Goal: Task Accomplishment & Management: Complete application form

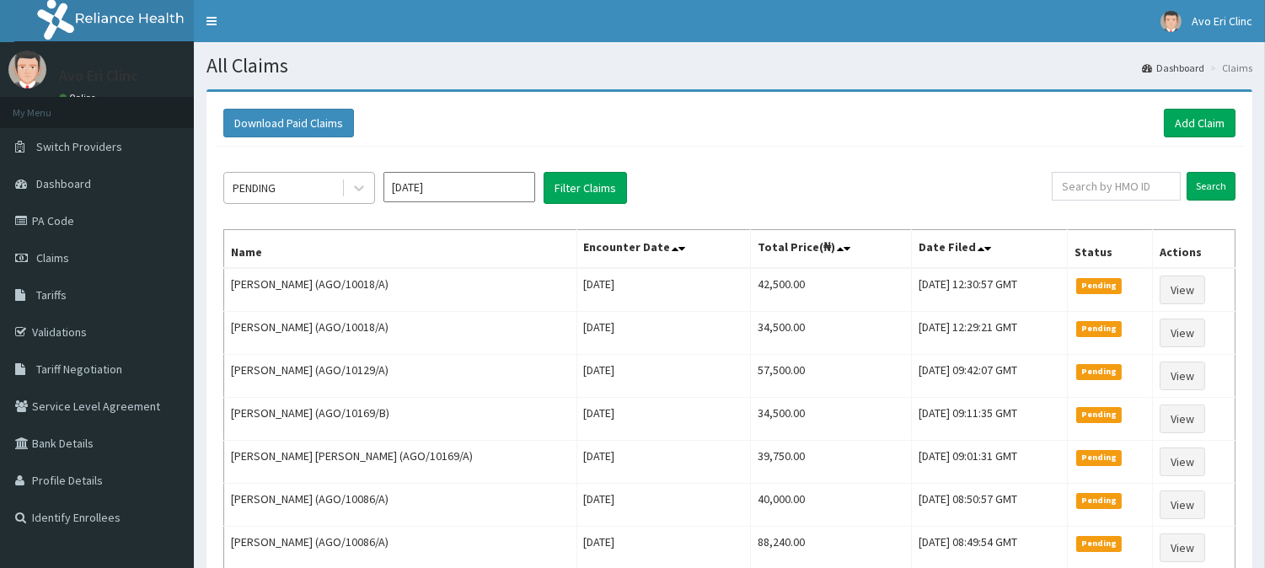
click at [341, 178] on div "PENDING" at bounding box center [282, 188] width 117 height 27
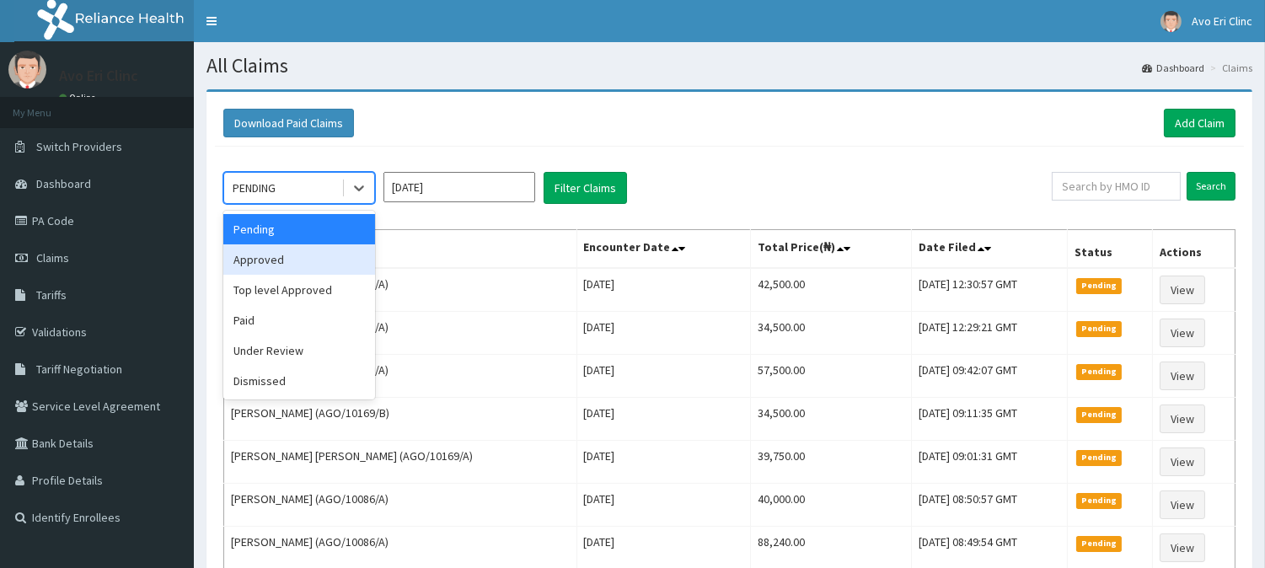
click at [301, 249] on div "Approved" at bounding box center [299, 259] width 152 height 30
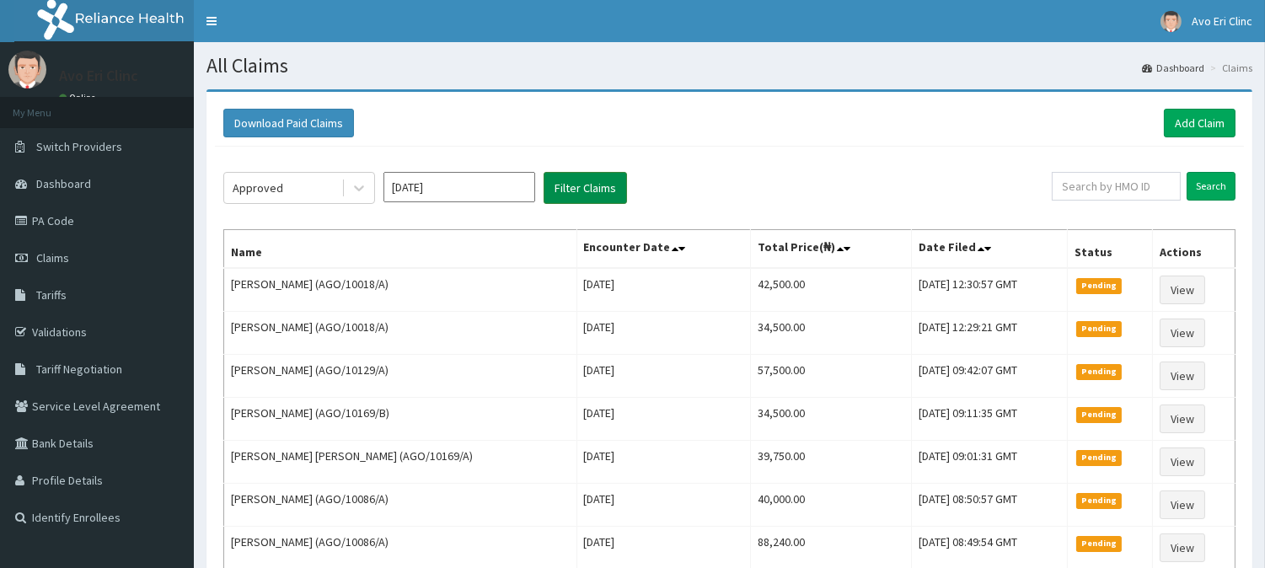
click at [577, 195] on button "Filter Claims" at bounding box center [585, 188] width 83 height 32
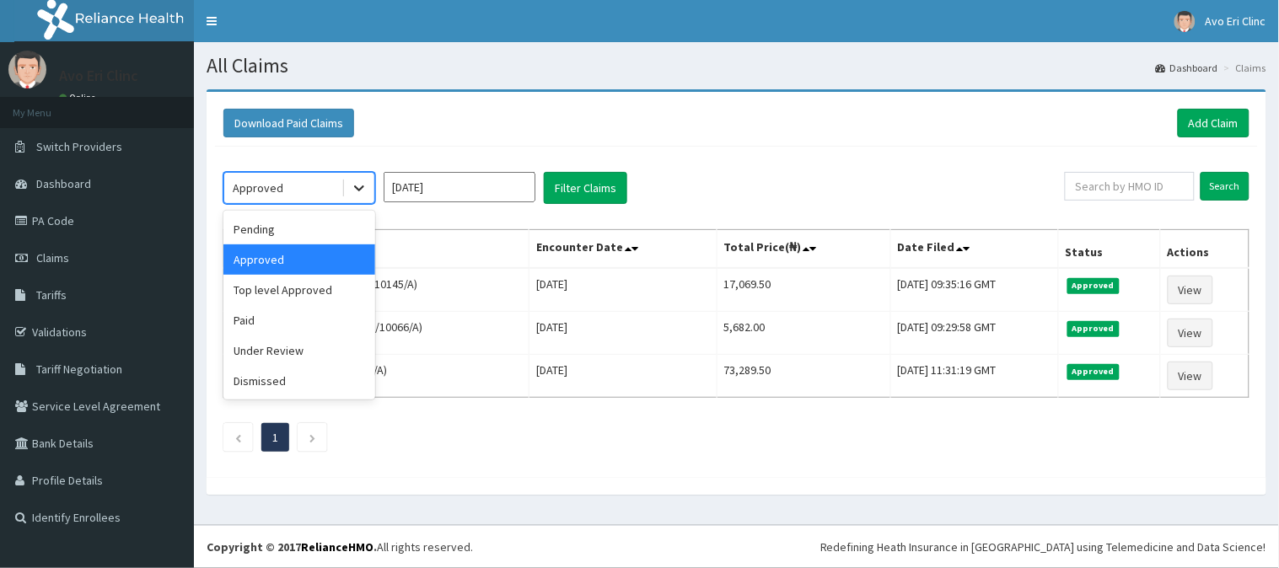
click at [360, 186] on icon at bounding box center [359, 188] width 17 height 17
click at [338, 283] on div "Top level Approved" at bounding box center [299, 290] width 152 height 30
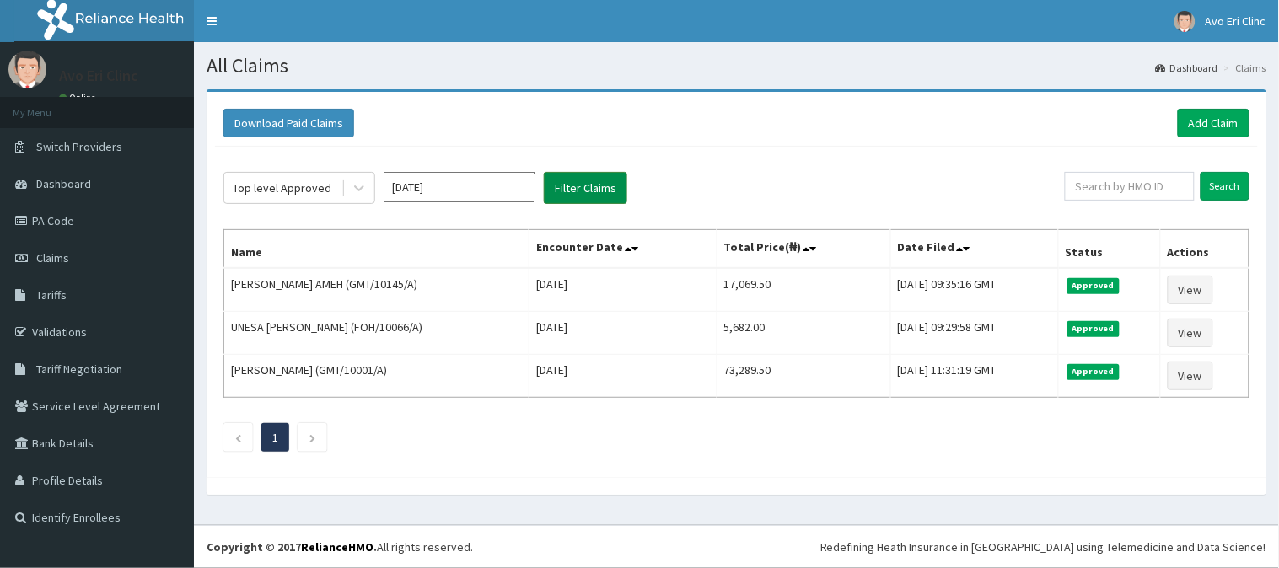
click at [554, 181] on button "Filter Claims" at bounding box center [585, 188] width 83 height 32
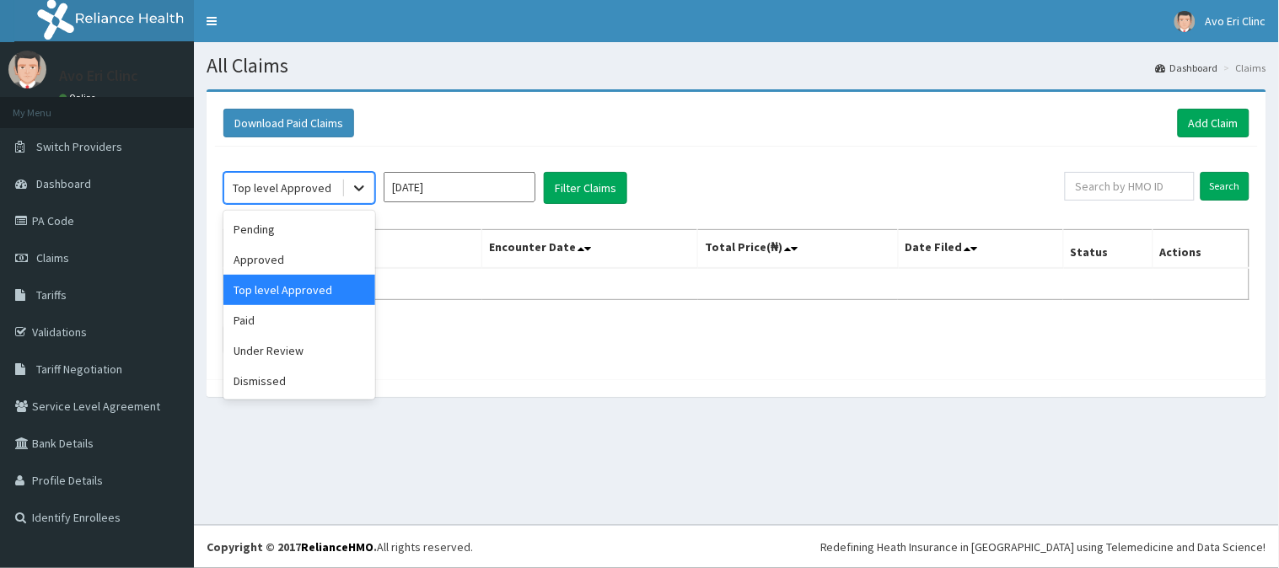
click at [351, 191] on icon at bounding box center [359, 188] width 17 height 17
click at [322, 333] on div "Paid" at bounding box center [299, 320] width 152 height 30
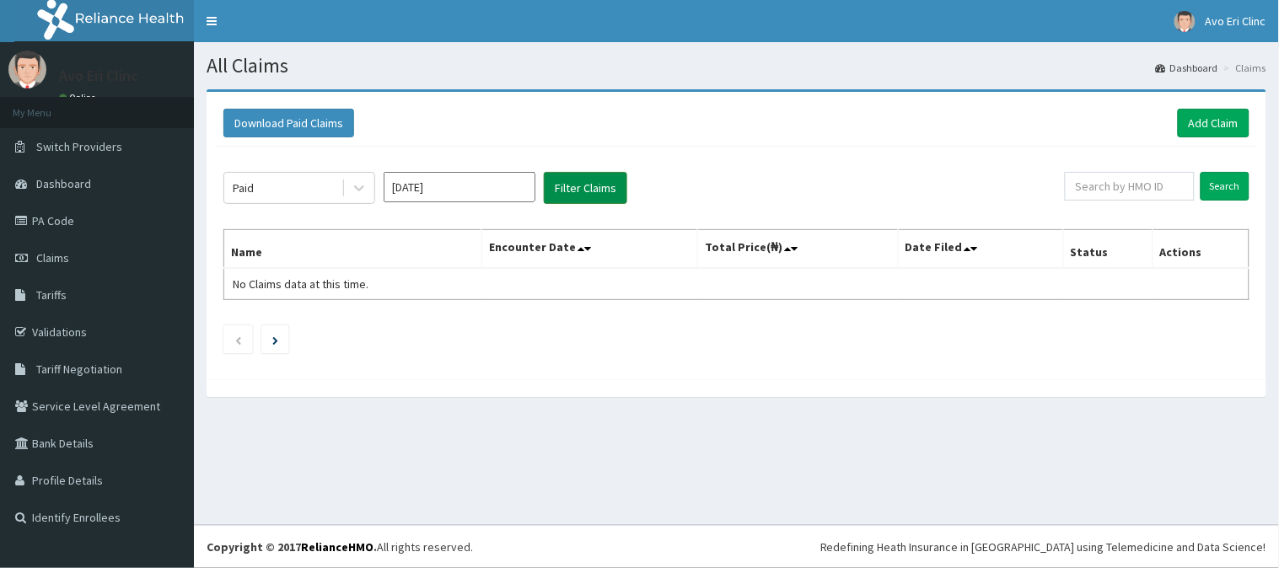
click at [574, 196] on button "Filter Claims" at bounding box center [585, 188] width 83 height 32
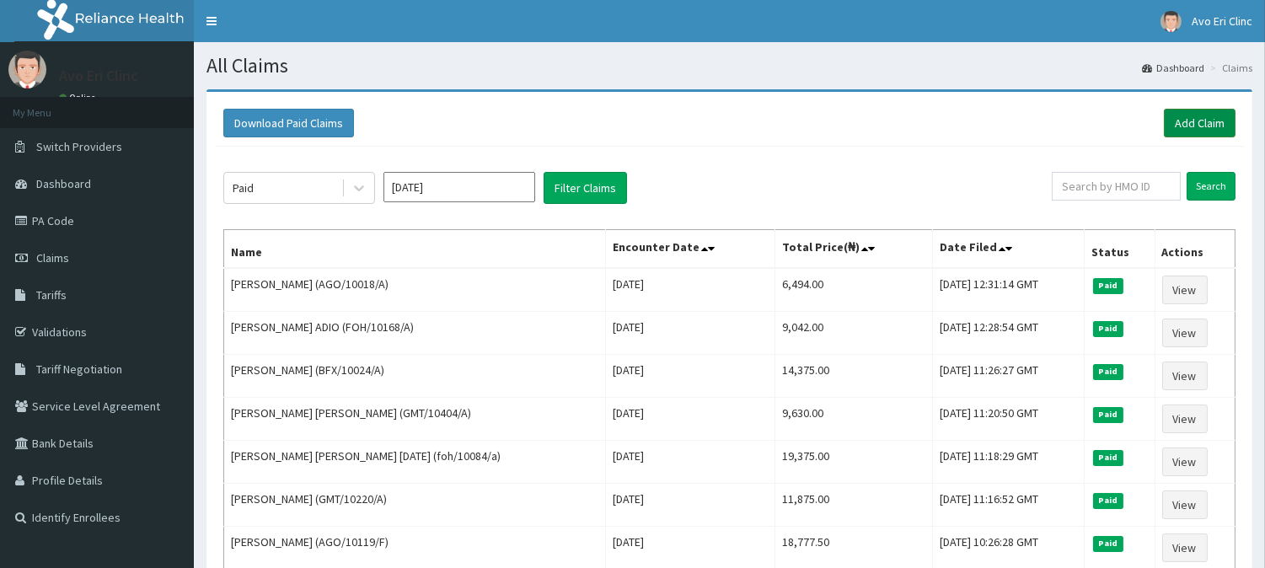
click at [1231, 120] on link "Add Claim" at bounding box center [1200, 123] width 72 height 29
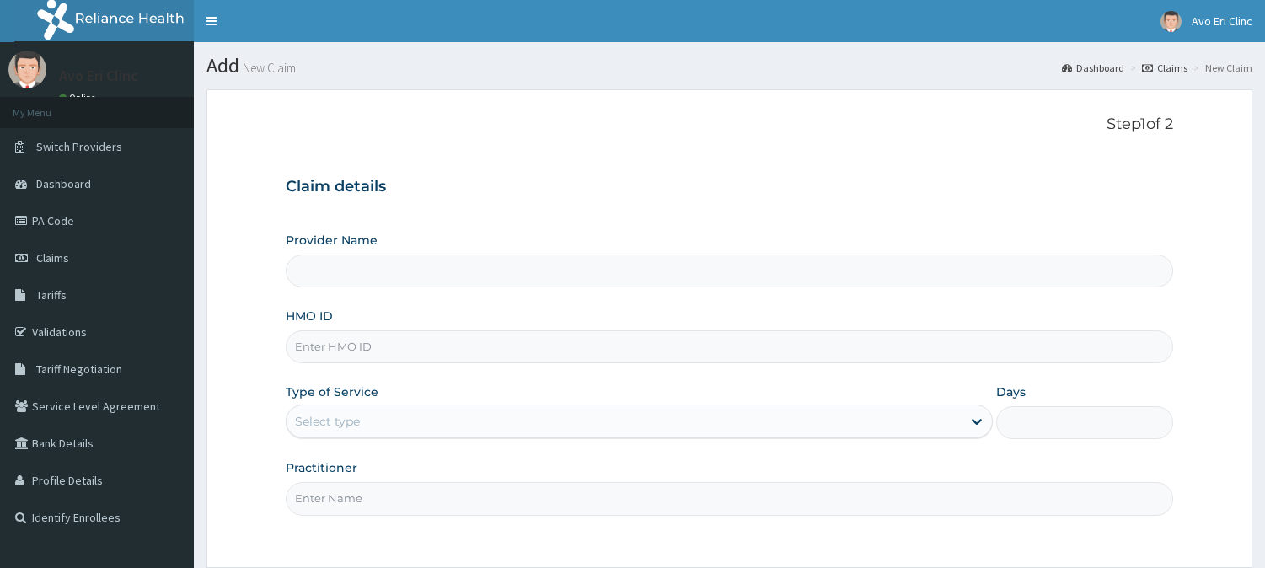
type input "Avo Eri Clinic"
paste input "SUG/10018/A"
type input "SUG/10018/A"
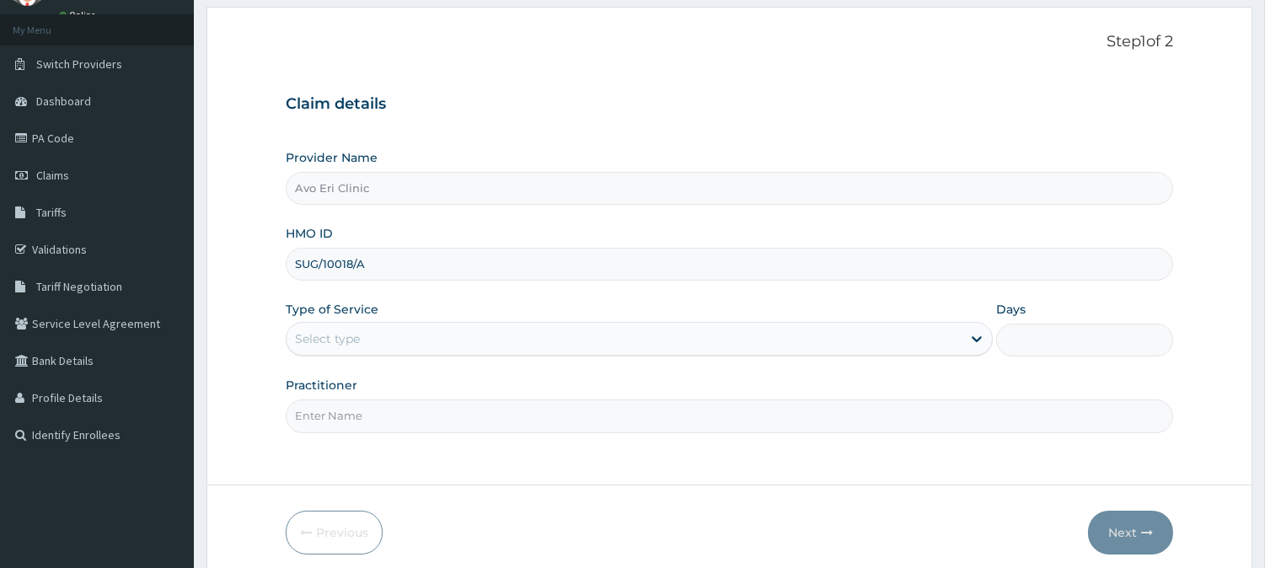
scroll to position [150, 0]
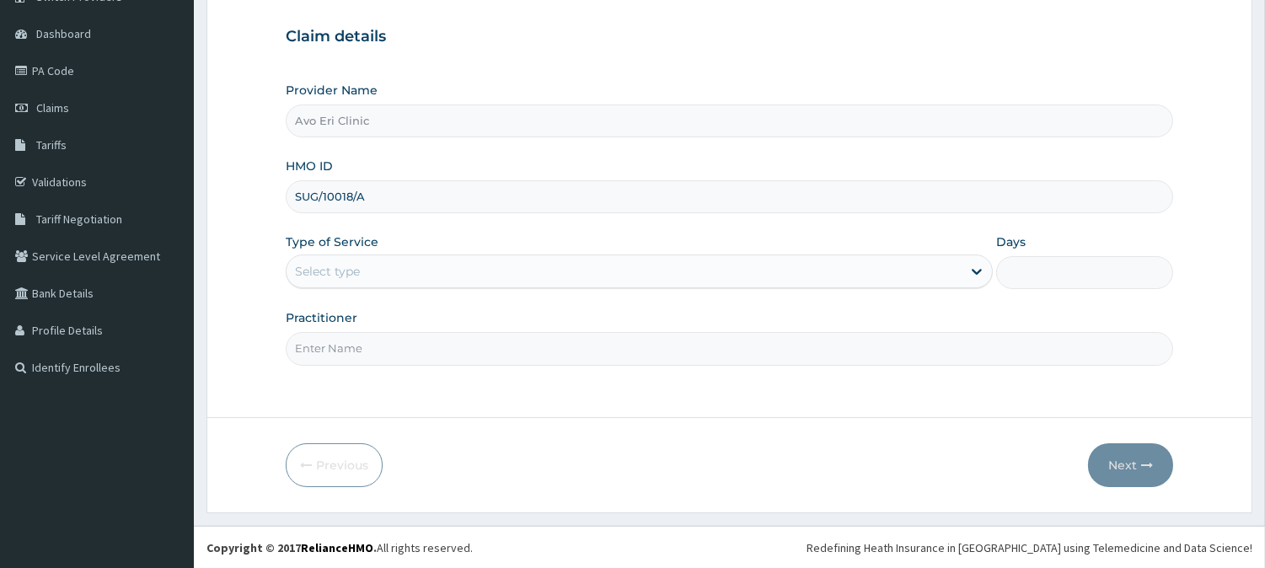
click at [399, 261] on div "Select type" at bounding box center [624, 271] width 675 height 27
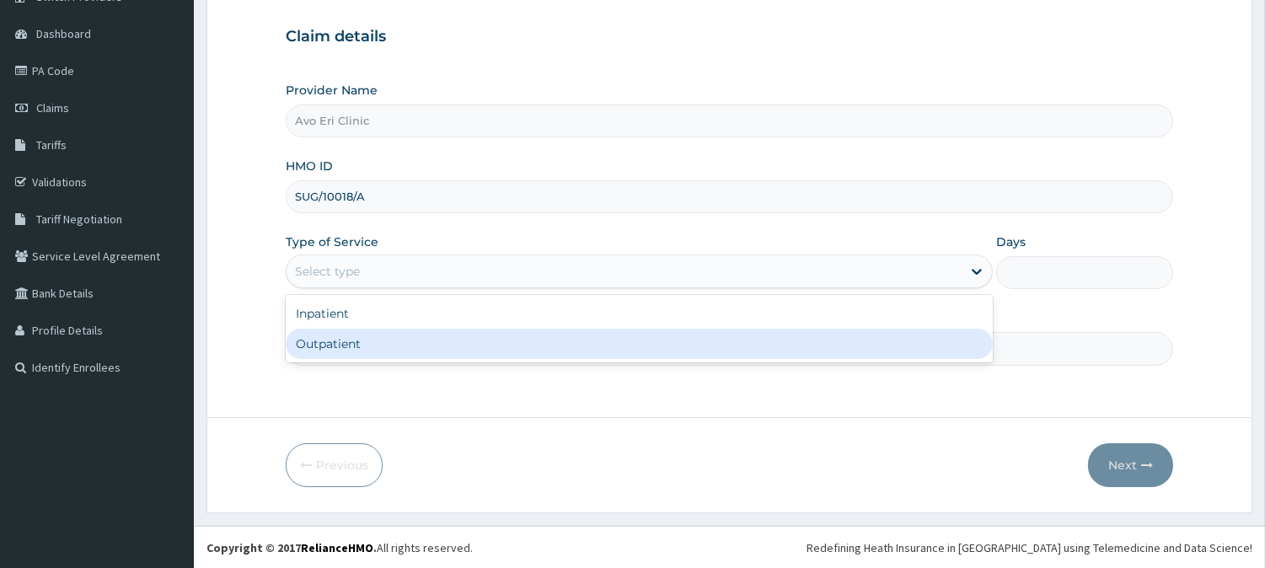
click at [416, 348] on div "Outpatient" at bounding box center [639, 344] width 707 height 30
type input "1"
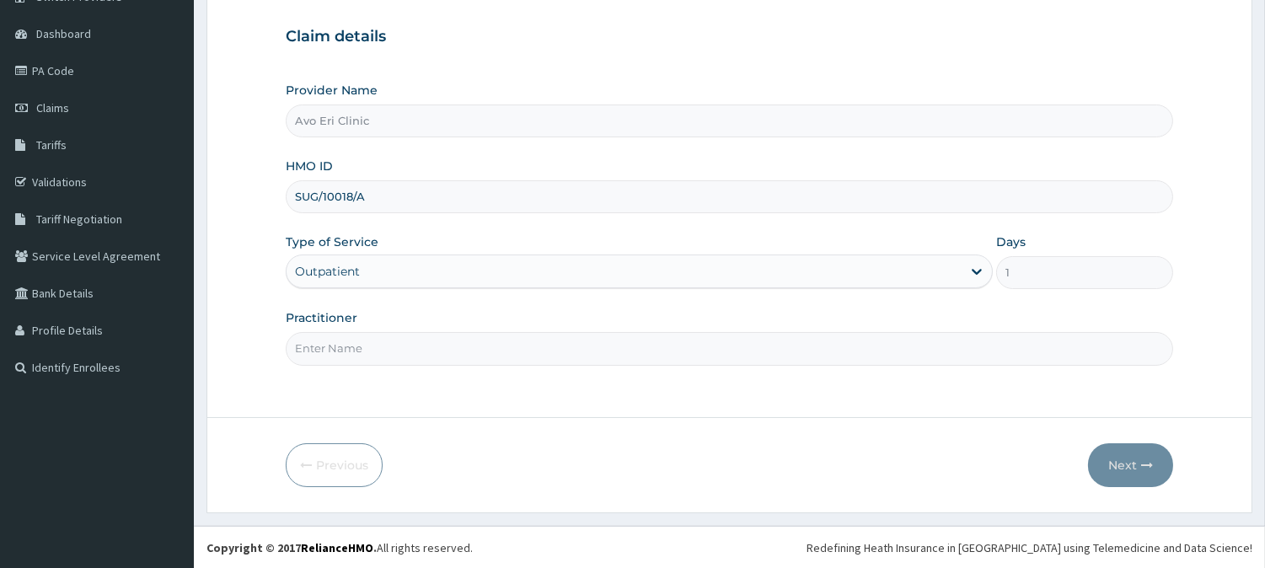
click at [414, 350] on input "Practitioner" at bounding box center [730, 348] width 888 height 33
type input "DR. MAYOWA"
click at [1109, 448] on button "Next" at bounding box center [1130, 465] width 85 height 44
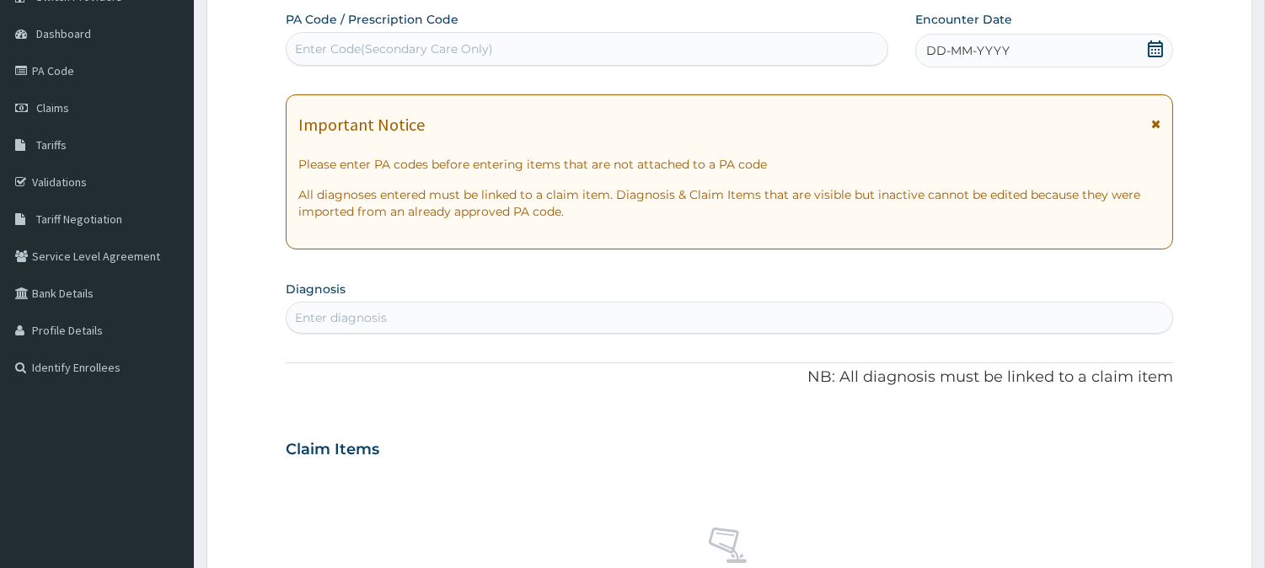
click at [1048, 49] on div "DD-MM-YYYY" at bounding box center [1045, 51] width 258 height 34
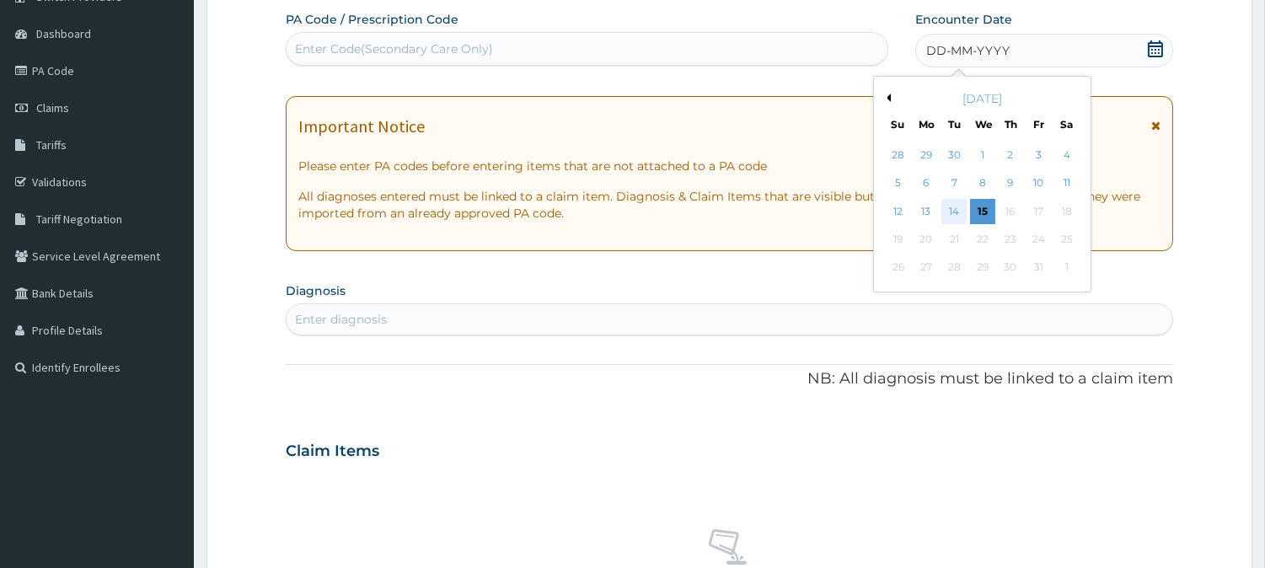
click at [954, 209] on div "14" at bounding box center [954, 211] width 25 height 25
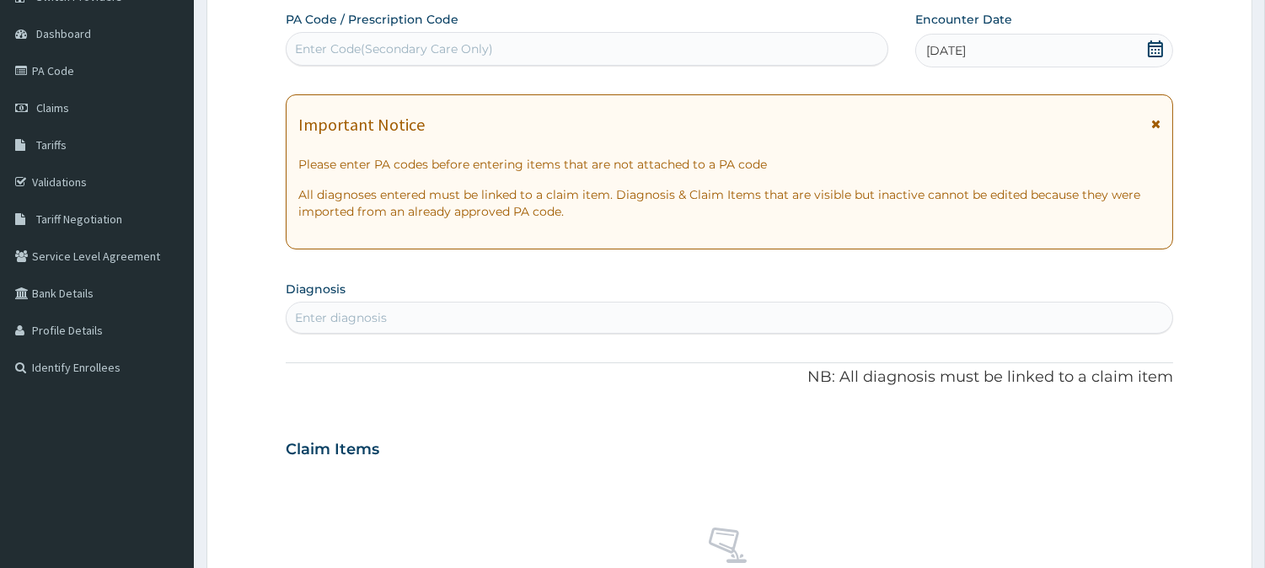
click at [523, 319] on div "Enter diagnosis" at bounding box center [730, 317] width 886 height 27
type input "malaria"
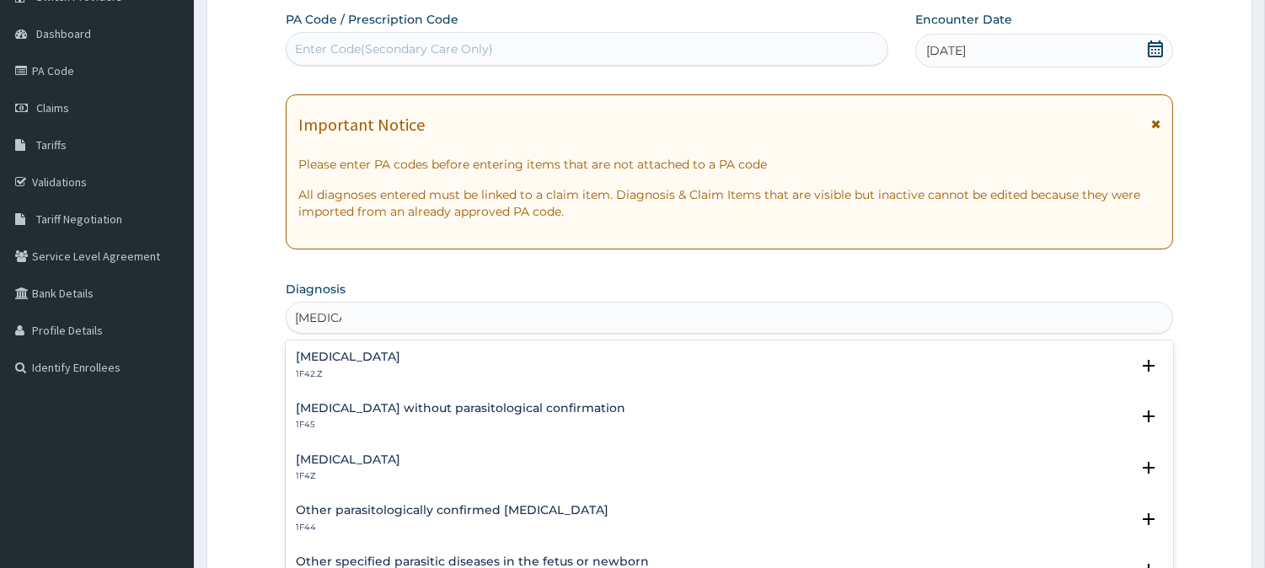
scroll to position [244, 0]
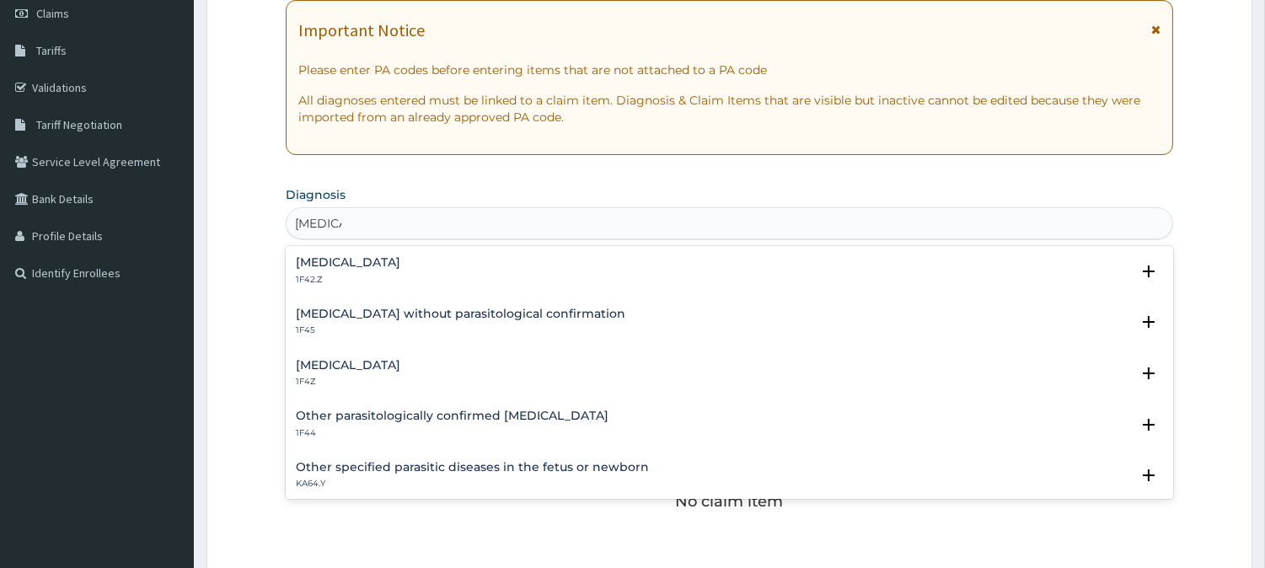
click at [351, 371] on h4 "Malaria, unspecified" at bounding box center [348, 365] width 105 height 13
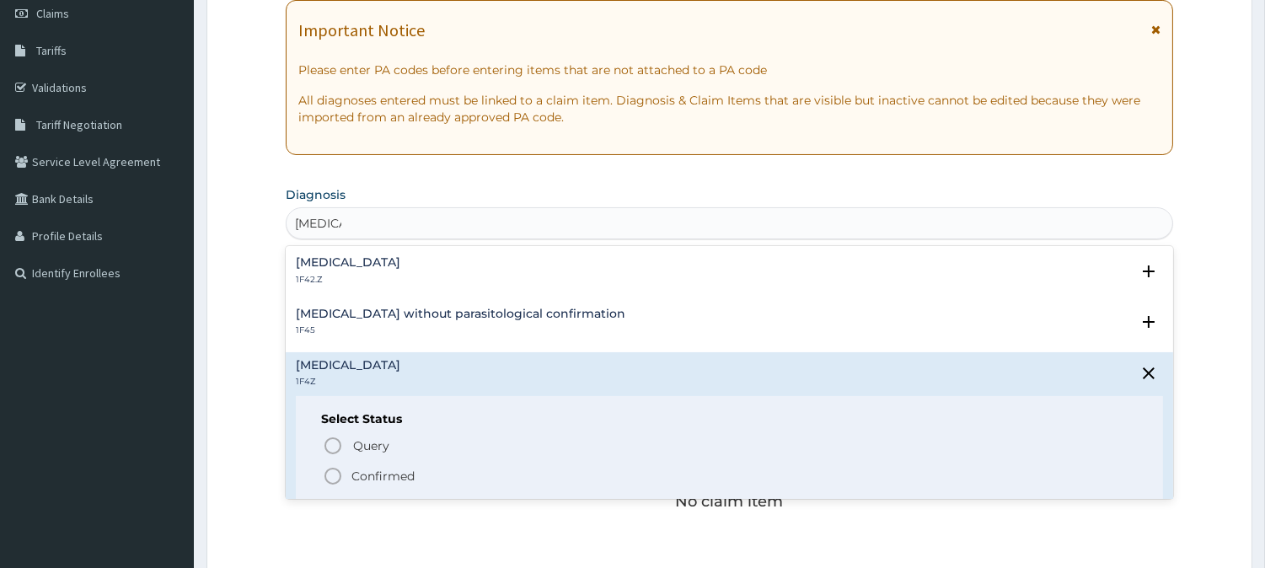
click at [375, 482] on p "Confirmed" at bounding box center [383, 476] width 63 height 17
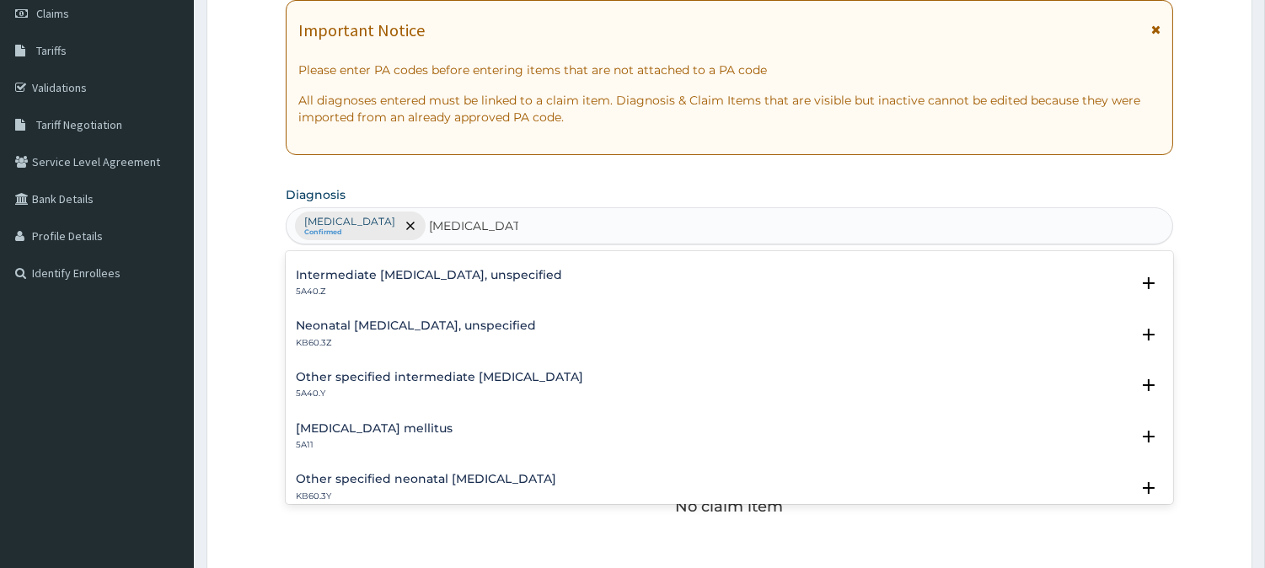
scroll to position [0, 0]
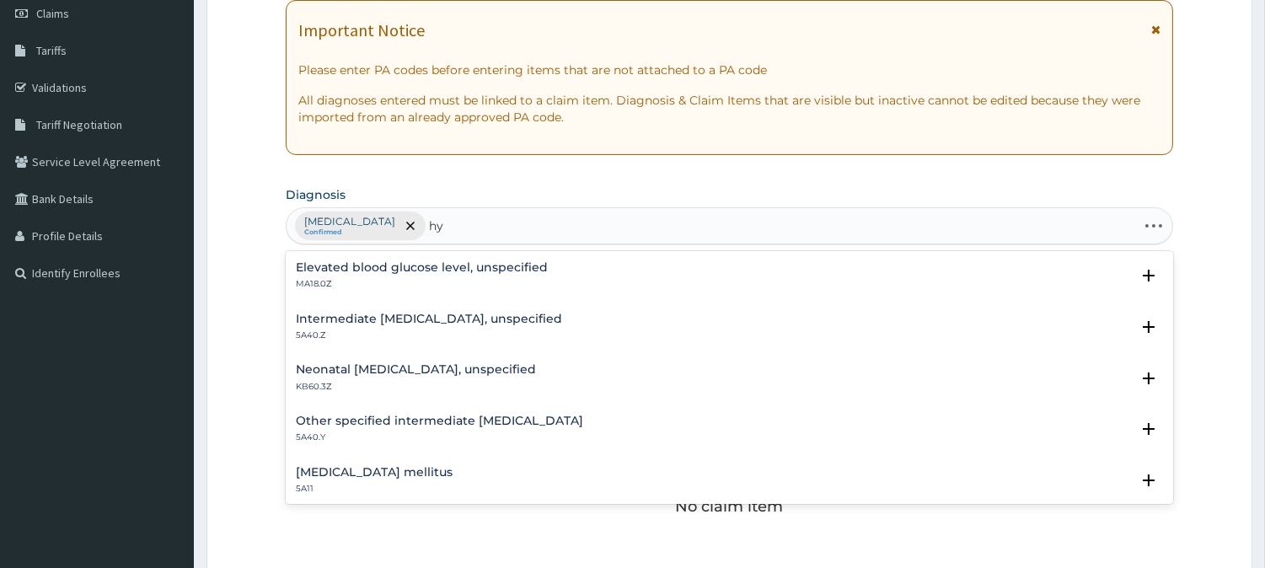
type input "h"
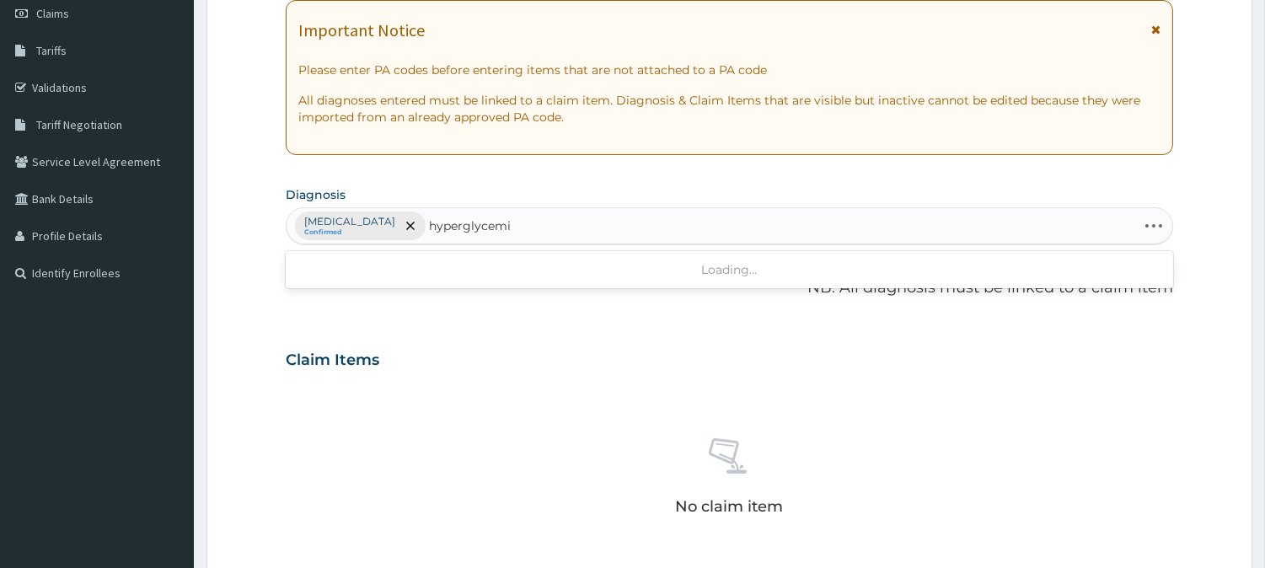
type input "hyperglycemia"
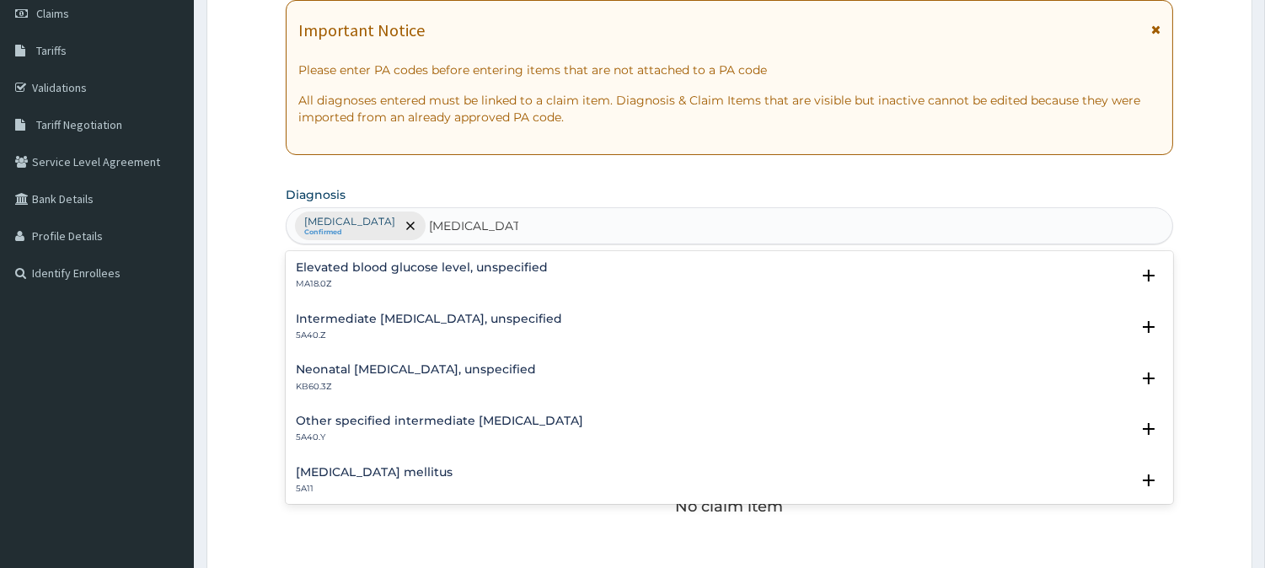
click at [494, 284] on p "MA18.0Z" at bounding box center [422, 284] width 252 height 12
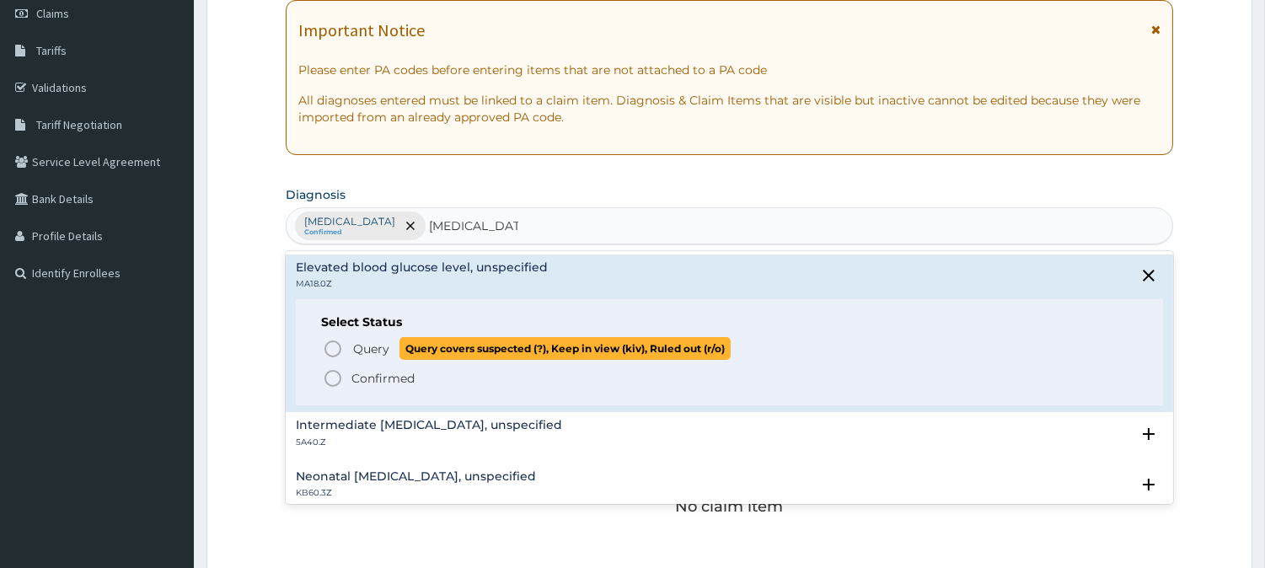
click at [347, 355] on span "Query Query covers suspected (?), Keep in view (kiv), Ruled out (r/o)" at bounding box center [730, 348] width 815 height 23
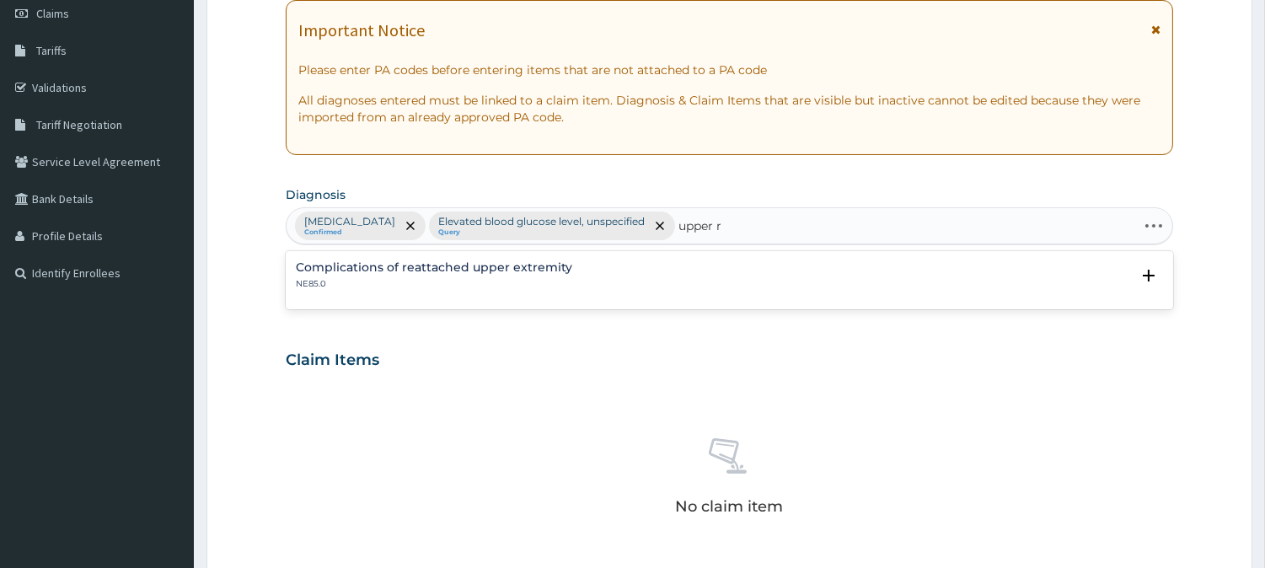
type input "upper"
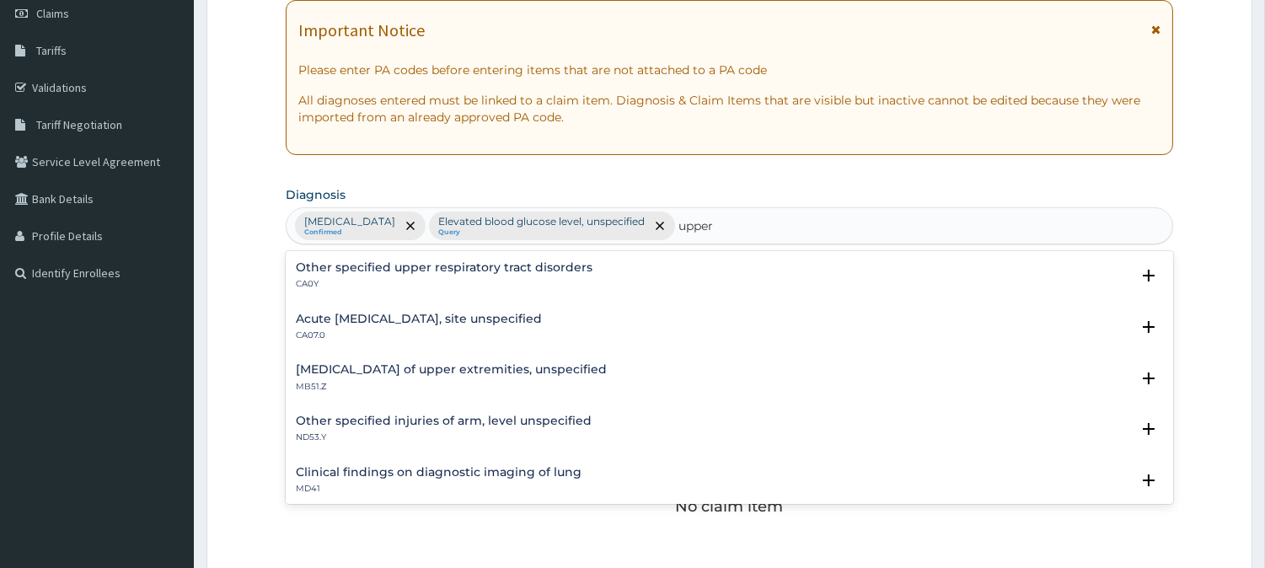
click at [442, 330] on p "CA07.0" at bounding box center [419, 336] width 246 height 12
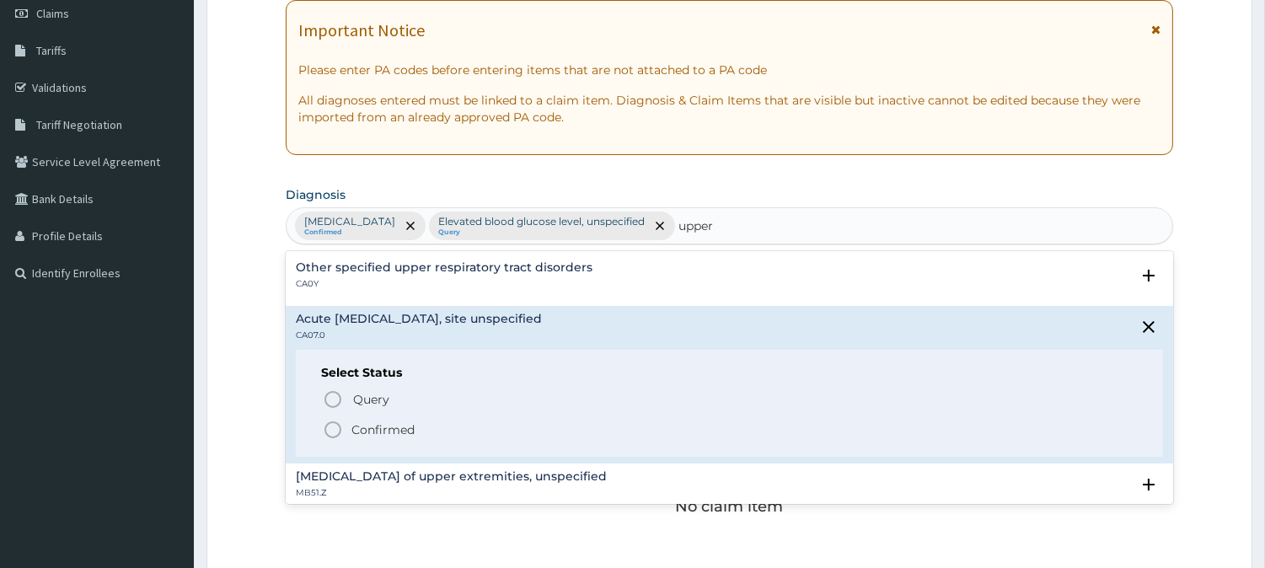
click at [393, 425] on p "Confirmed" at bounding box center [383, 430] width 63 height 17
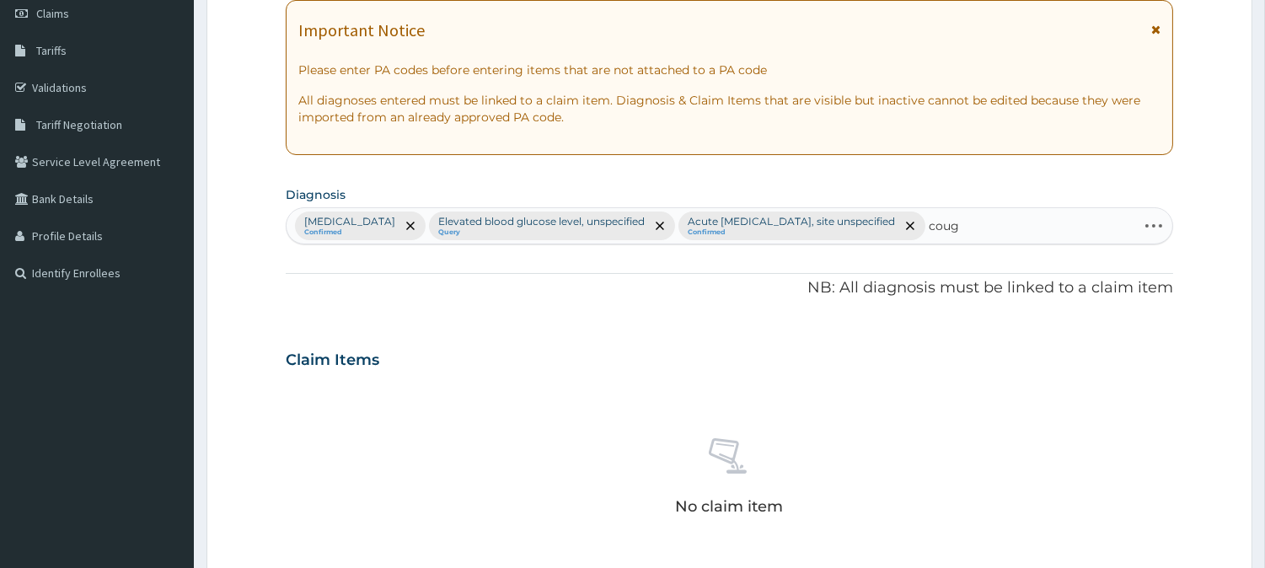
type input "cough"
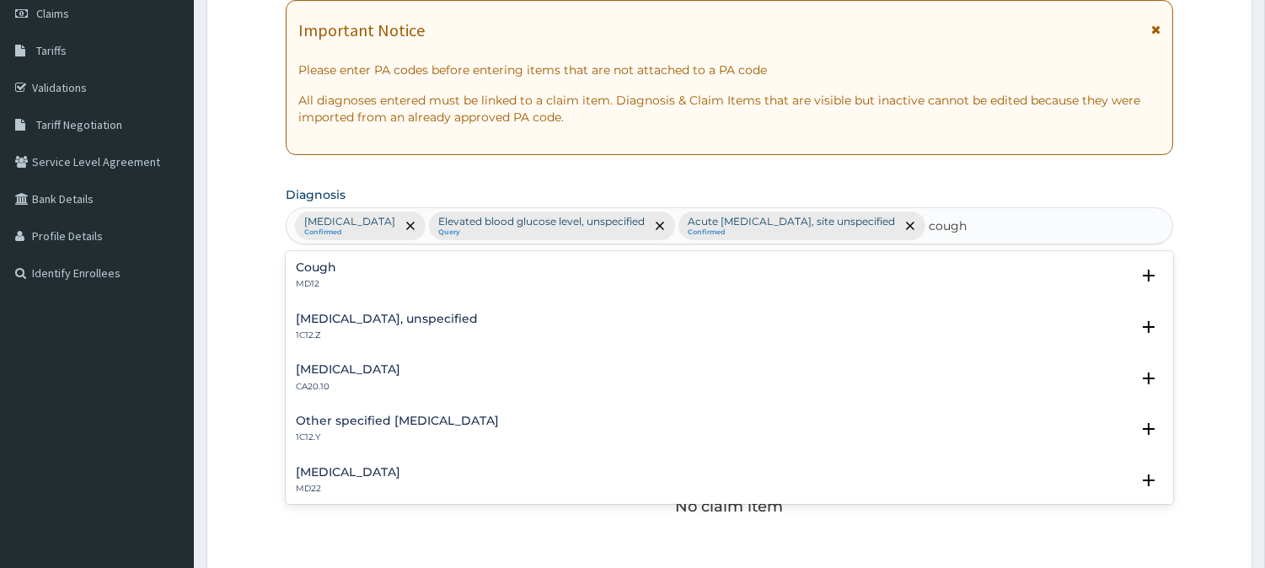
click at [357, 268] on div "Cough MD12" at bounding box center [730, 276] width 868 height 30
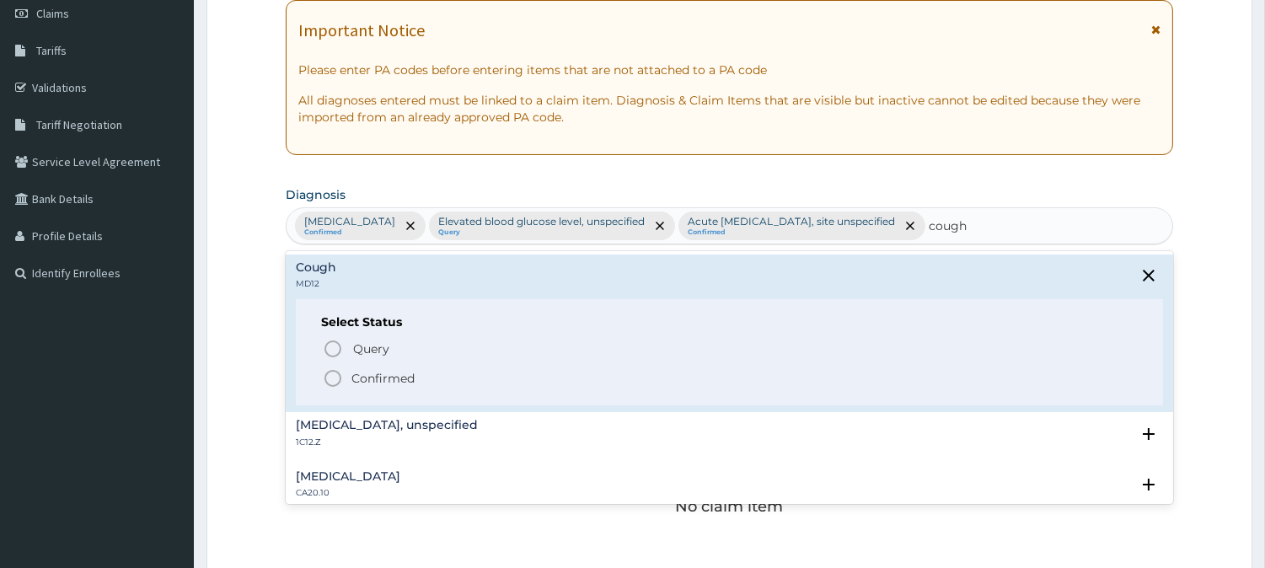
click at [364, 380] on p "Confirmed" at bounding box center [383, 378] width 63 height 17
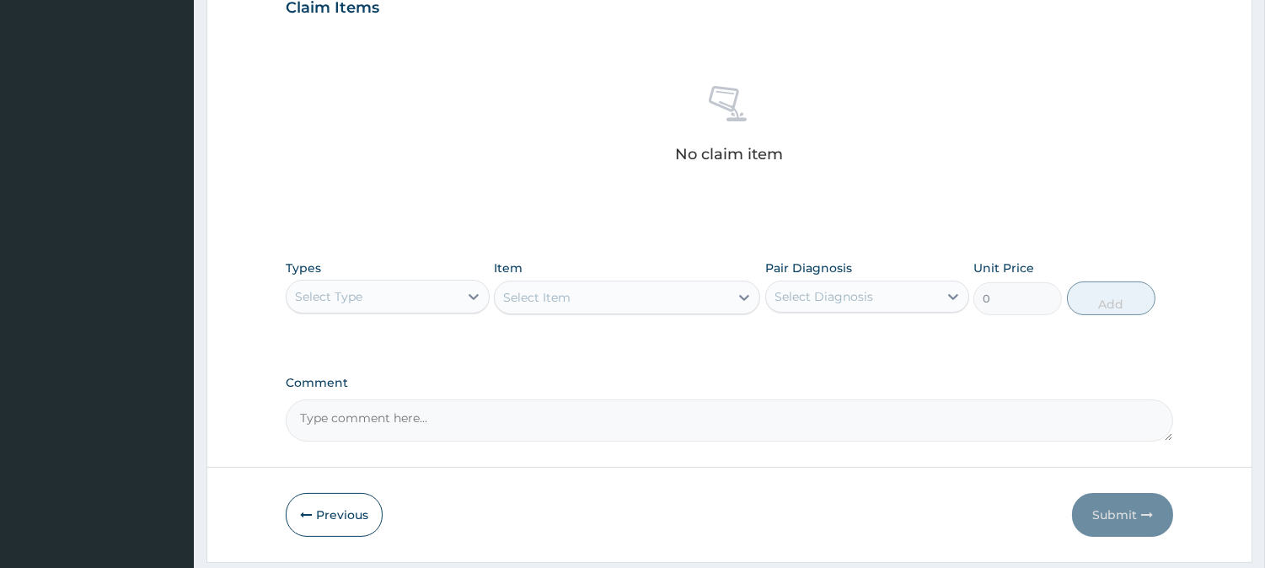
scroll to position [647, 0]
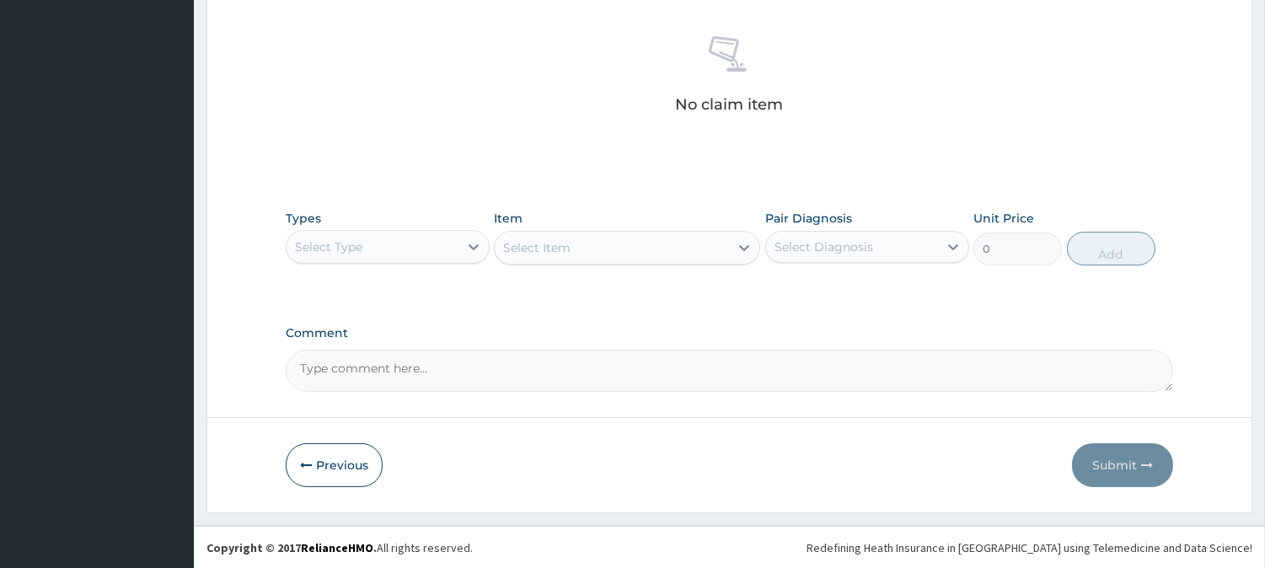
click at [452, 230] on div "Select Type" at bounding box center [388, 247] width 204 height 34
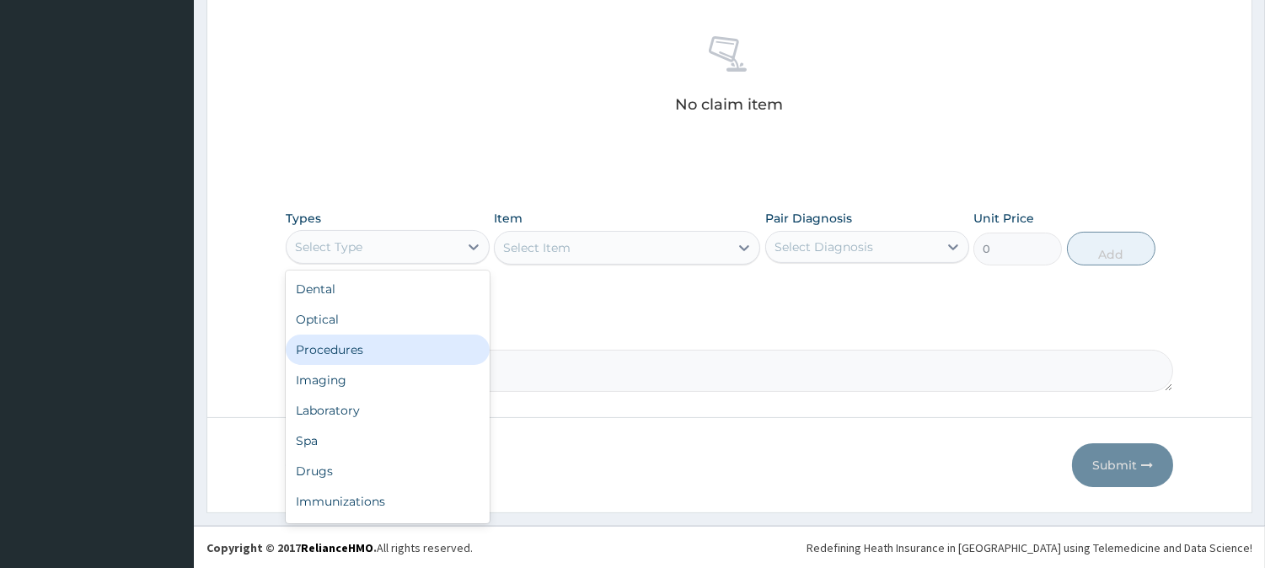
click at [416, 341] on div "Procedures" at bounding box center [388, 350] width 204 height 30
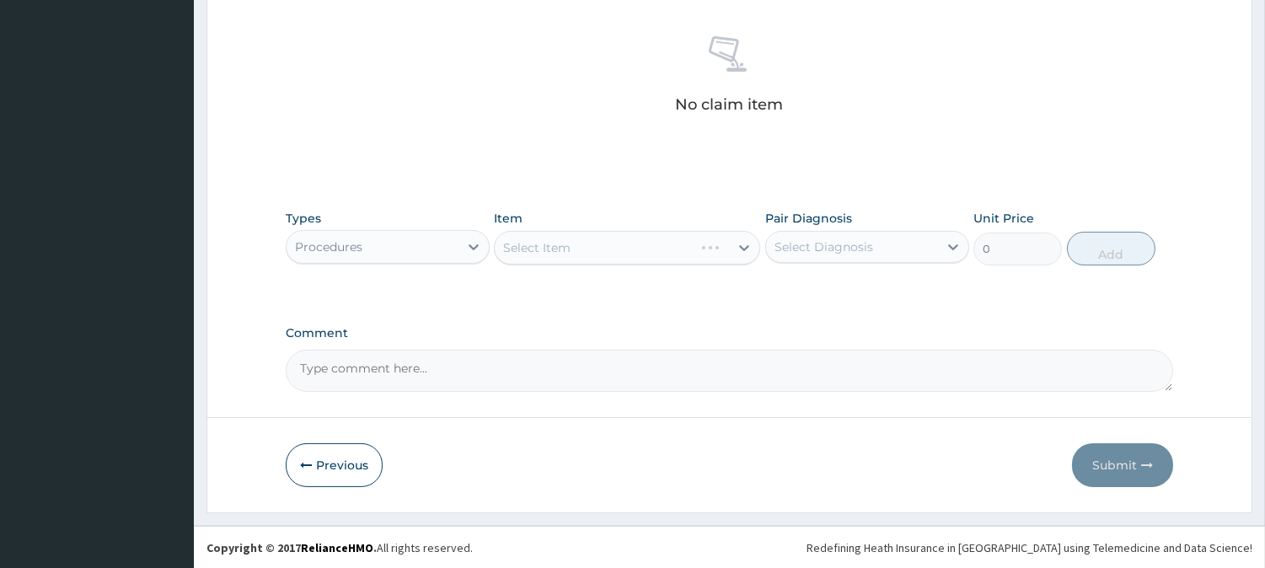
click at [805, 234] on div "Select Diagnosis" at bounding box center [852, 247] width 172 height 27
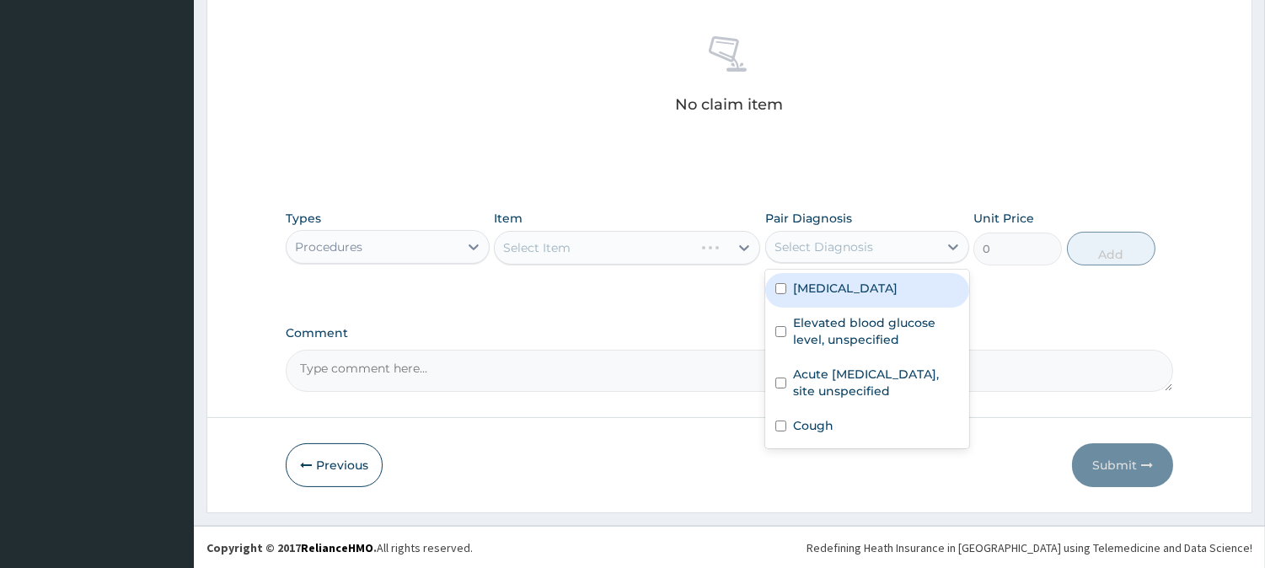
drag, startPoint x: 816, startPoint y: 295, endPoint x: 814, endPoint y: 304, distance: 9.4
click at [816, 296] on label "Malaria, unspecified" at bounding box center [845, 288] width 105 height 17
checkbox input "true"
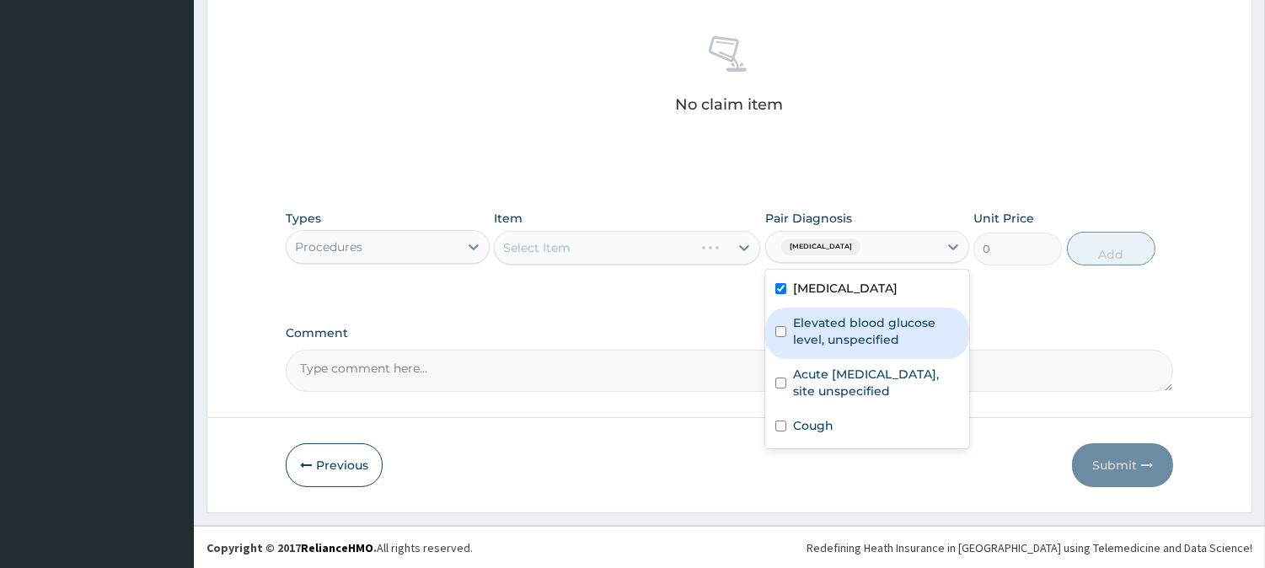
drag, startPoint x: 814, startPoint y: 327, endPoint x: 814, endPoint y: 341, distance: 14.3
click at [814, 330] on label "Elevated blood glucose level, unspecified" at bounding box center [876, 331] width 166 height 34
checkbox input "true"
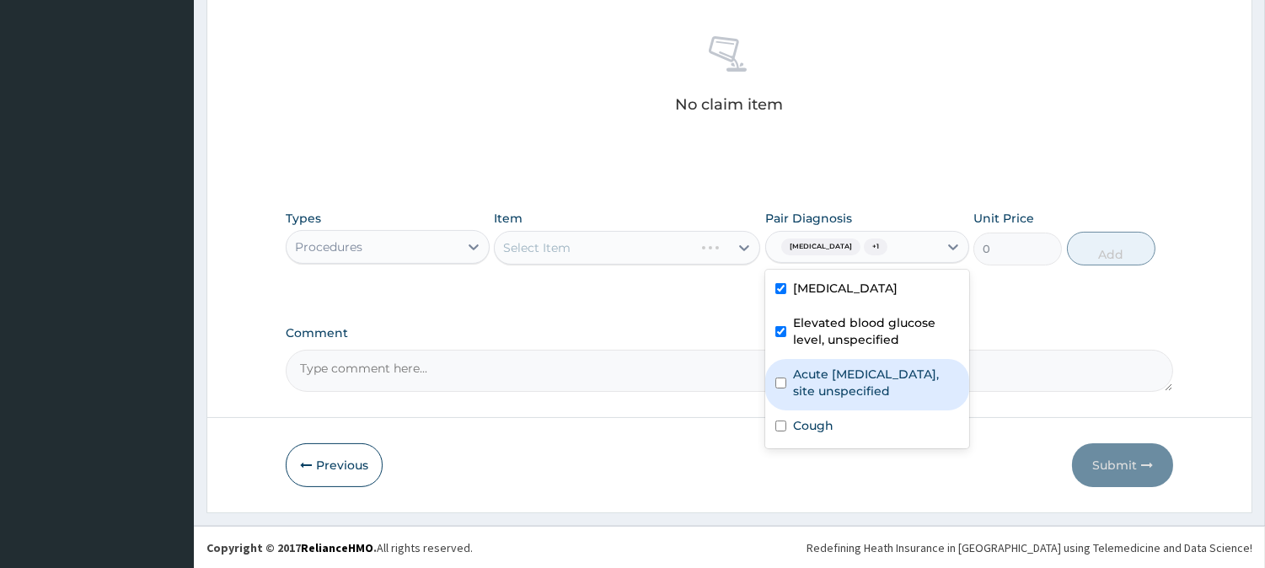
click at [822, 394] on label "Acute upper respiratory infection, site unspecified" at bounding box center [876, 383] width 166 height 34
checkbox input "true"
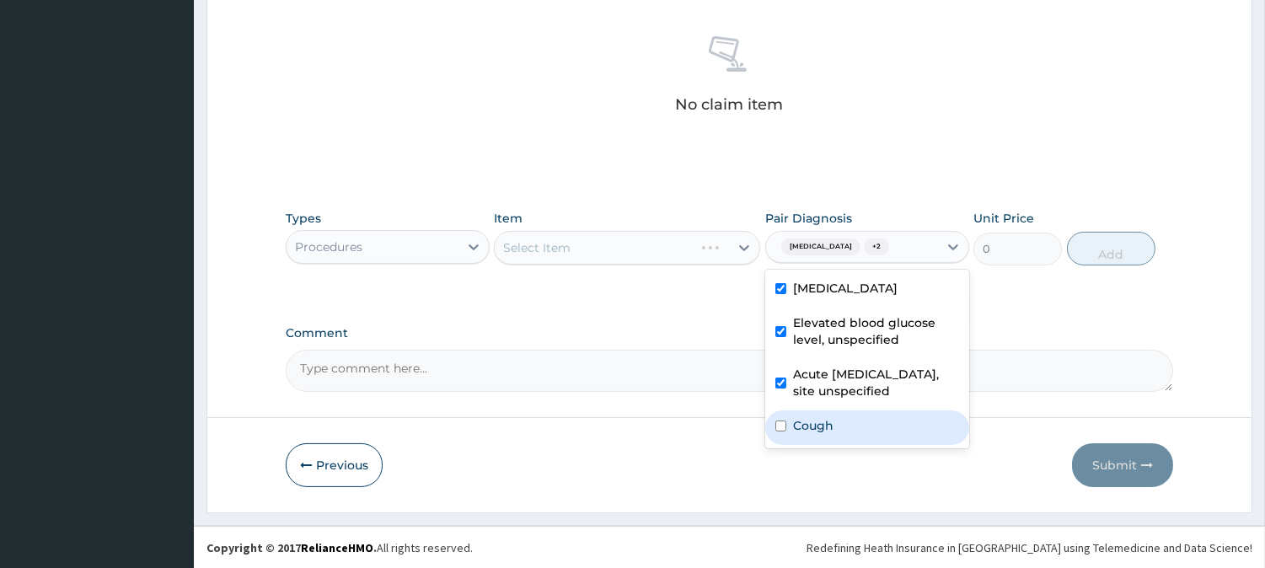
click at [822, 425] on label "Cough" at bounding box center [813, 425] width 40 height 17
checkbox input "true"
click at [703, 254] on div "Select Item" at bounding box center [612, 247] width 234 height 27
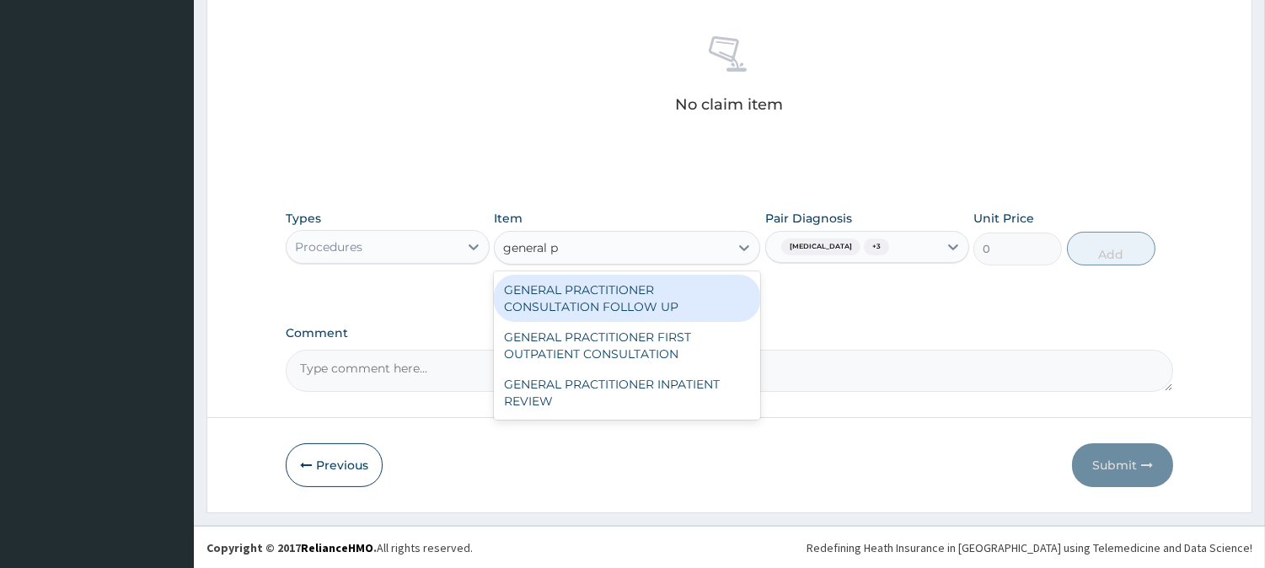
type input "general pr"
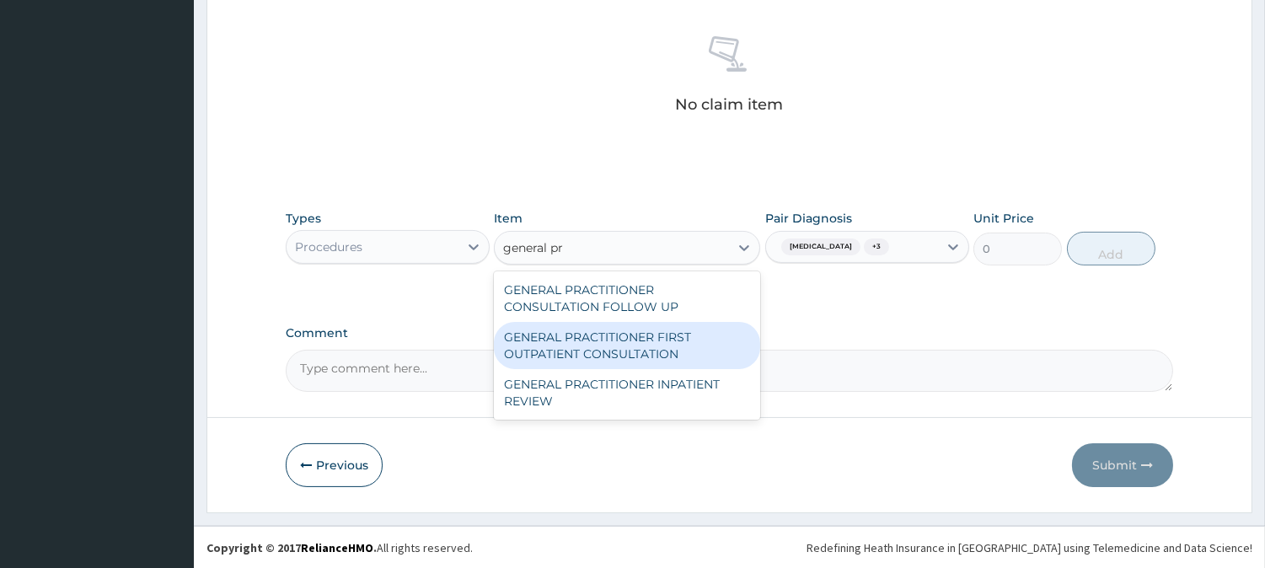
click at [713, 341] on div "GENERAL PRACTITIONER FIRST OUTPATIENT CONSULTATION" at bounding box center [627, 345] width 266 height 47
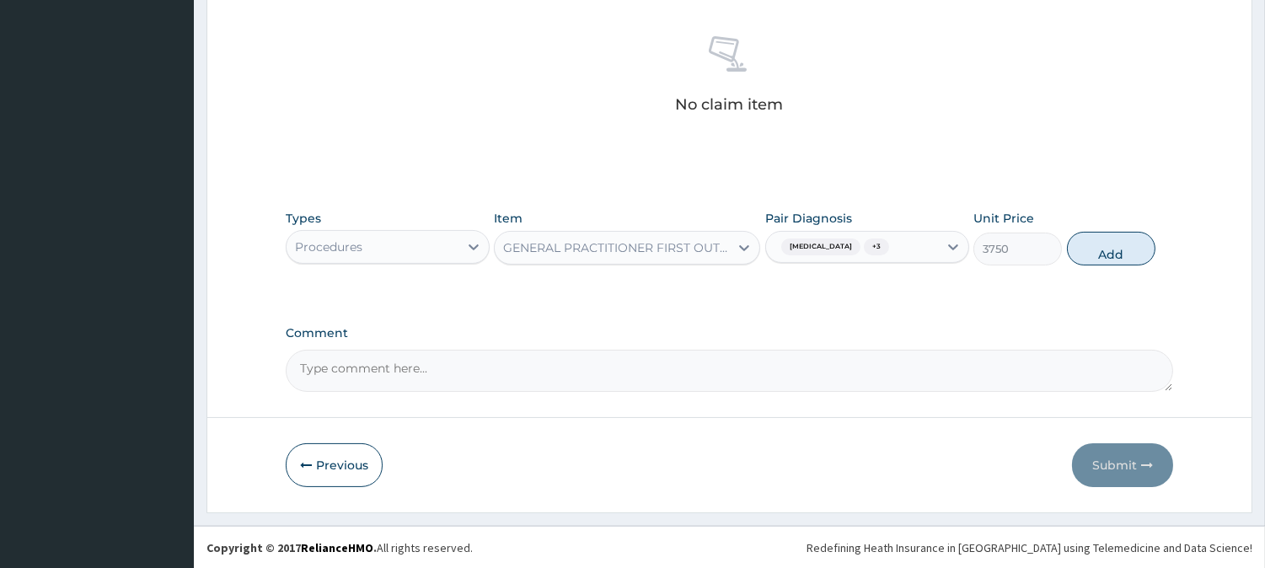
drag, startPoint x: 1113, startPoint y: 237, endPoint x: 740, endPoint y: 10, distance: 436.2
click at [1113, 238] on button "Add" at bounding box center [1111, 249] width 89 height 34
type input "0"
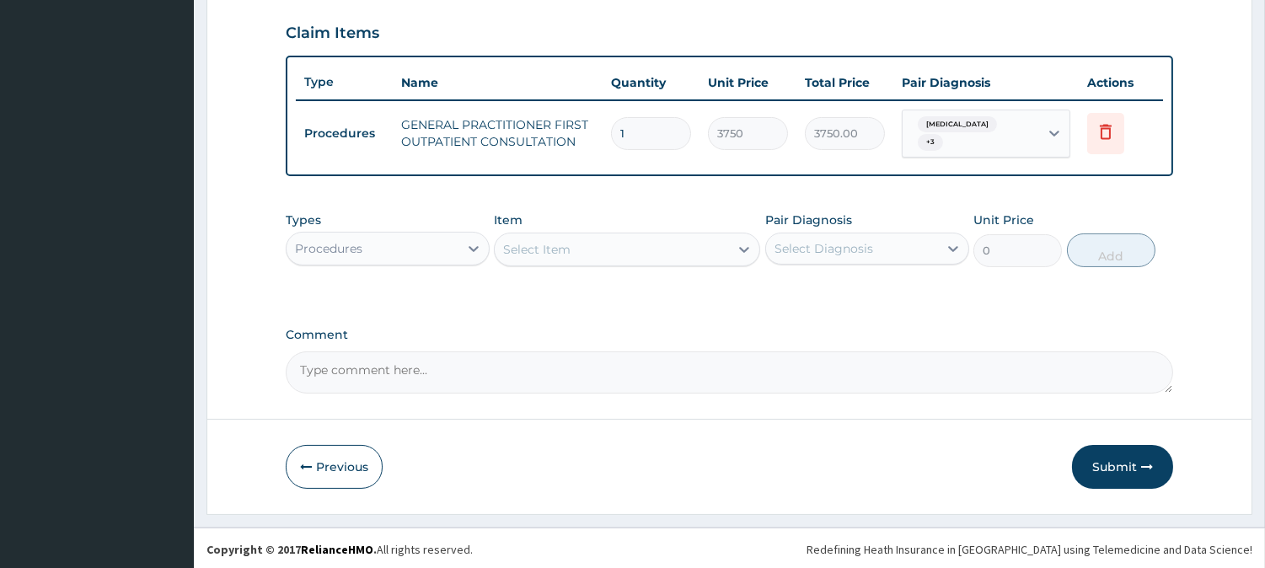
click at [546, 254] on div "Select Item" at bounding box center [536, 249] width 67 height 17
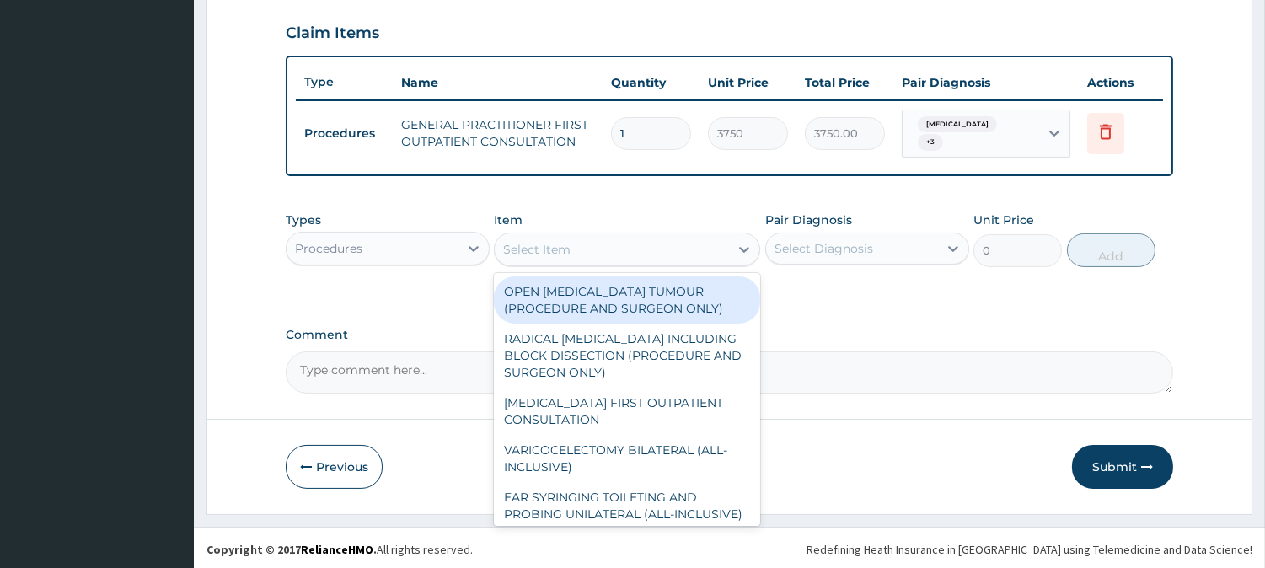
click at [391, 238] on div "Procedures" at bounding box center [373, 248] width 172 height 27
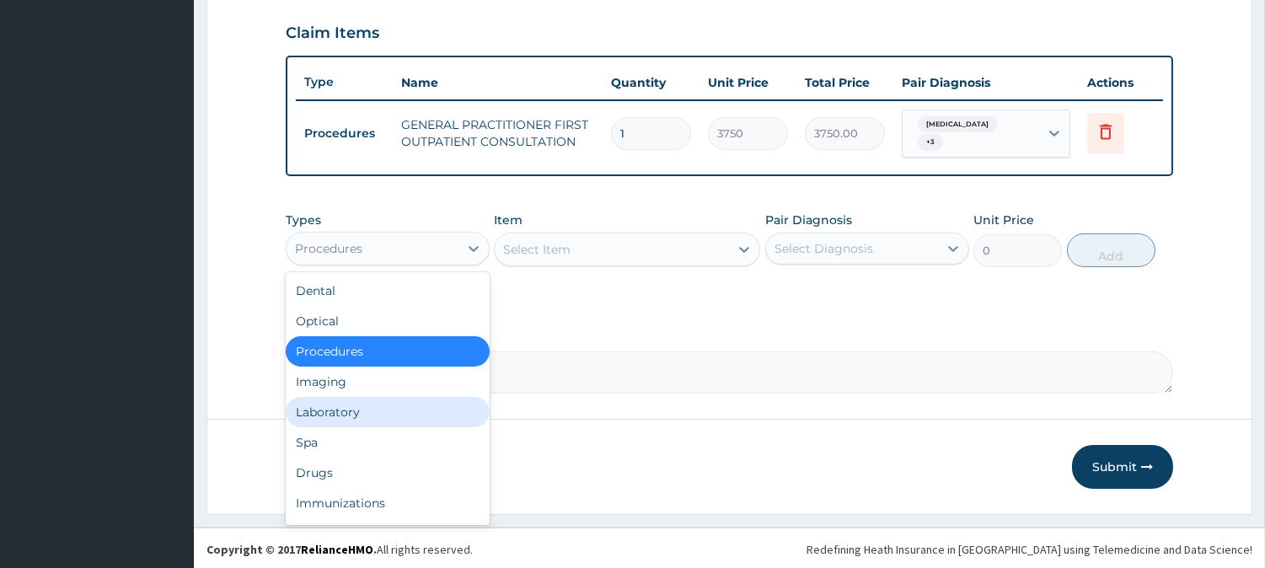
click at [343, 399] on div "Laboratory" at bounding box center [388, 412] width 204 height 30
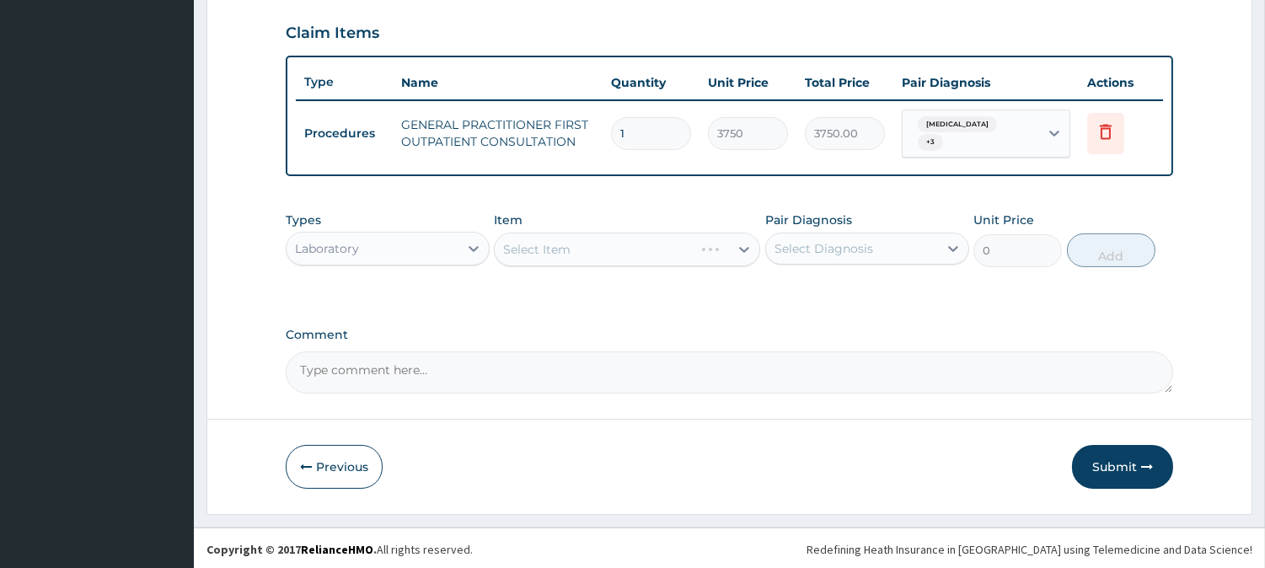
click at [906, 248] on div "Select Diagnosis" at bounding box center [852, 248] width 172 height 27
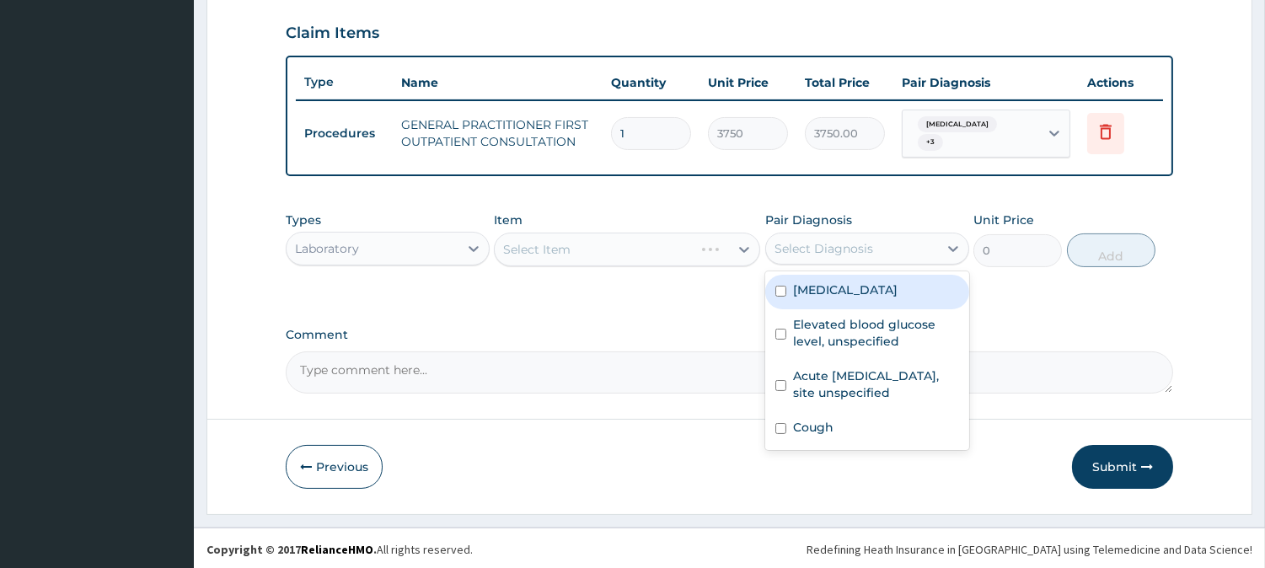
click at [898, 289] on label "Malaria, unspecified" at bounding box center [845, 290] width 105 height 17
checkbox input "true"
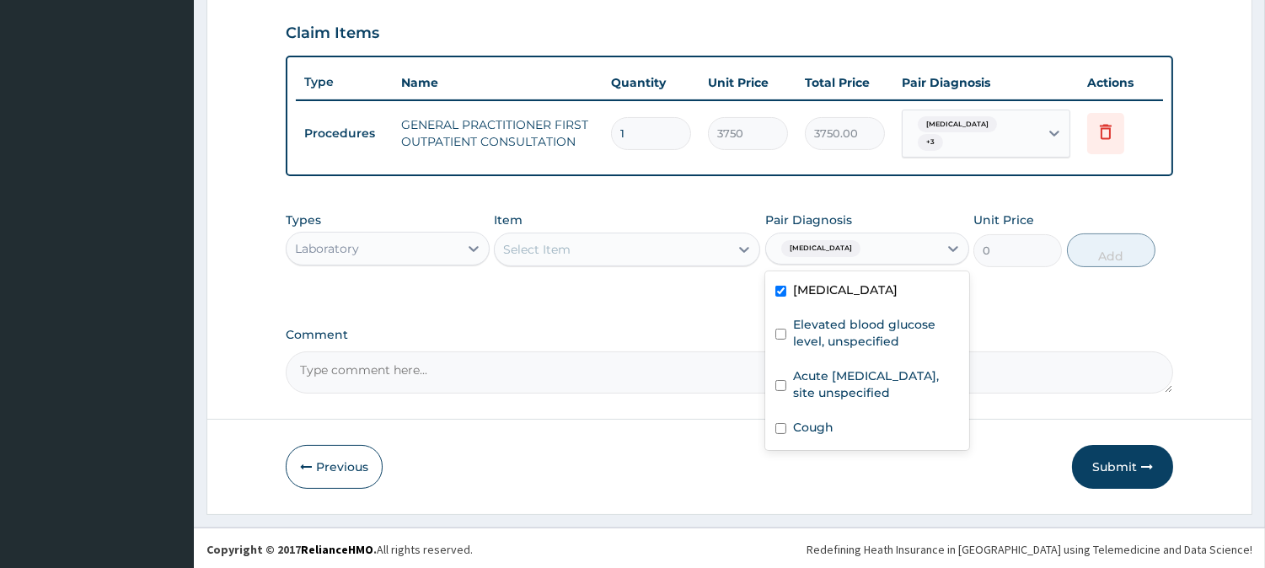
click at [632, 250] on div "Select Item" at bounding box center [612, 249] width 234 height 27
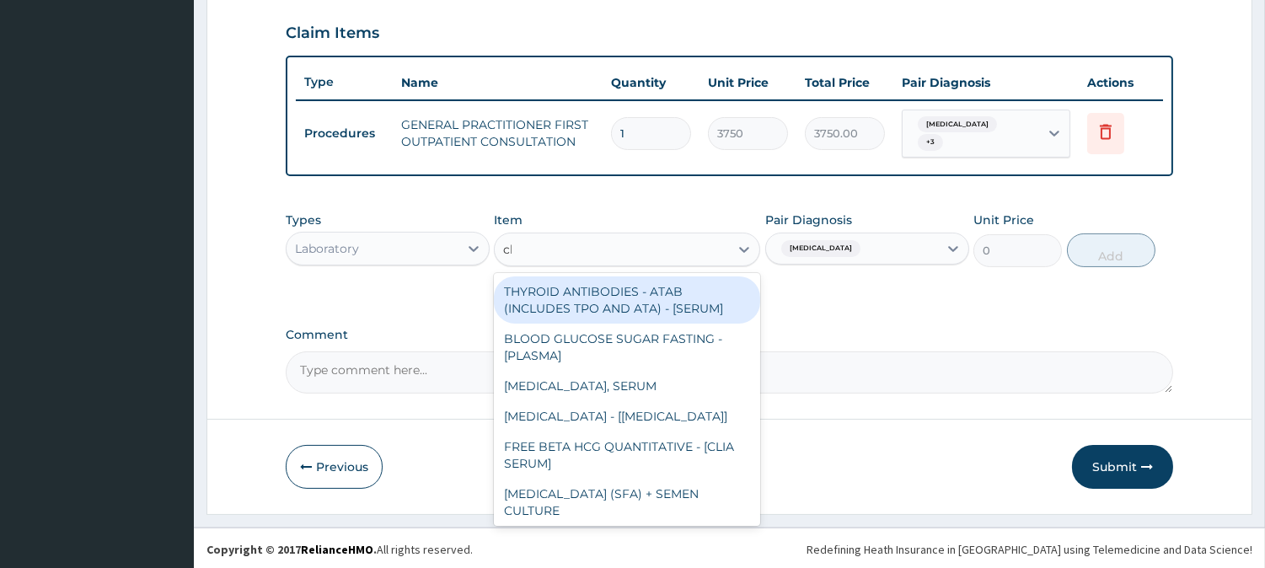
type input "cbc"
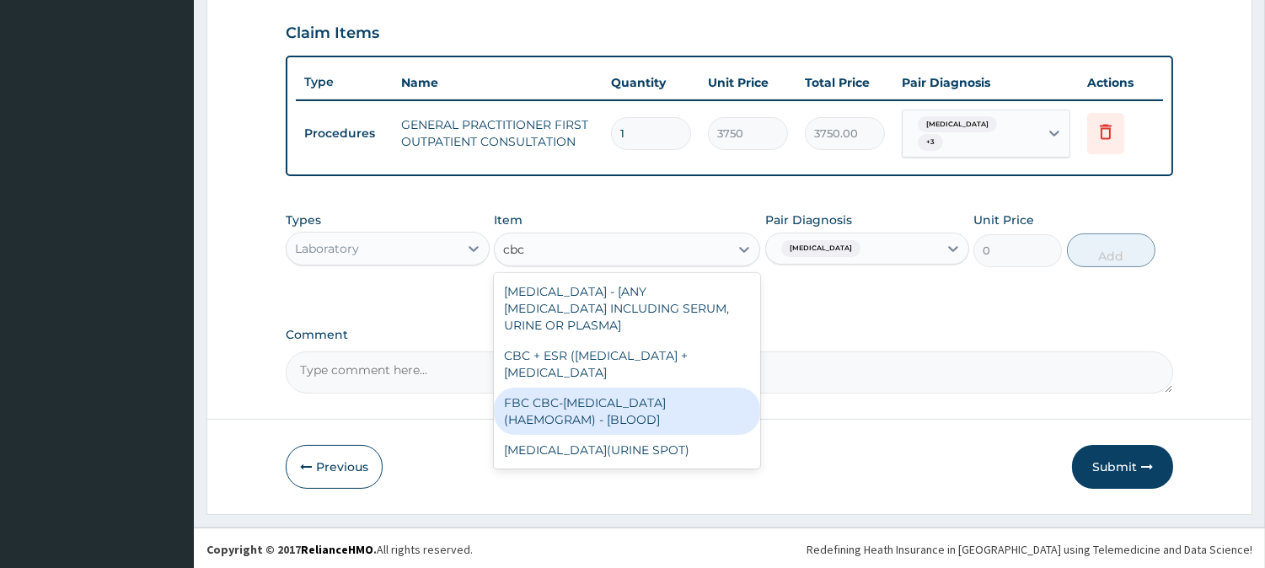
click at [650, 388] on div "FBC CBC-COMPLETE BLOOD COUNT (HAEMOGRAM) - [BLOOD]" at bounding box center [627, 411] width 266 height 47
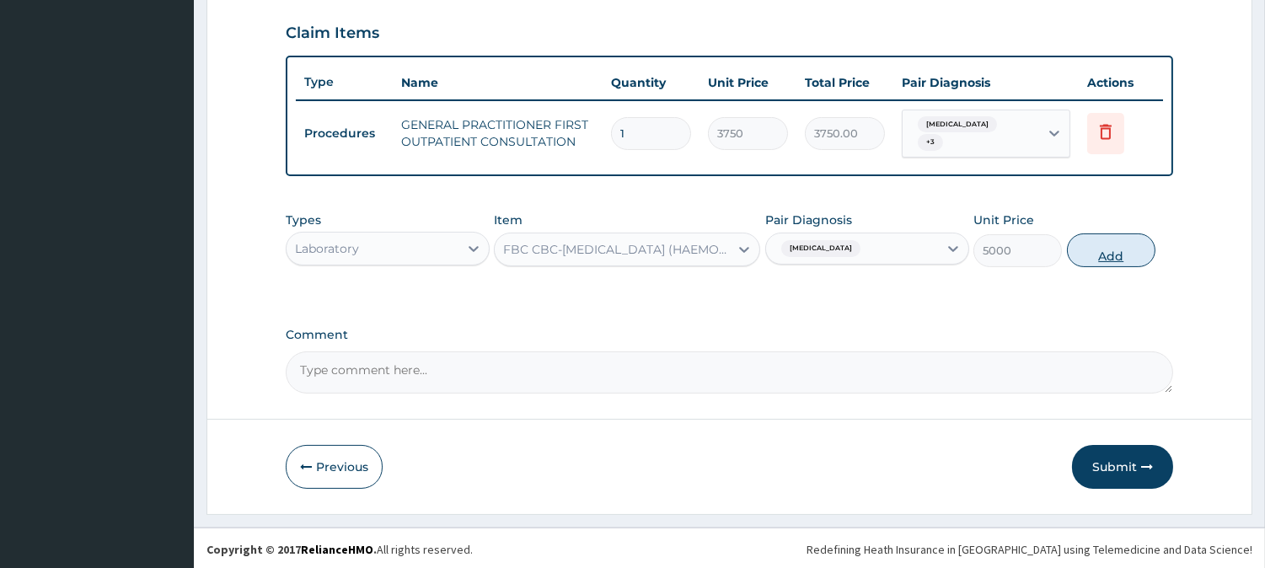
click at [1102, 263] on button "Add" at bounding box center [1111, 251] width 89 height 34
type input "0"
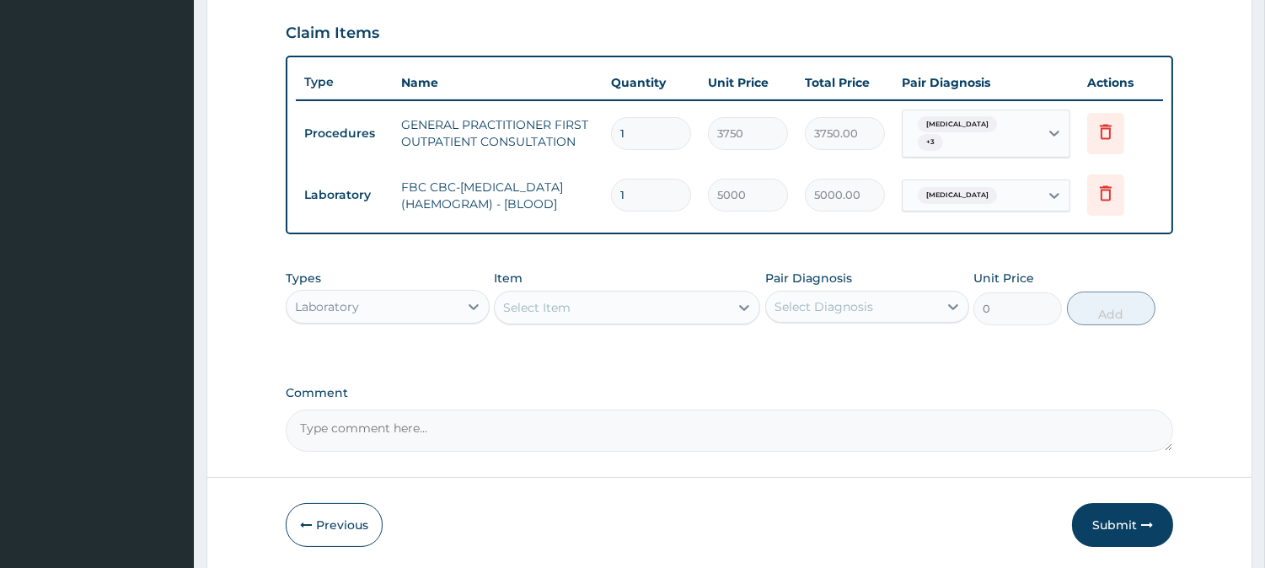
click at [647, 317] on div "Select Item" at bounding box center [612, 307] width 234 height 27
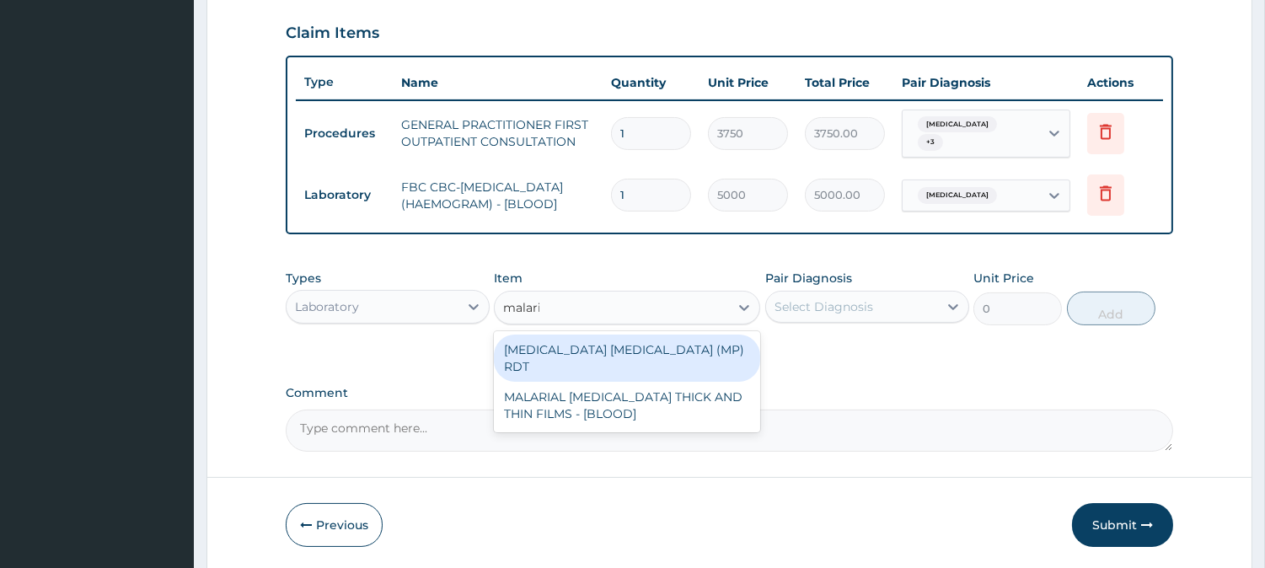
type input "malaria"
click at [664, 365] on div "MALARIA PARASITE (MP) RDT" at bounding box center [627, 358] width 266 height 47
type input "2000"
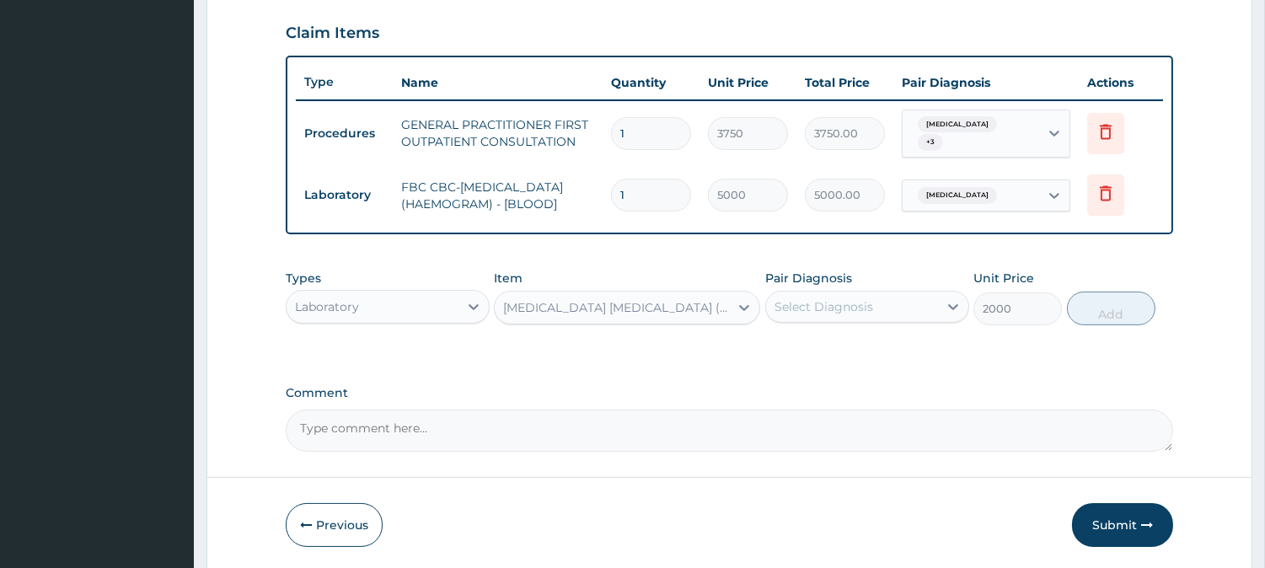
click at [884, 314] on div "Select Diagnosis" at bounding box center [852, 306] width 172 height 27
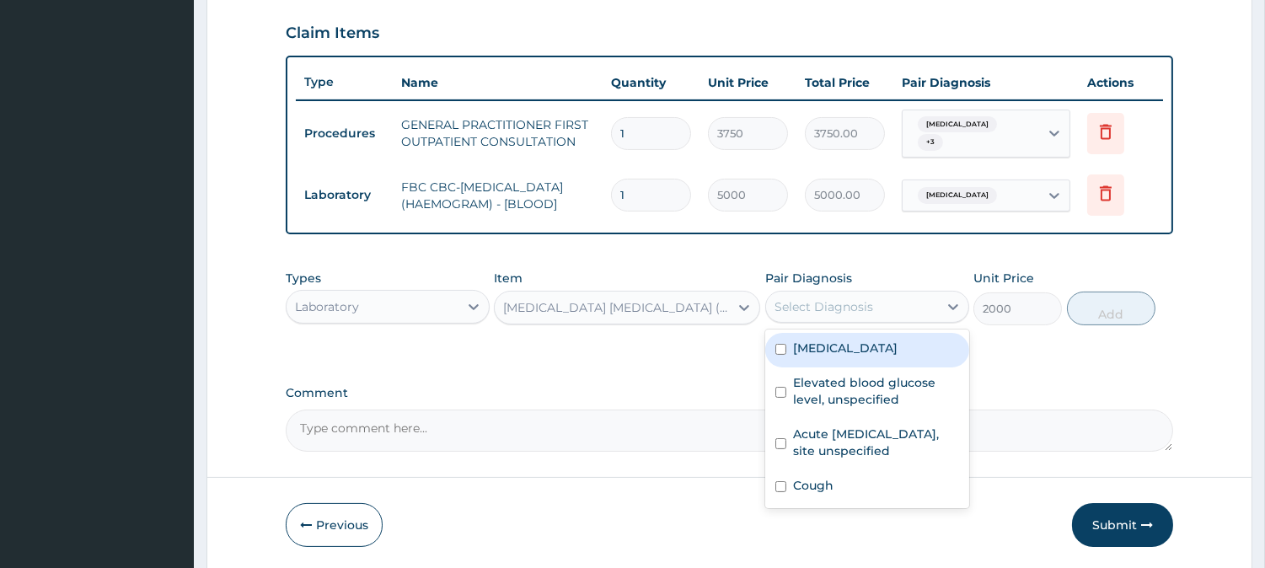
click at [924, 347] on div "Malaria, unspecified" at bounding box center [868, 350] width 204 height 35
checkbox input "true"
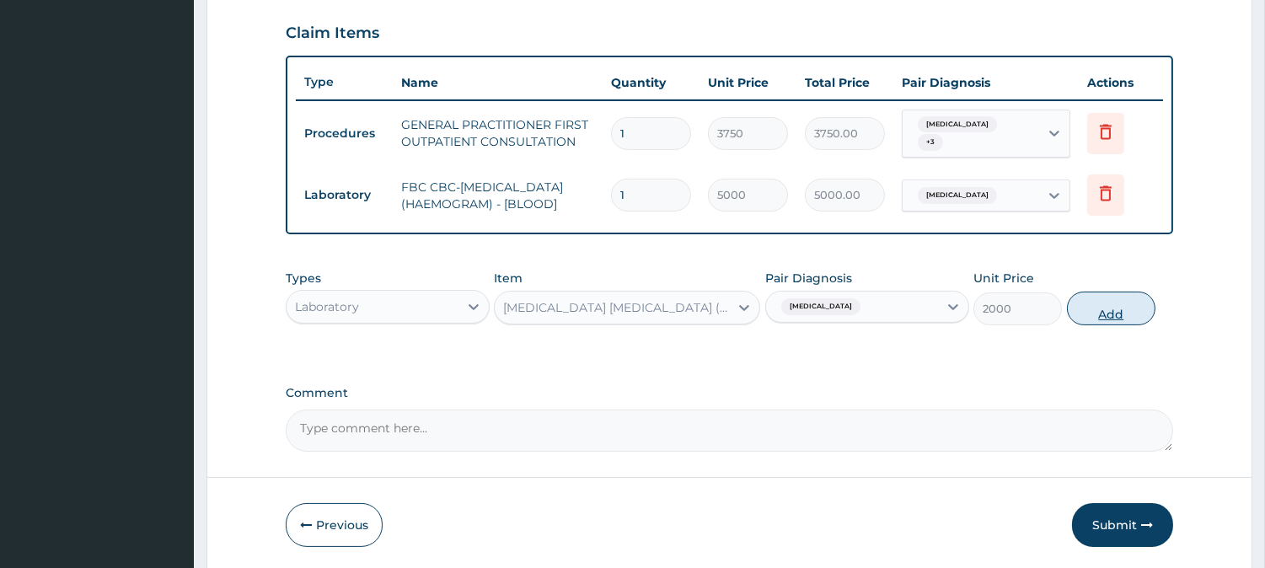
click at [1083, 318] on button "Add" at bounding box center [1111, 309] width 89 height 34
type input "0"
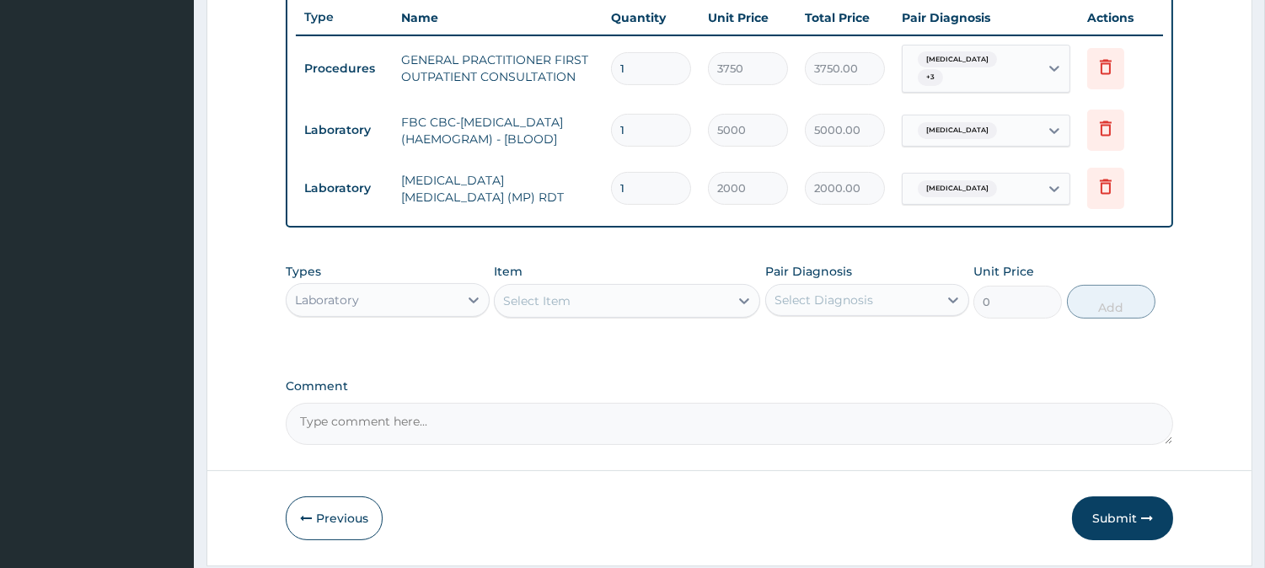
scroll to position [698, 0]
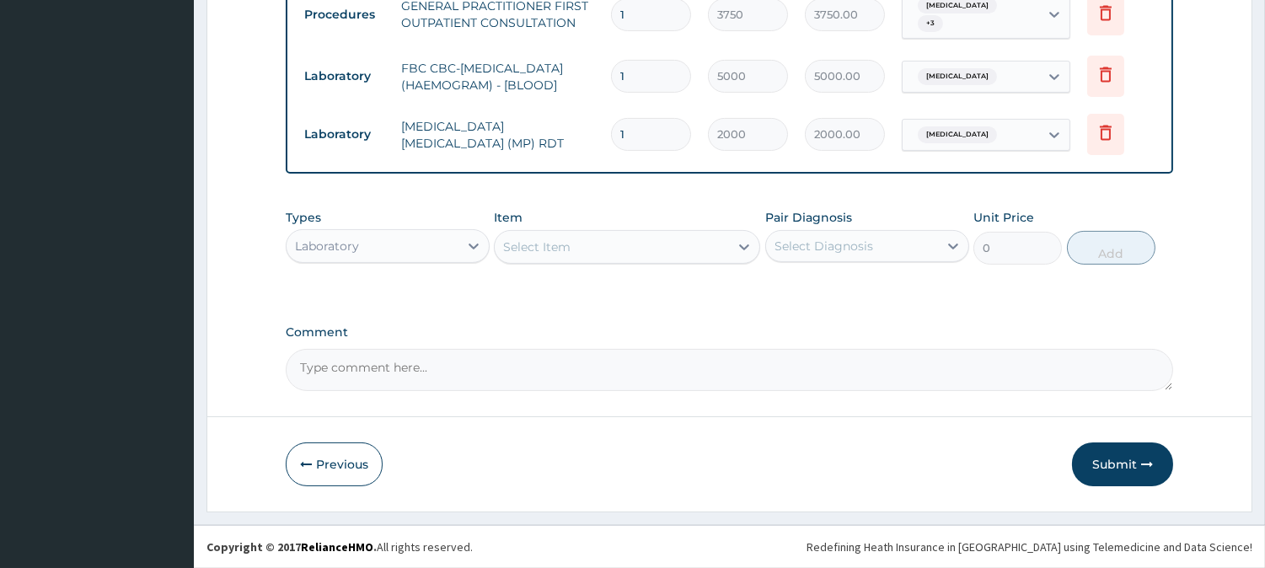
click at [521, 249] on div "Select Item" at bounding box center [536, 247] width 67 height 17
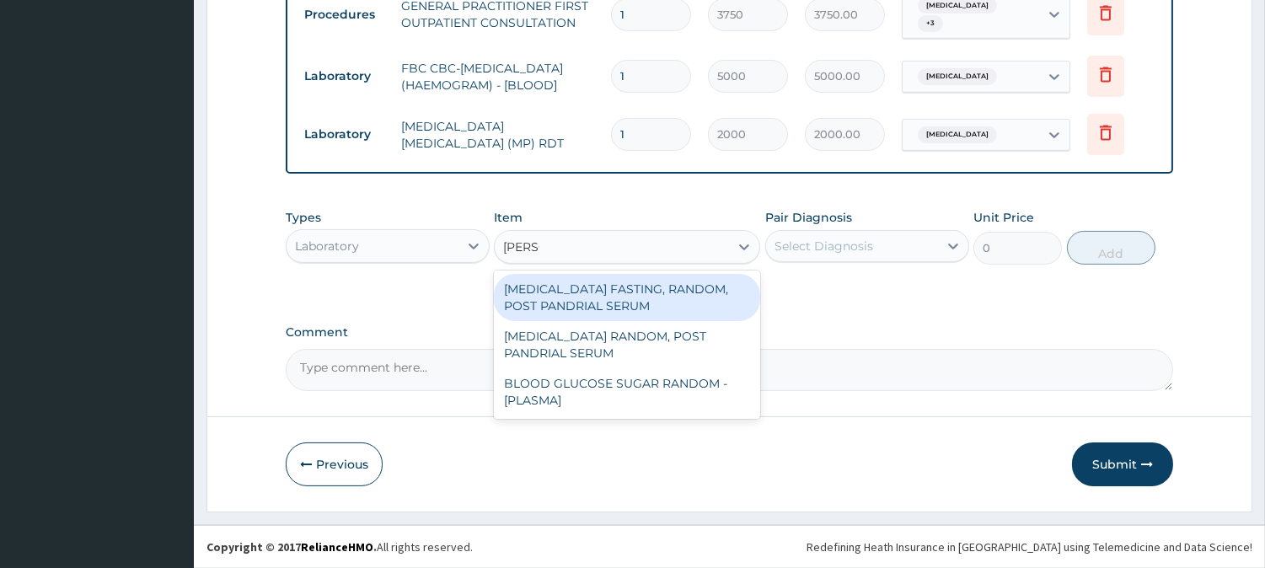
type input "random"
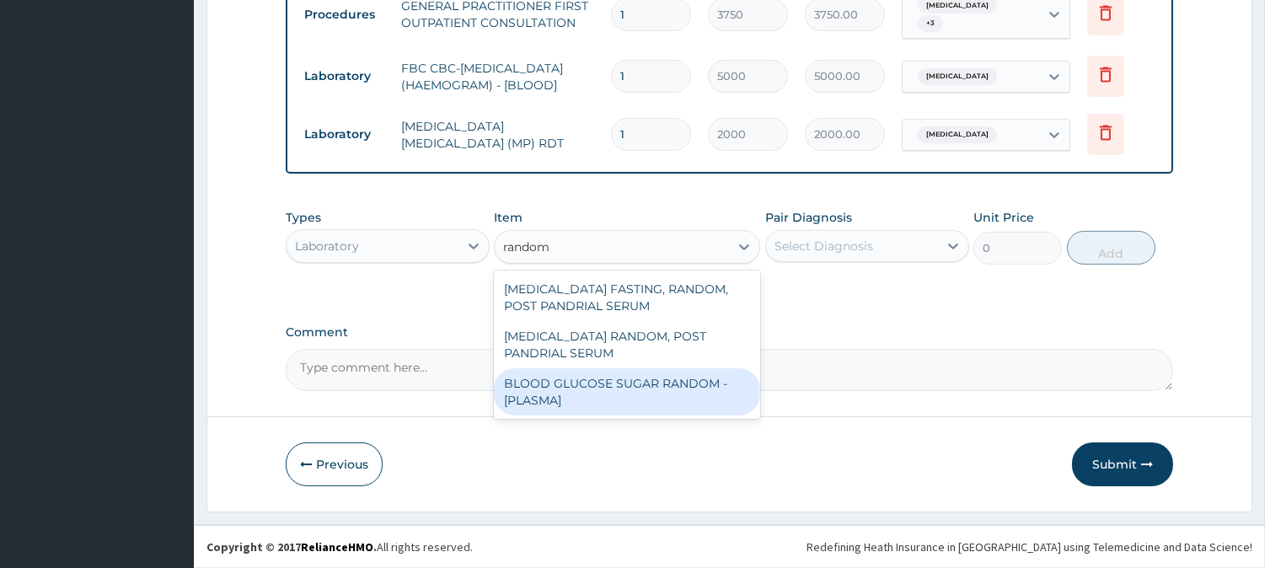
click at [594, 406] on div "BLOOD GLUCOSE SUGAR RANDOM - [PLASMA]" at bounding box center [627, 391] width 266 height 47
type input "1875"
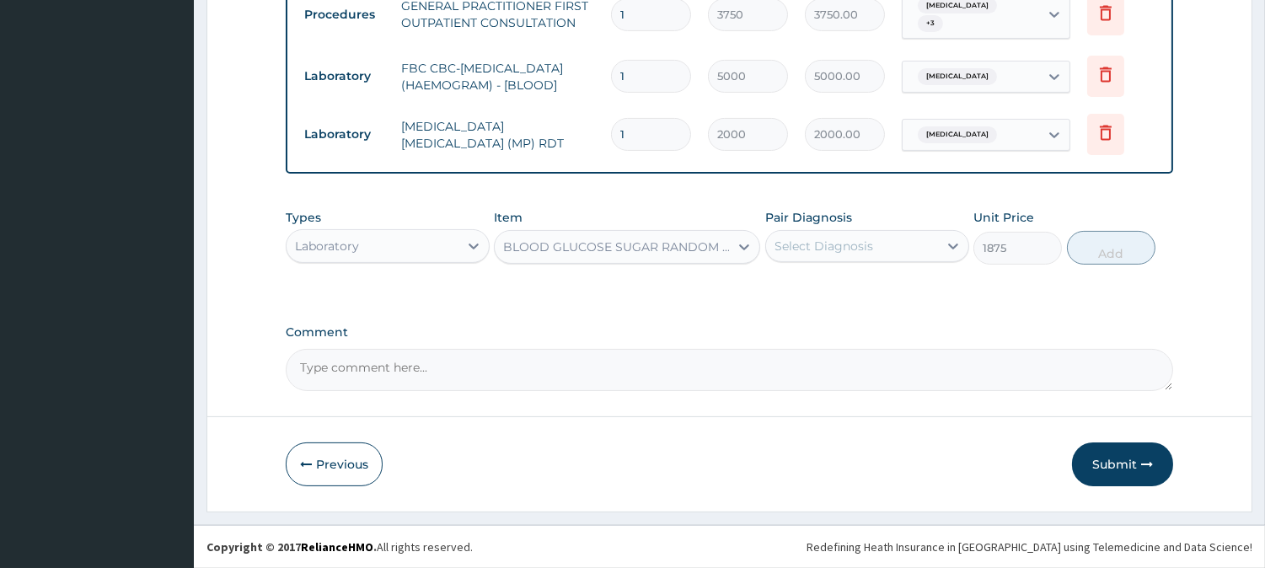
click at [831, 242] on div "Select Diagnosis" at bounding box center [824, 246] width 99 height 17
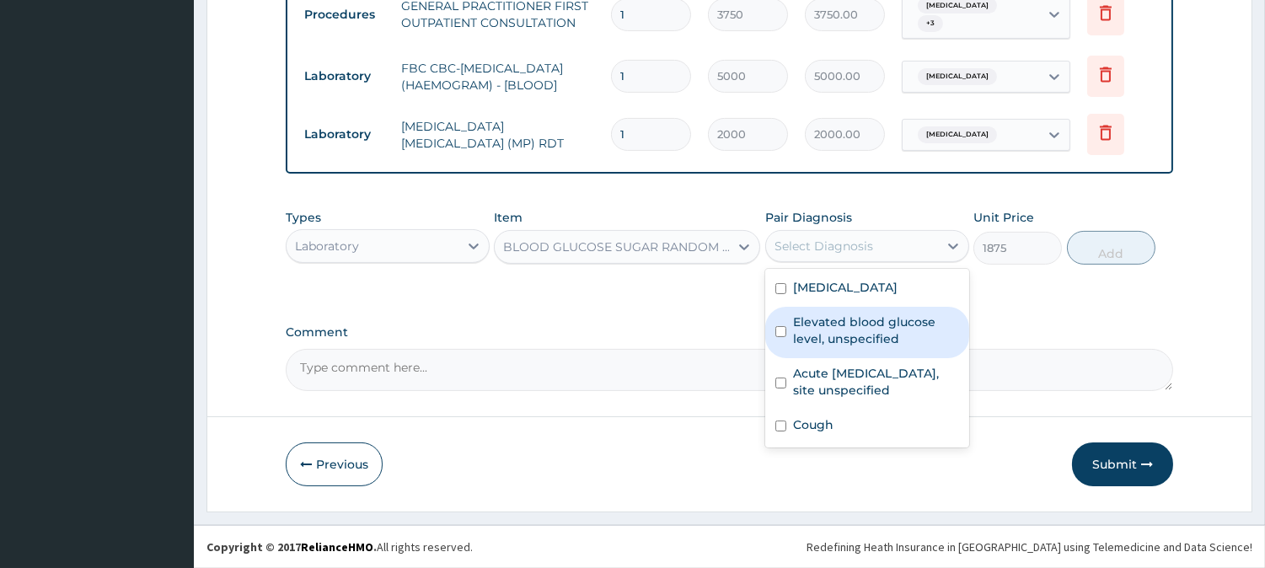
click at [857, 349] on div "Elevated blood glucose level, unspecified" at bounding box center [868, 332] width 204 height 51
checkbox input "true"
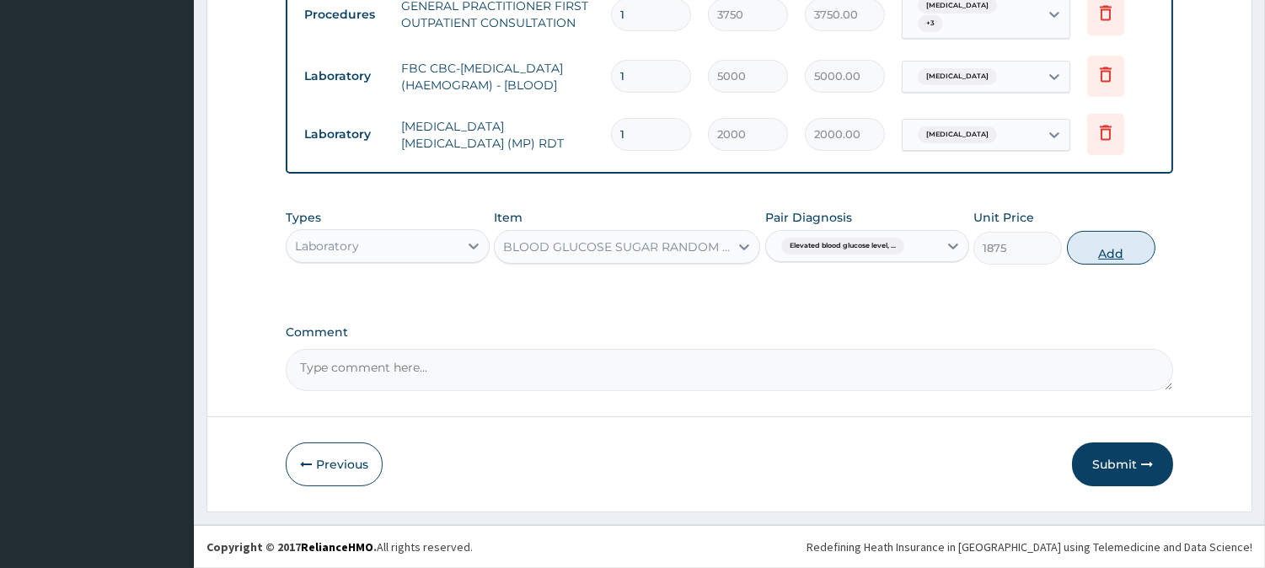
click at [1119, 244] on button "Add" at bounding box center [1111, 248] width 89 height 34
type input "0"
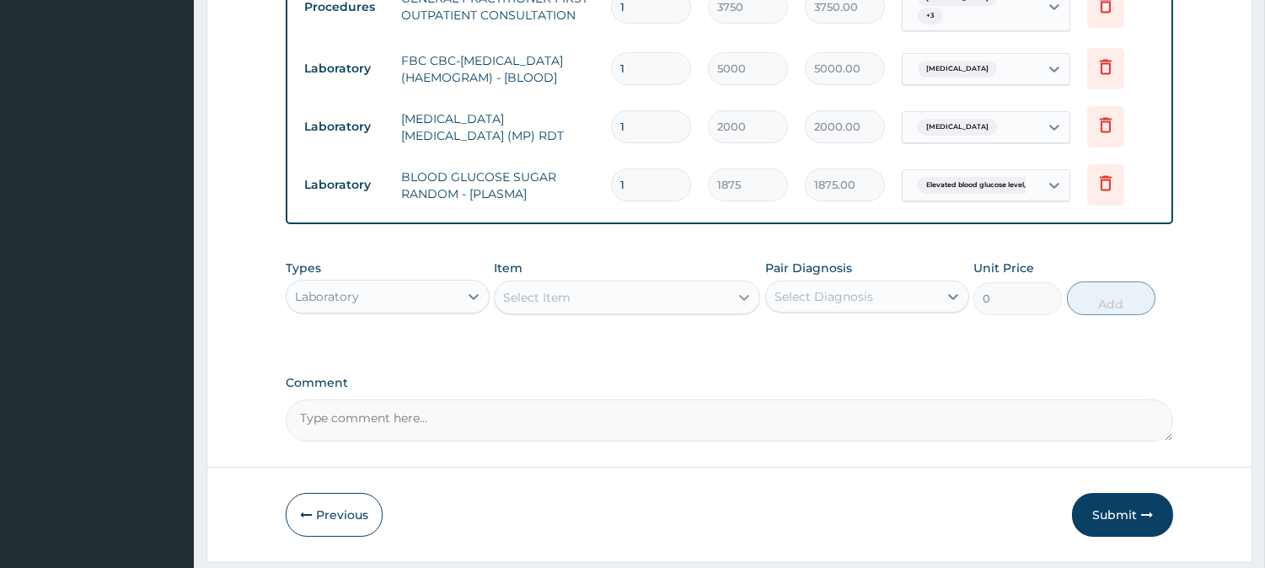
scroll to position [756, 0]
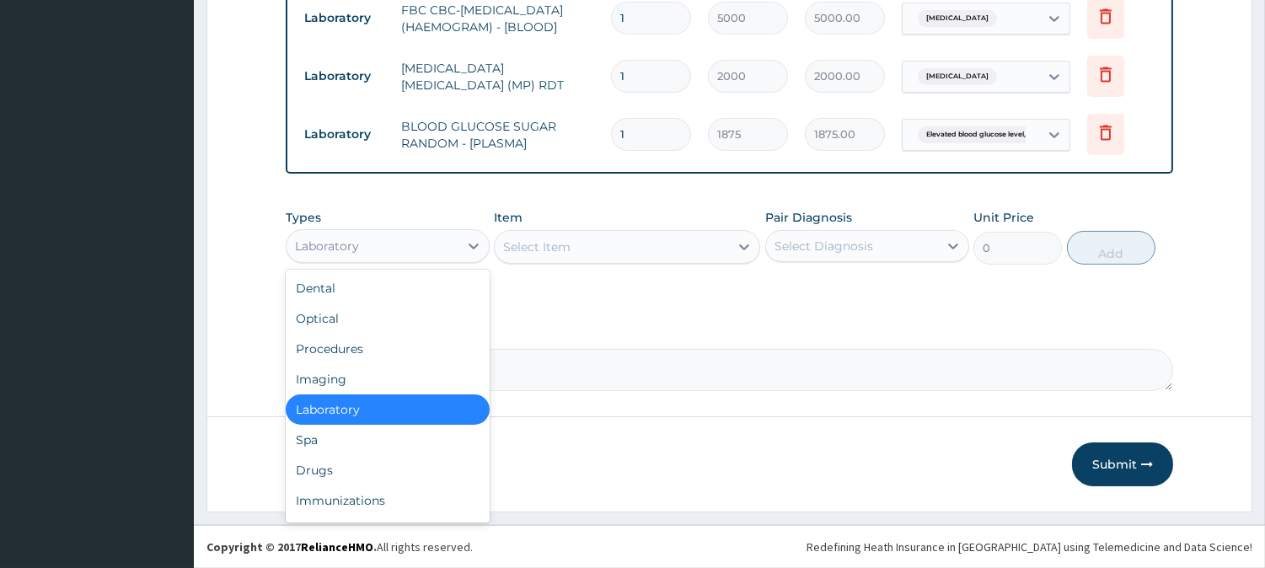
click at [379, 258] on div "Laboratory" at bounding box center [388, 246] width 204 height 34
click at [334, 473] on div "Drugs" at bounding box center [388, 470] width 204 height 30
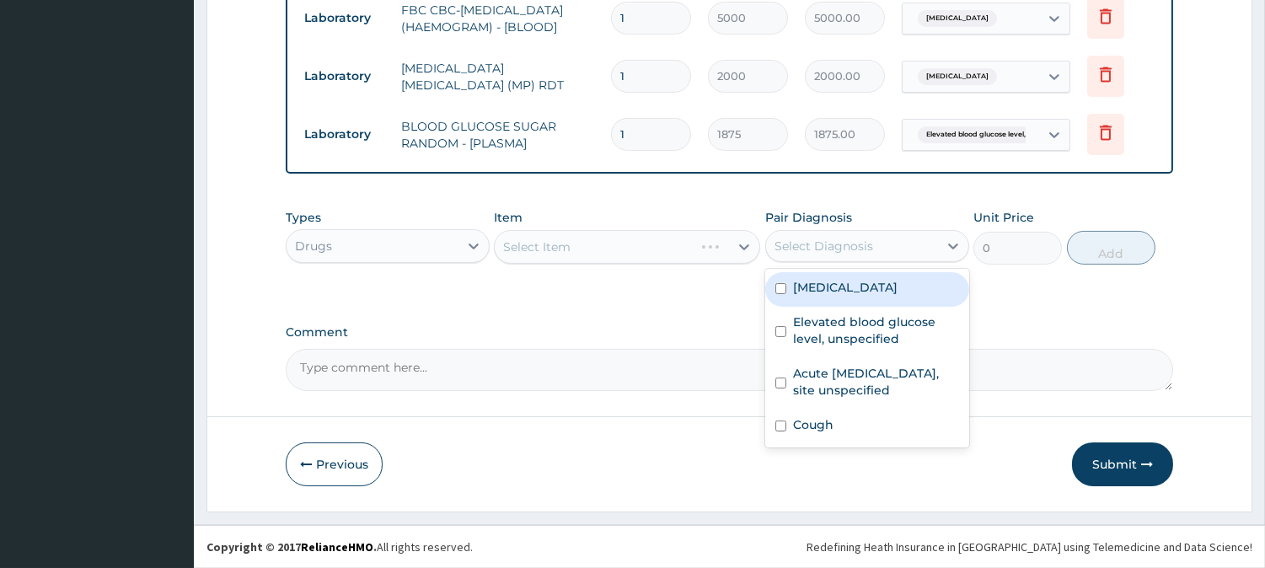
click at [905, 239] on div "Select Diagnosis" at bounding box center [852, 246] width 172 height 27
click at [891, 291] on label "Malaria, unspecified" at bounding box center [845, 287] width 105 height 17
checkbox input "true"
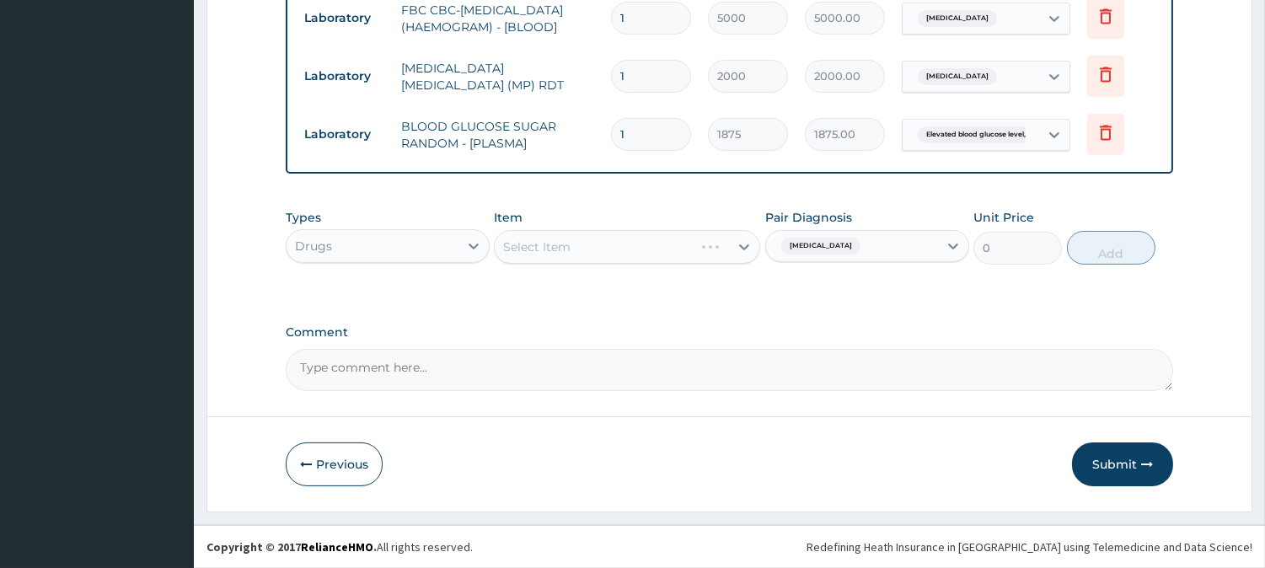
click at [731, 245] on div "Select Item" at bounding box center [627, 247] width 266 height 34
click at [727, 251] on div "Select Item" at bounding box center [612, 247] width 234 height 27
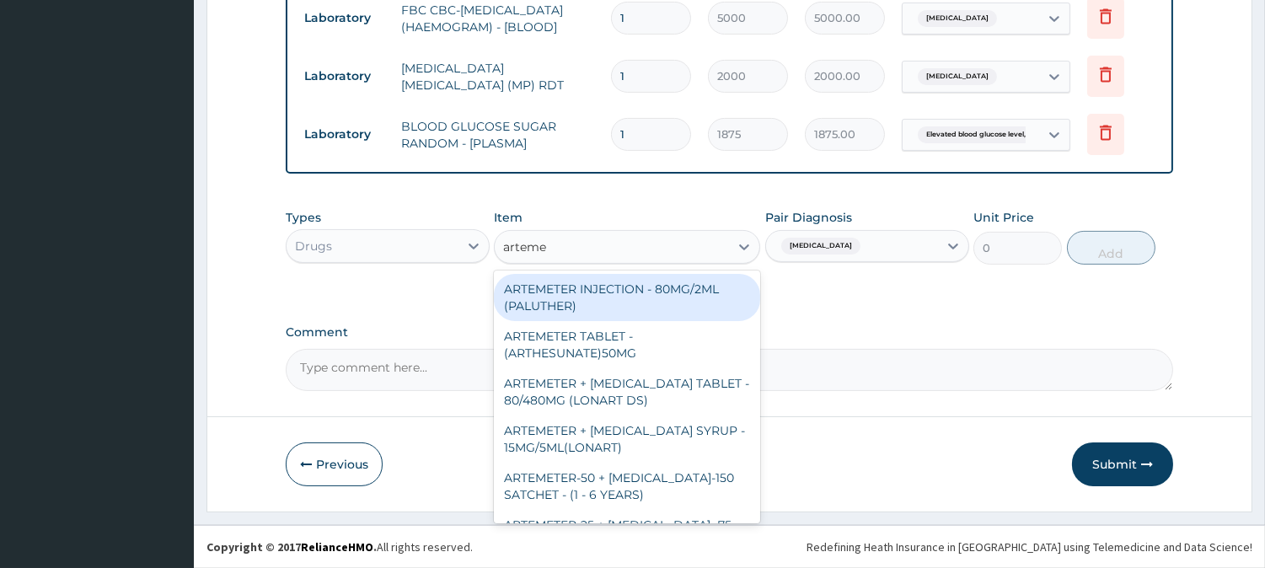
type input "artemet"
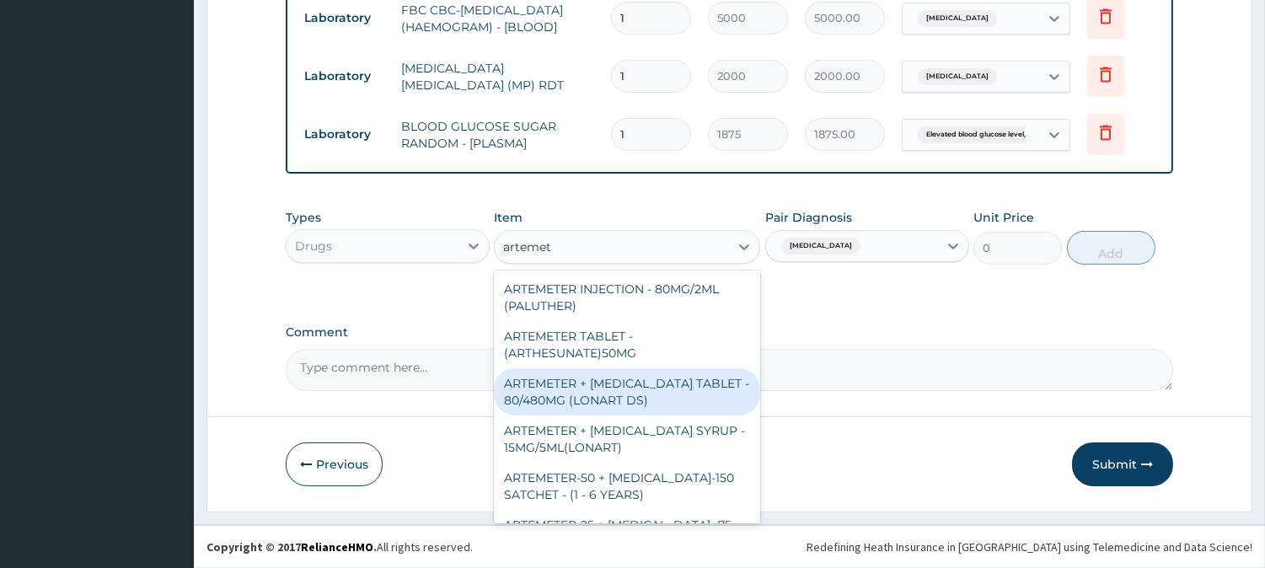
click at [669, 402] on div "ARTEMETER + LUMEFANTRINE TABLET - 80/480MG (LONART DS)" at bounding box center [627, 391] width 266 height 47
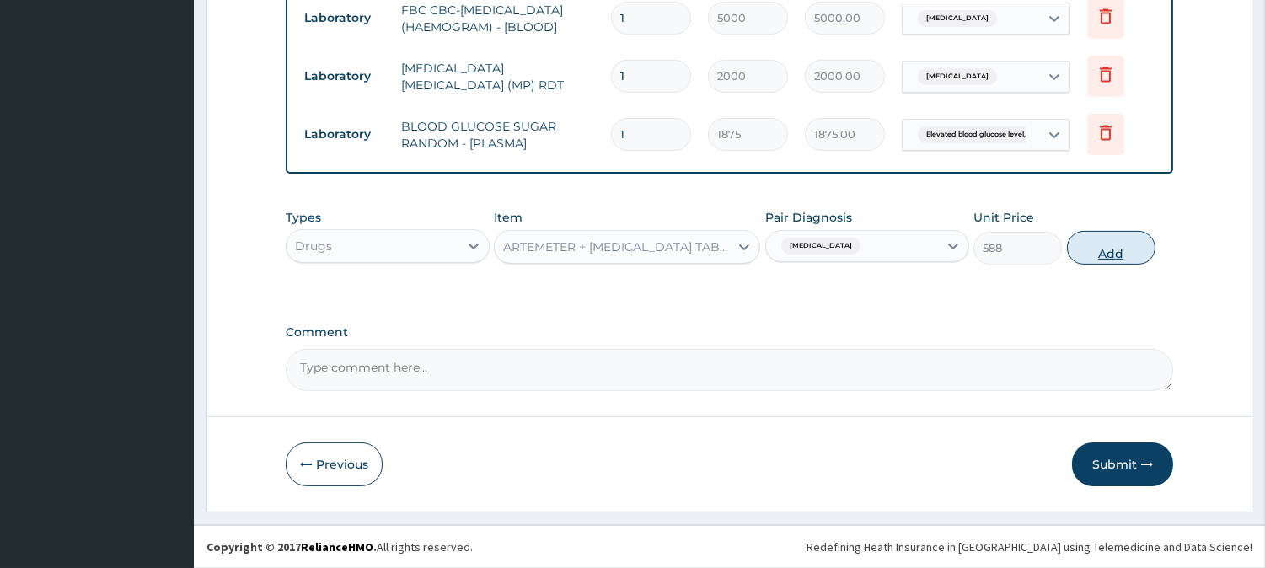
click at [1117, 239] on button "Add" at bounding box center [1111, 248] width 89 height 34
type input "0"
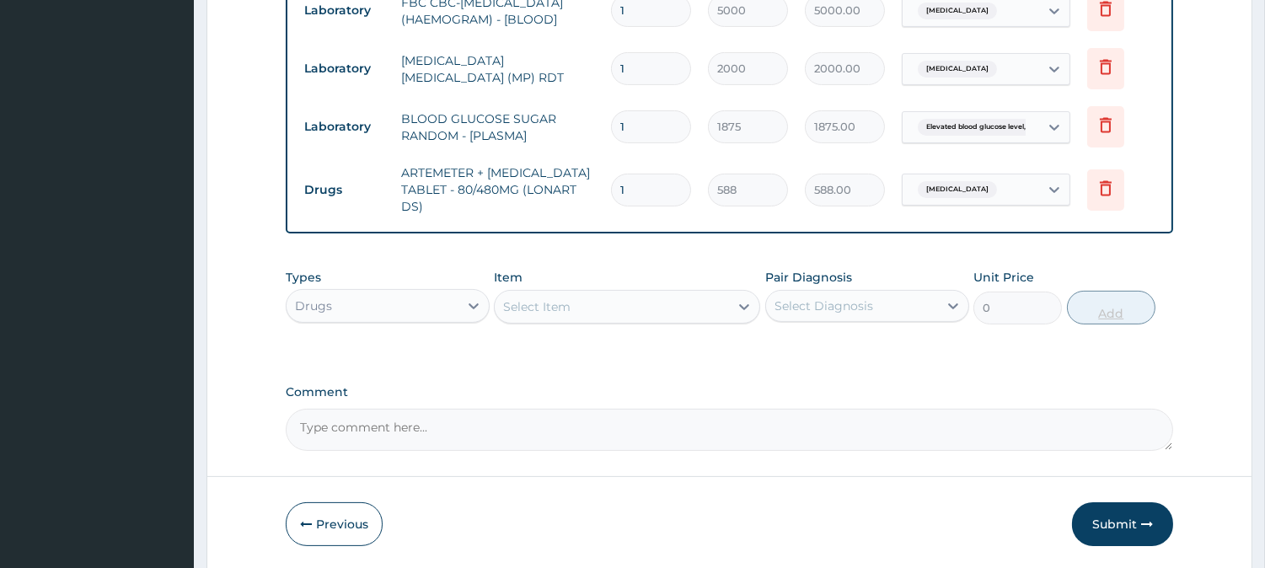
type input "2"
type input "1176.00"
type input "3"
type input "1764.00"
type input "4"
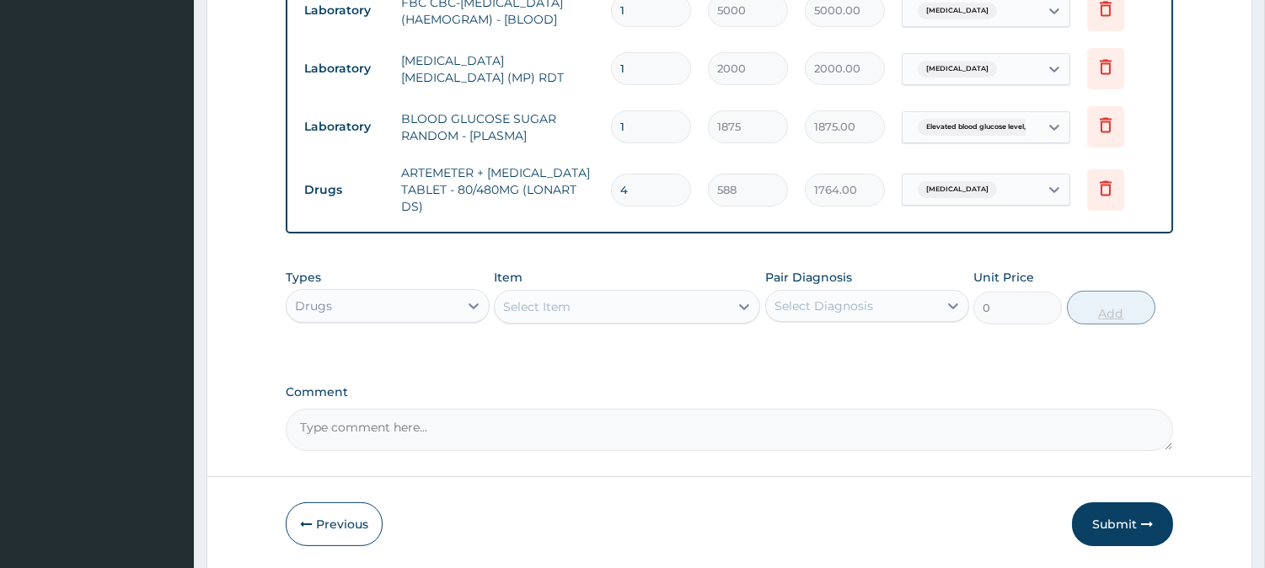
type input "2352.00"
type input "5"
type input "2940.00"
type input "6"
type input "3528.00"
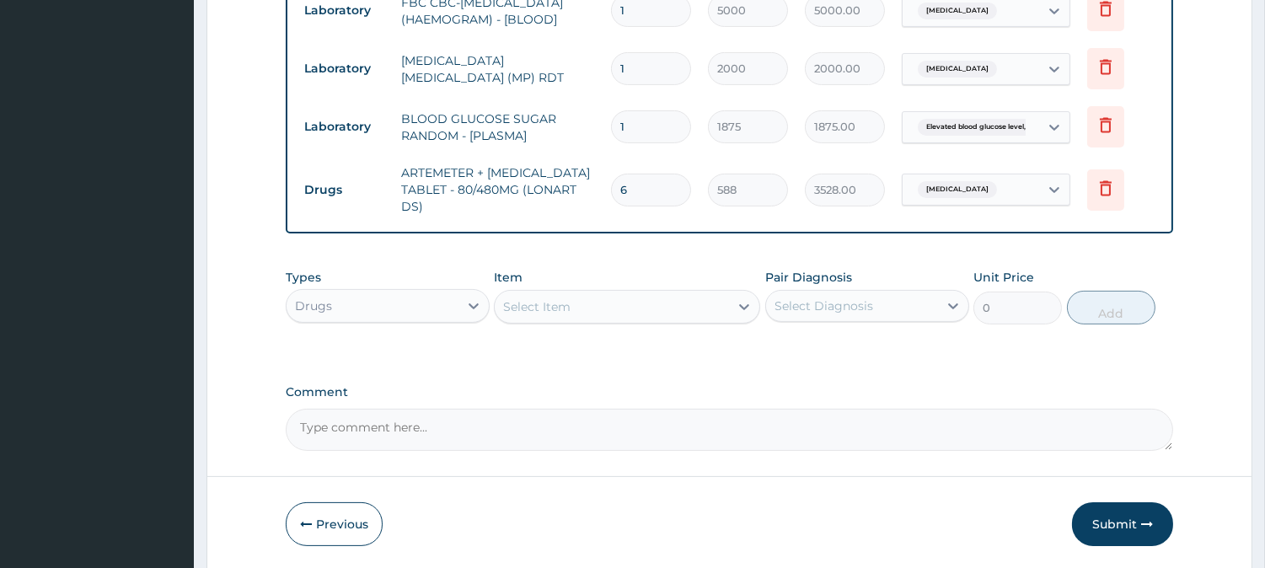
click at [659, 333] on div "Types Drugs Item Select Item Pair Diagnosis Select Diagnosis Unit Price 0 Add" at bounding box center [730, 297] width 888 height 73
click at [643, 300] on div "Select Item" at bounding box center [612, 306] width 234 height 27
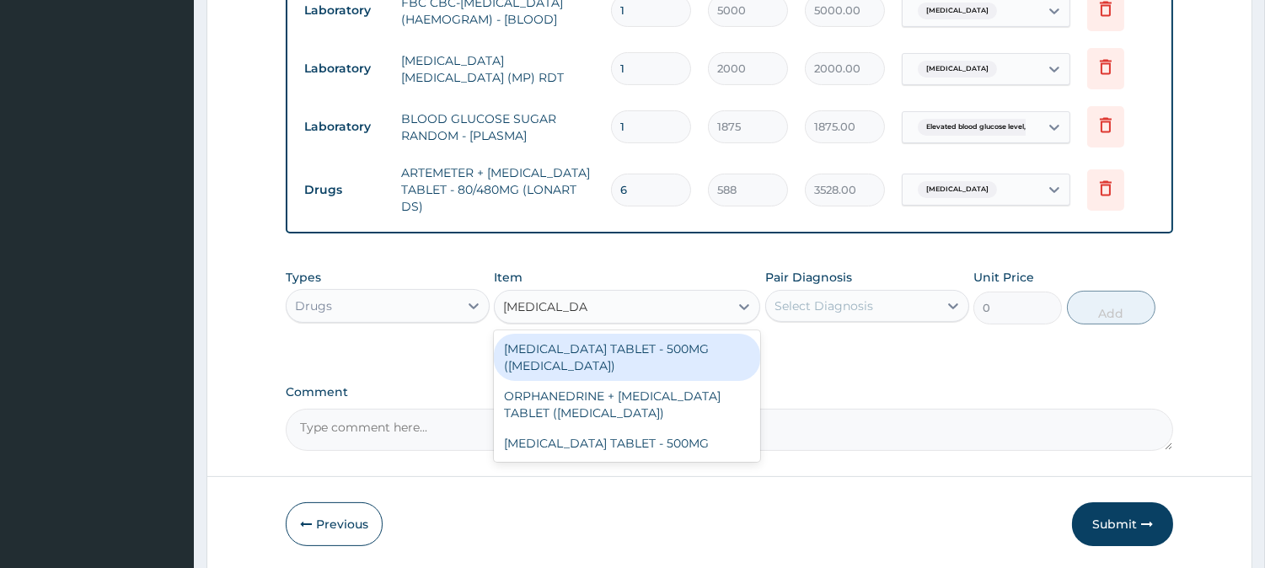
type input "paracetamol ta"
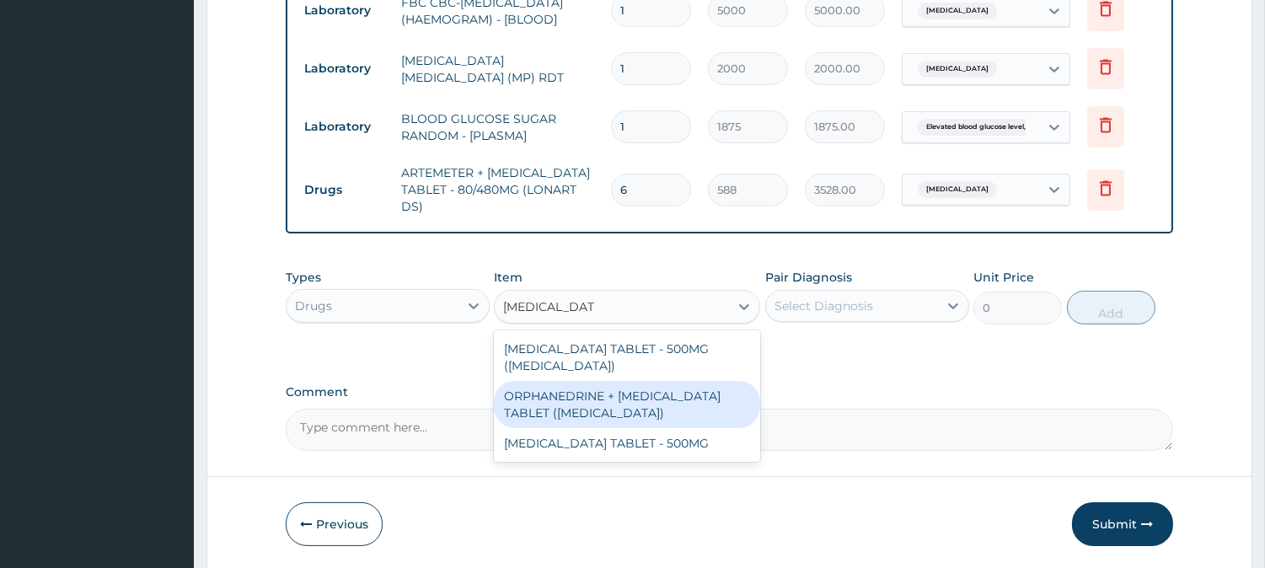
click at [631, 428] on div "ORPHANEDRINE + PARACETAMOL TABLET (NORGESIC)" at bounding box center [627, 404] width 266 height 47
type input "168"
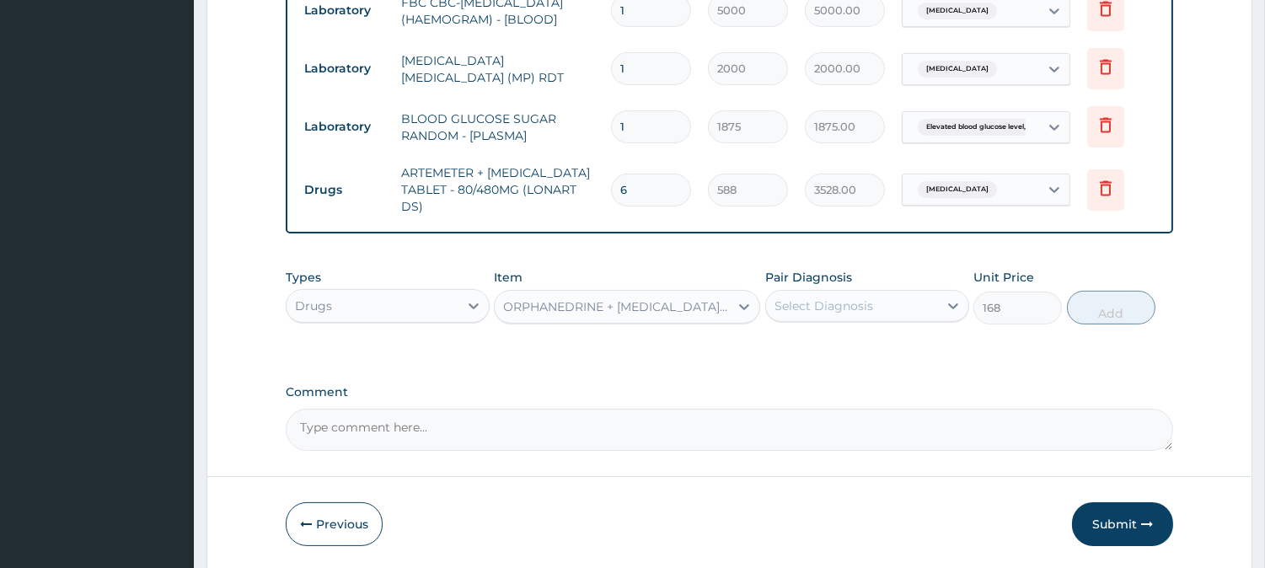
click at [654, 315] on div "ORPHANEDRINE + PARACETAMOL TABLET (NORGESIC)" at bounding box center [617, 306] width 228 height 17
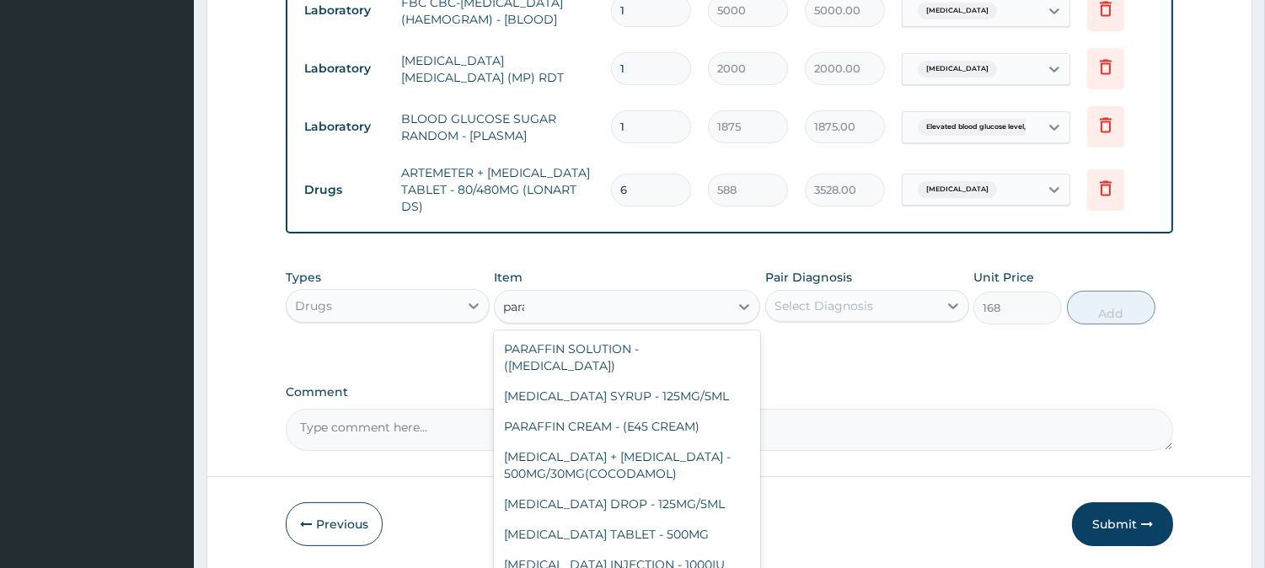
scroll to position [28, 0]
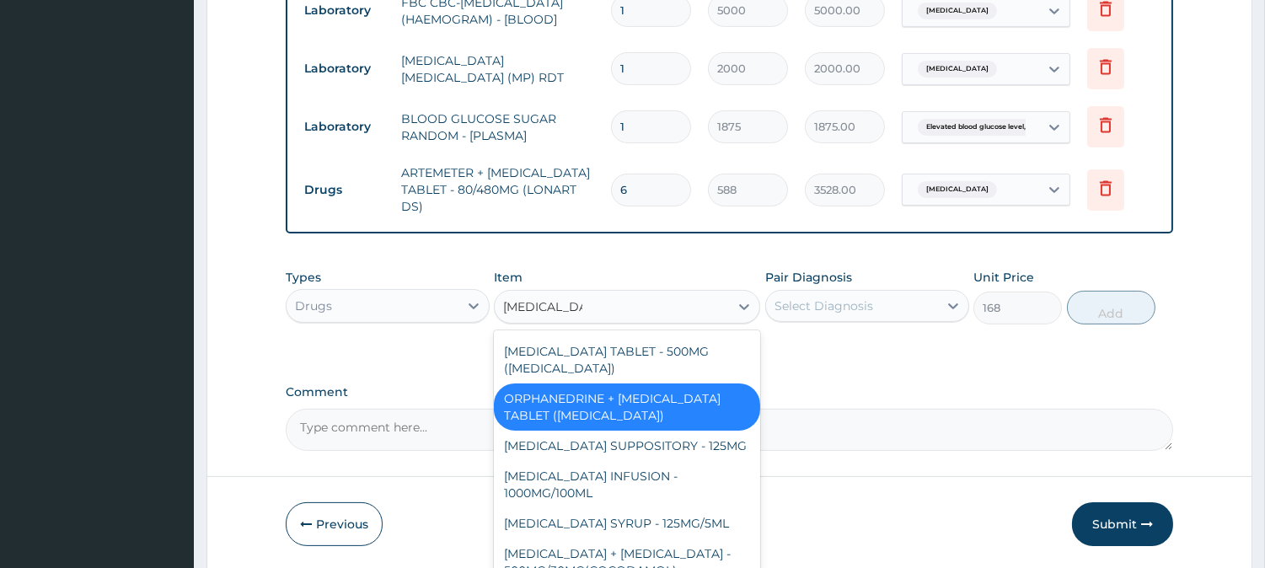
type input "paracetamol t"
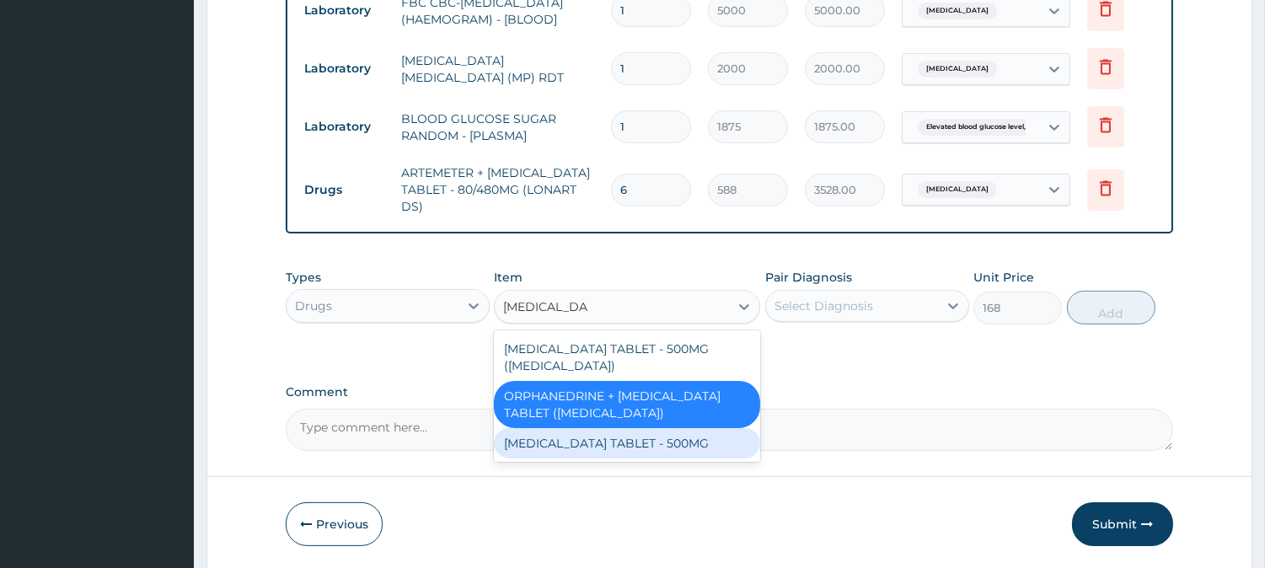
click at [658, 452] on div "PARACETAMOL TABLET - 500MG" at bounding box center [627, 443] width 266 height 30
type input "33.599999999999994"
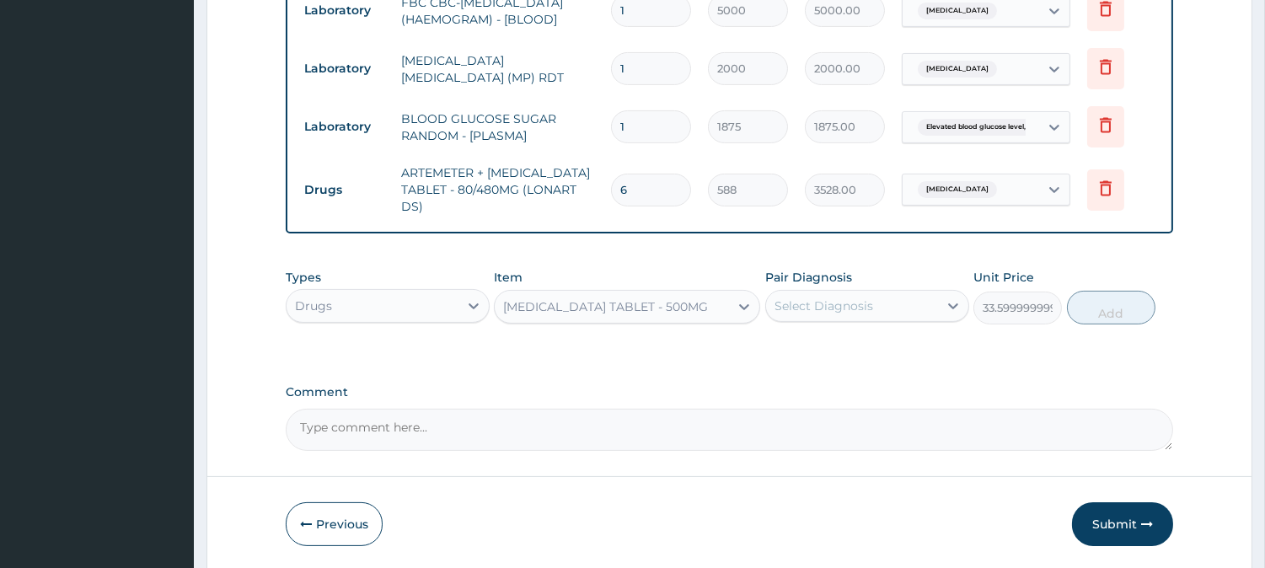
click at [884, 302] on div "Select Diagnosis" at bounding box center [852, 306] width 172 height 27
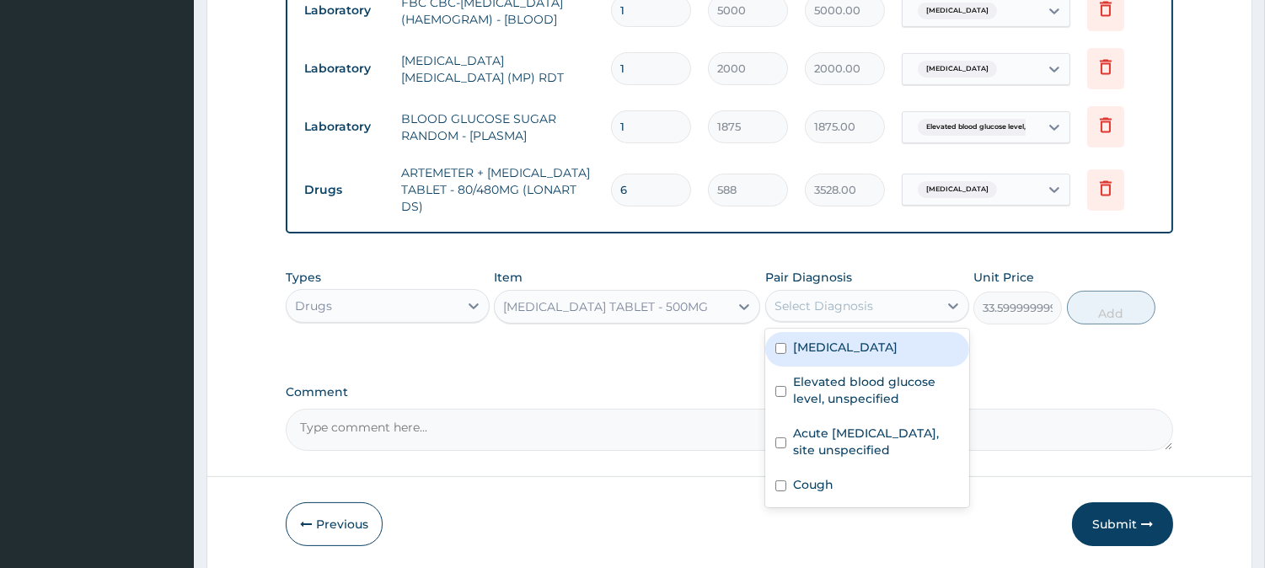
click at [898, 350] on label "Malaria, unspecified" at bounding box center [845, 347] width 105 height 17
checkbox input "true"
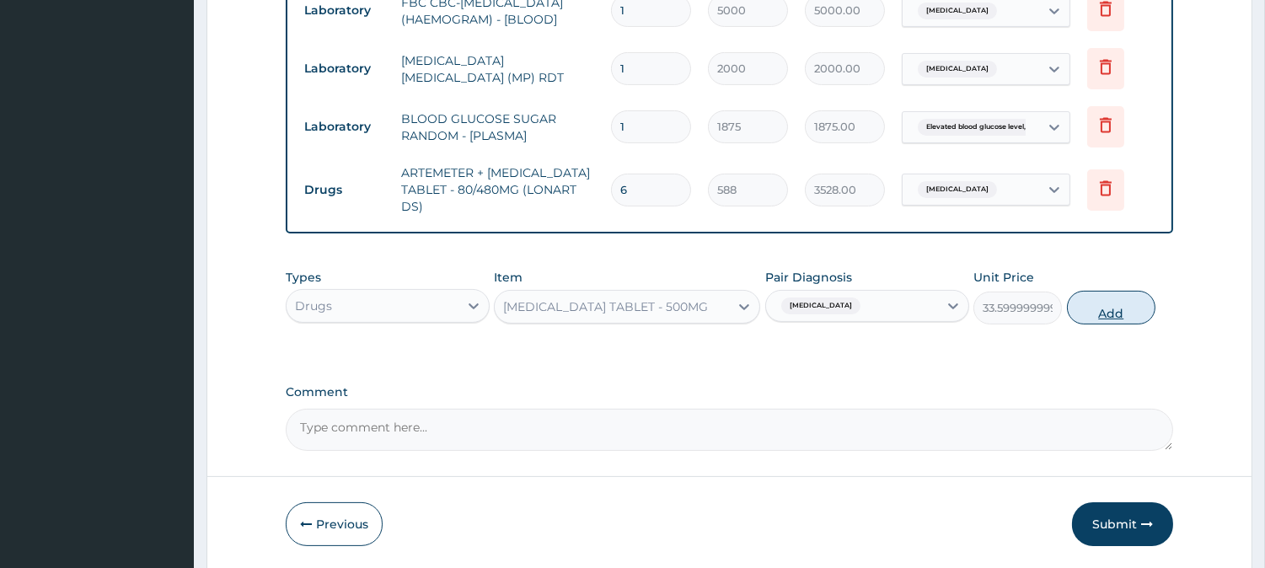
click at [1097, 313] on button "Add" at bounding box center [1111, 308] width 89 height 34
type input "0"
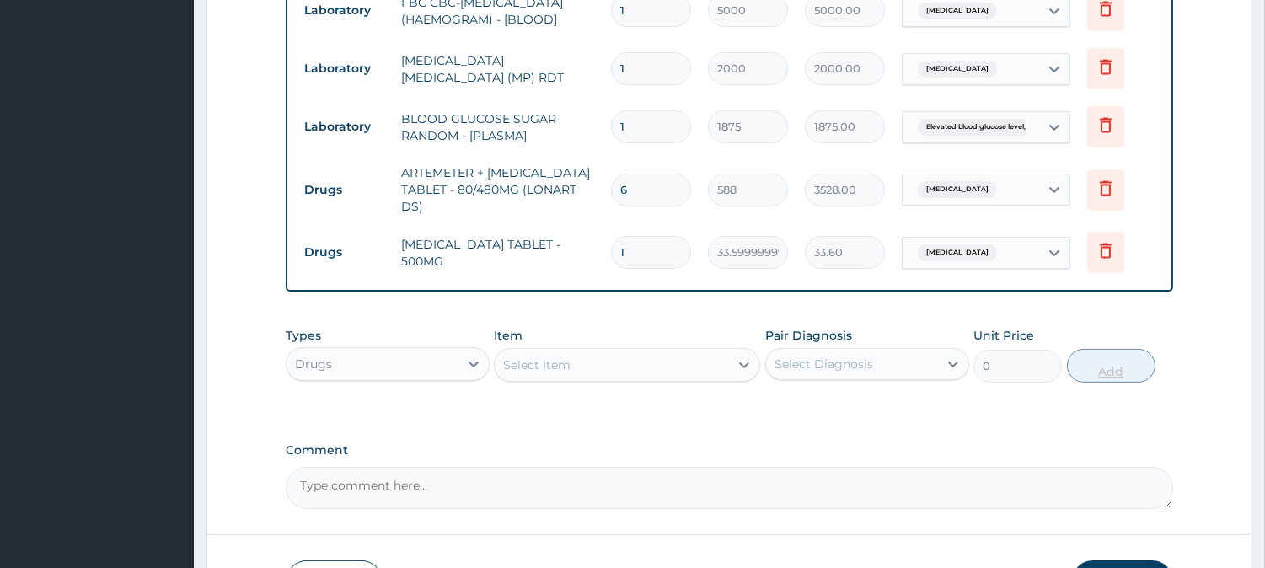
type input "0.00"
type input "2"
type input "67.20"
type input "20"
type input "672.00"
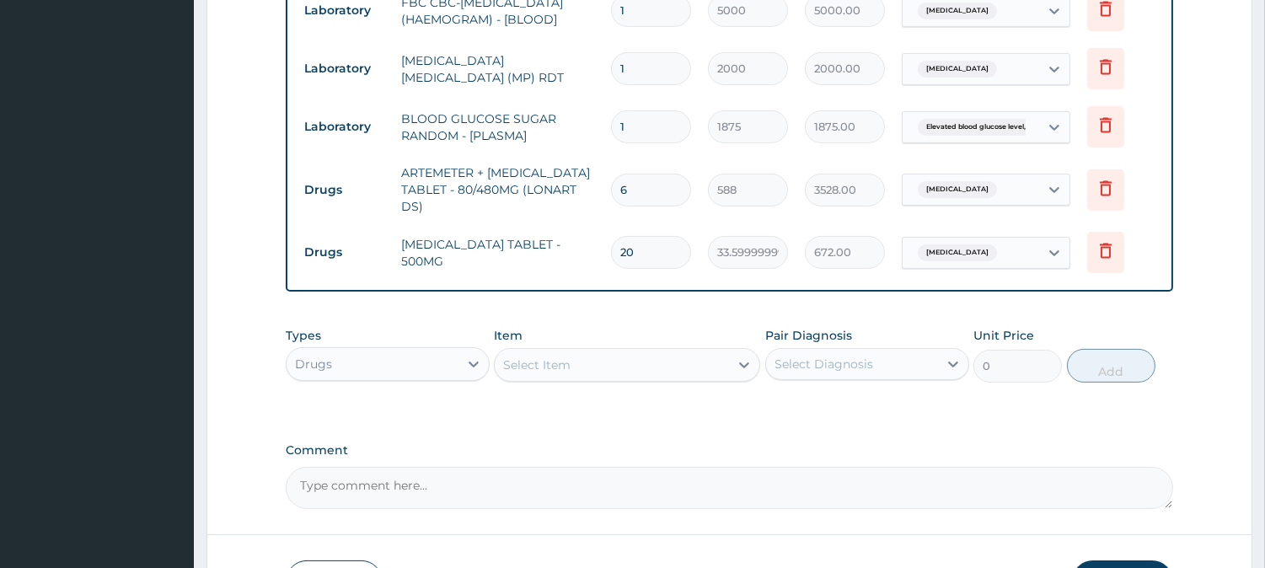
type input "20"
click at [540, 373] on div "Select Item" at bounding box center [536, 365] width 67 height 17
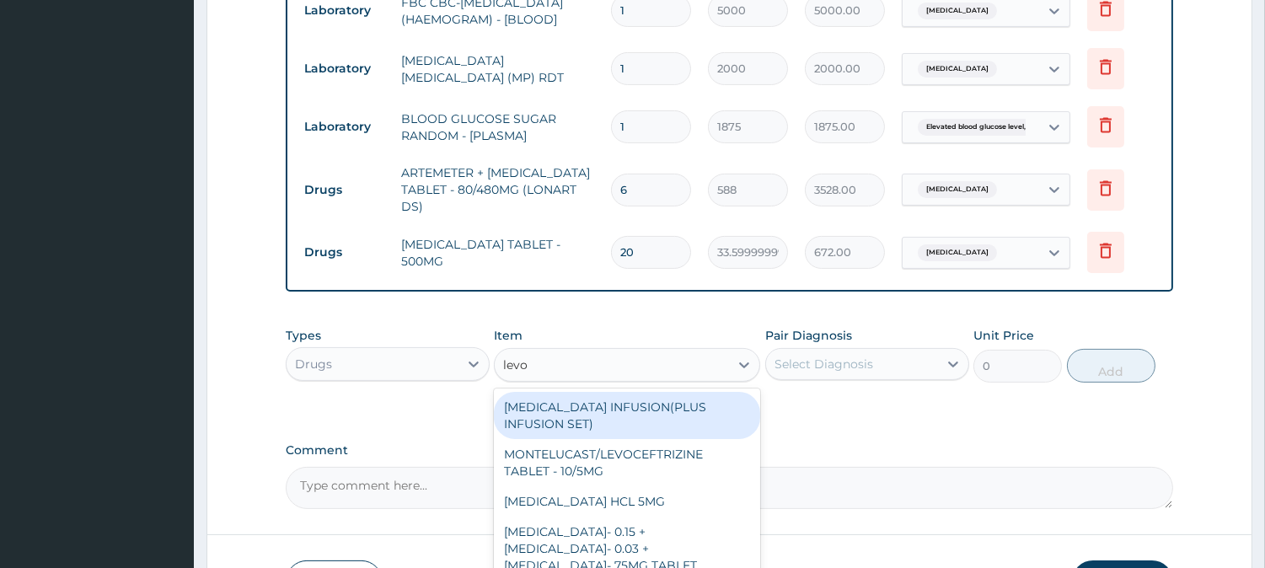
type input "levoc"
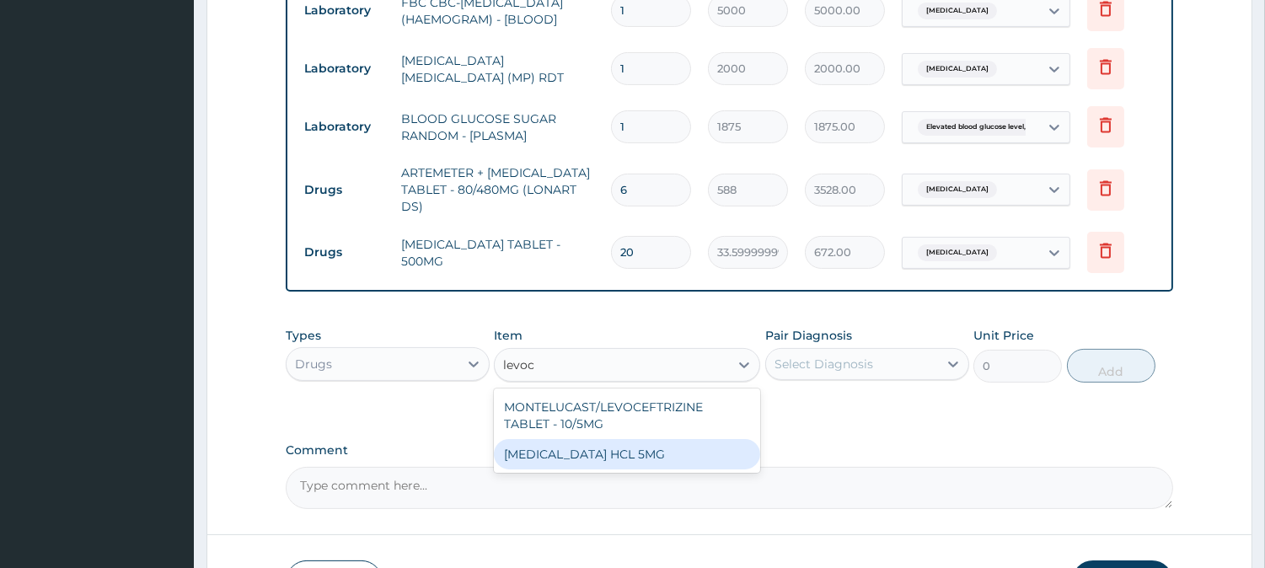
click at [561, 470] on div "LEVOCETIRIZINE HCL 5MG" at bounding box center [627, 454] width 266 height 30
type input "81.19999999999999"
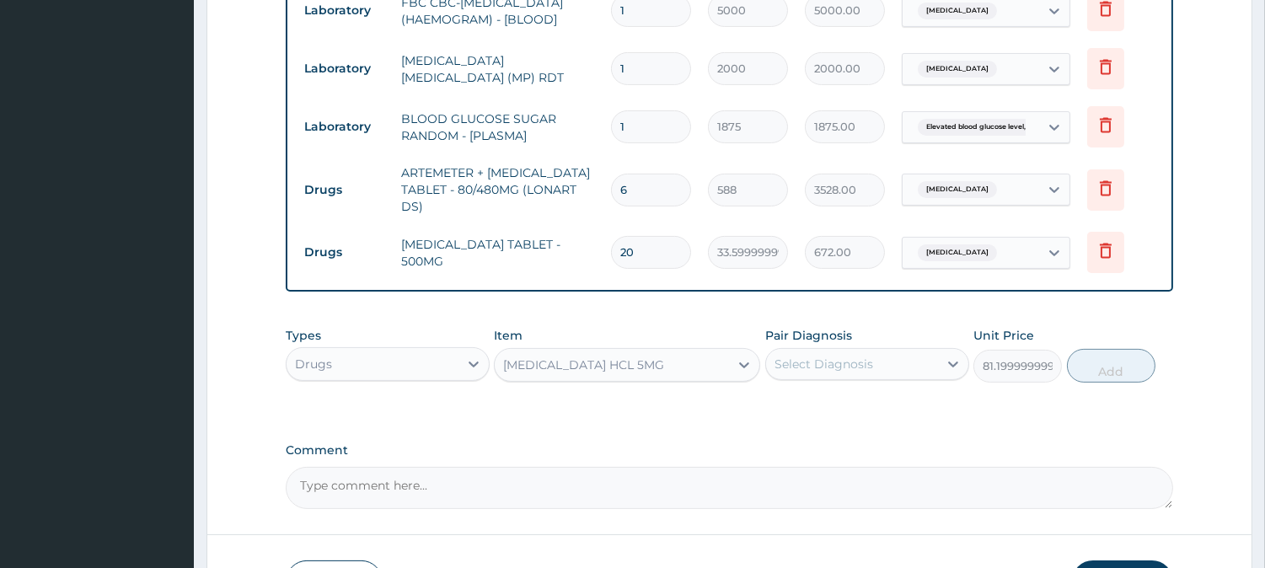
click at [867, 373] on div "Select Diagnosis" at bounding box center [824, 364] width 99 height 17
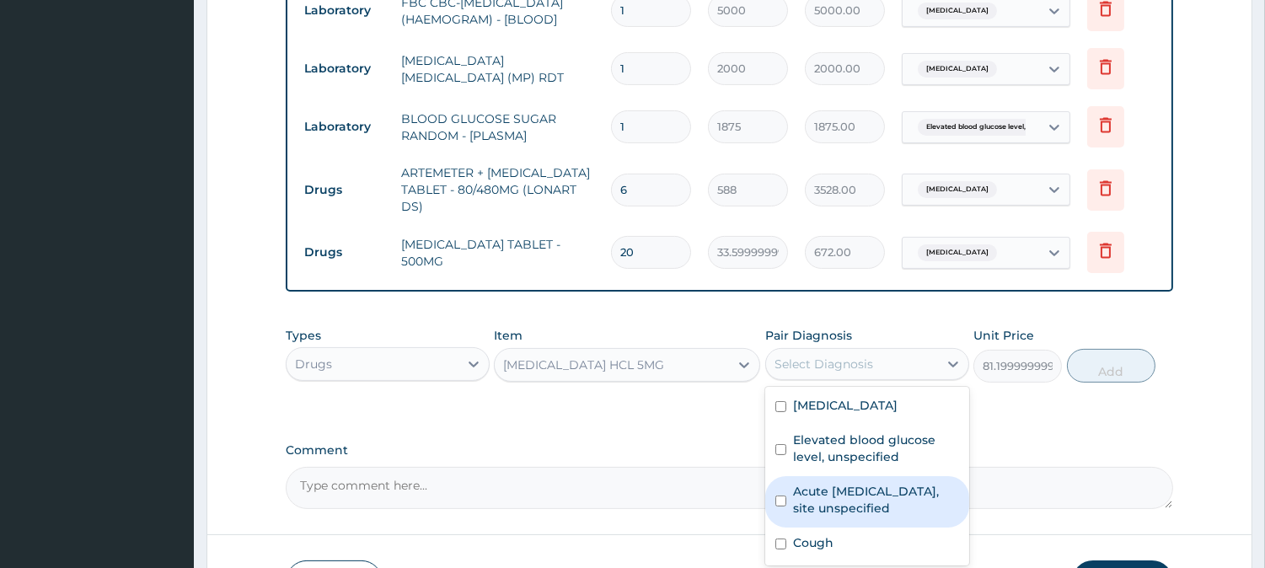
click at [873, 515] on label "Acute upper respiratory infection, site unspecified" at bounding box center [876, 500] width 166 height 34
checkbox input "true"
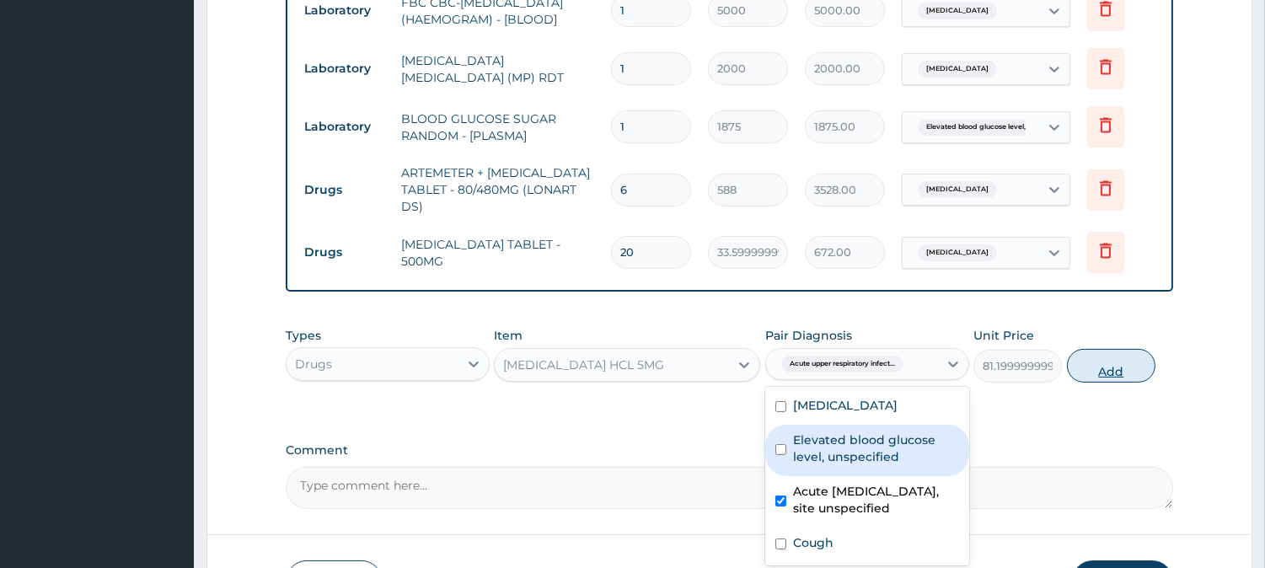
click at [1072, 373] on button "Add" at bounding box center [1111, 366] width 89 height 34
type input "0"
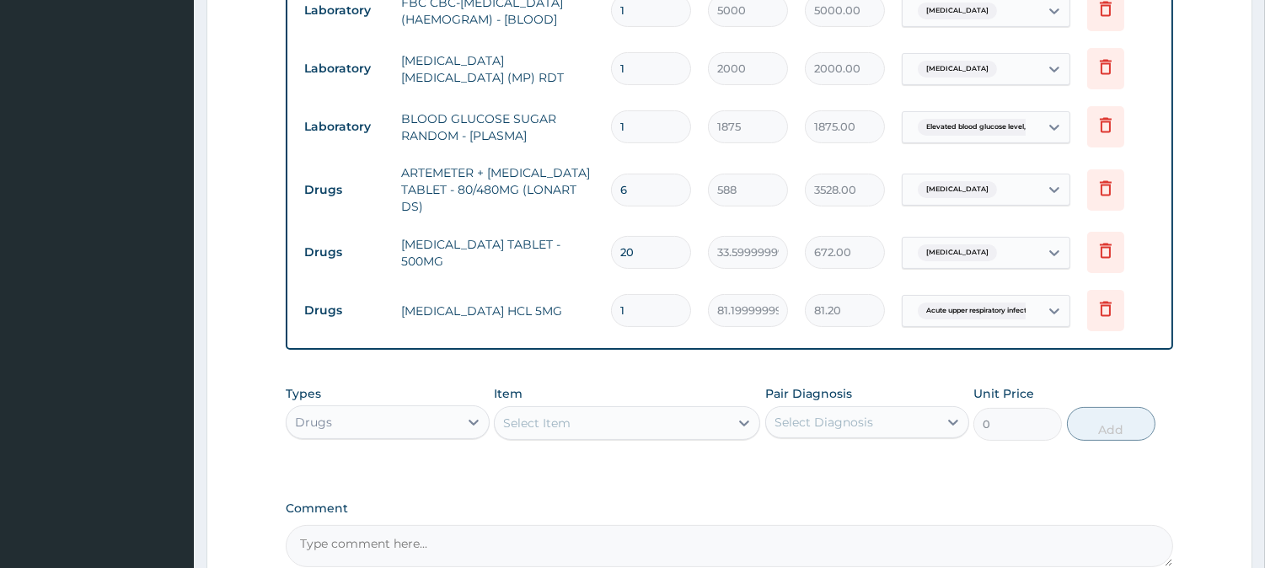
type input "10"
type input "812.00"
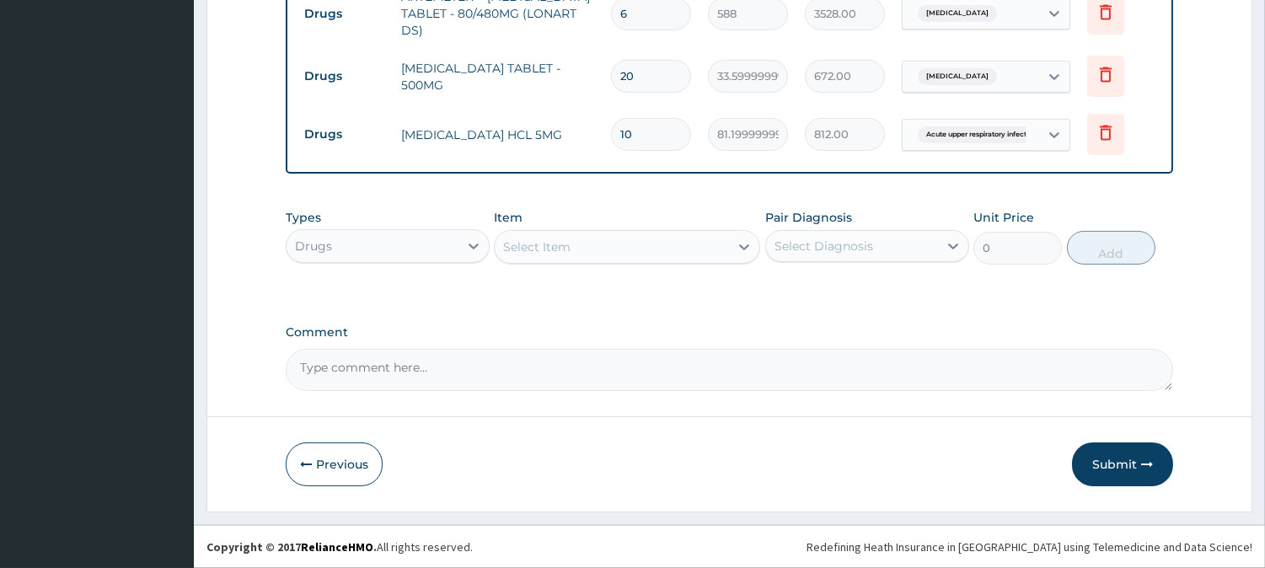
scroll to position [942, 0]
type input "10"
click at [594, 239] on div "Select Item" at bounding box center [612, 247] width 234 height 27
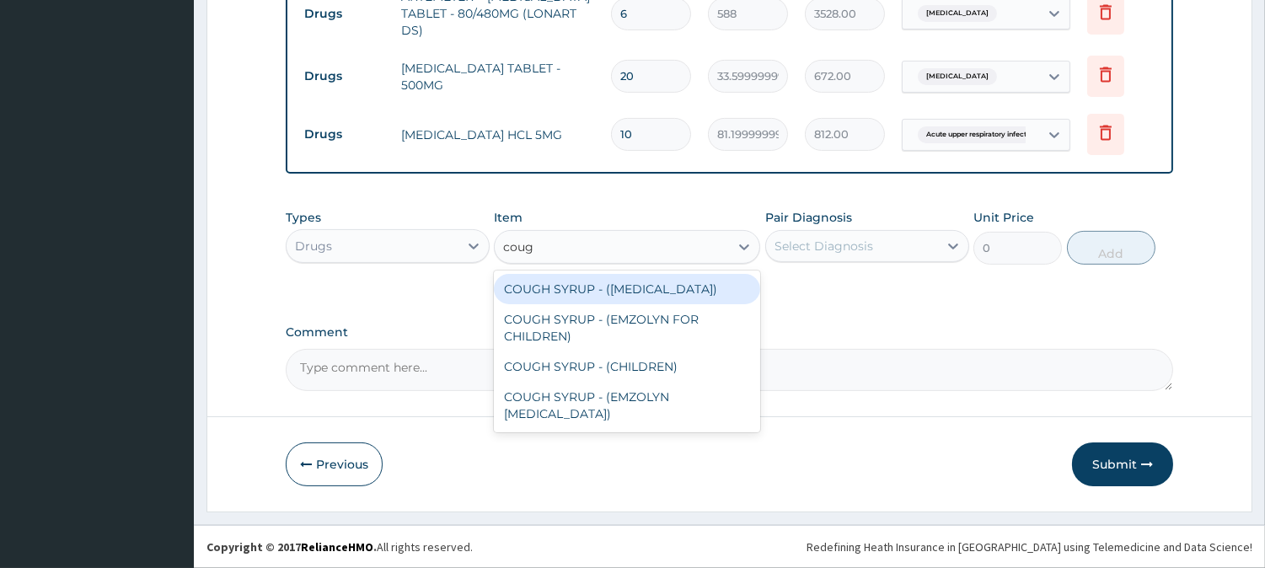
type input "cough"
click at [592, 281] on div "COUGH SYRUP - (EXPECTORANT)" at bounding box center [627, 289] width 266 height 30
type input "1120"
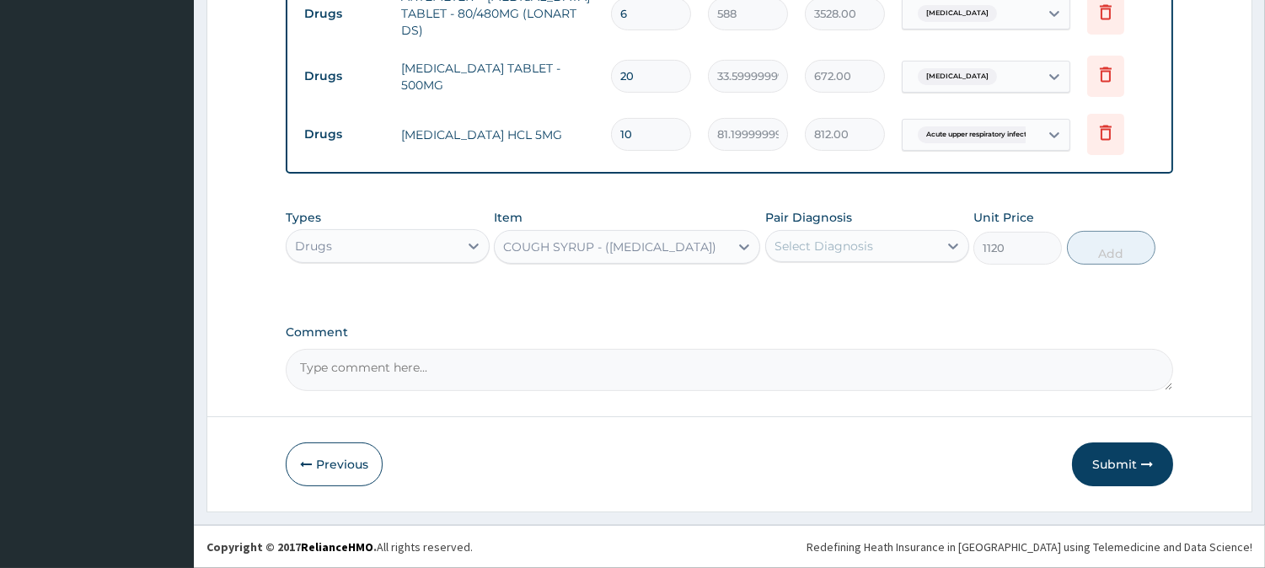
click at [932, 234] on div "Select Diagnosis" at bounding box center [852, 246] width 172 height 27
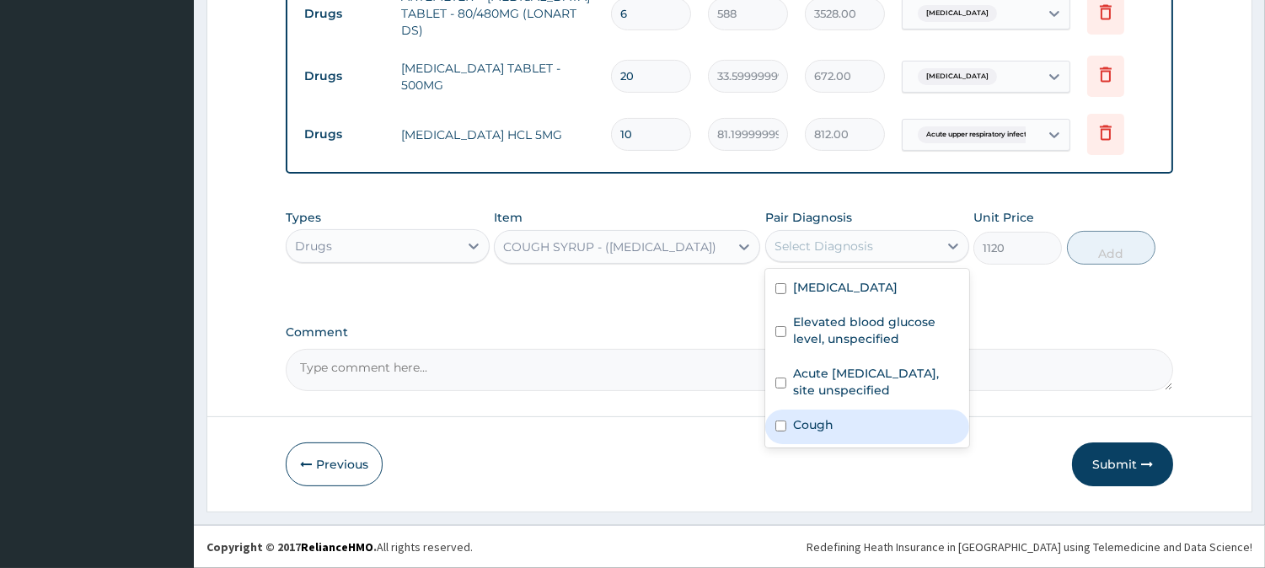
click at [892, 422] on div "Cough" at bounding box center [868, 427] width 204 height 35
checkbox input "true"
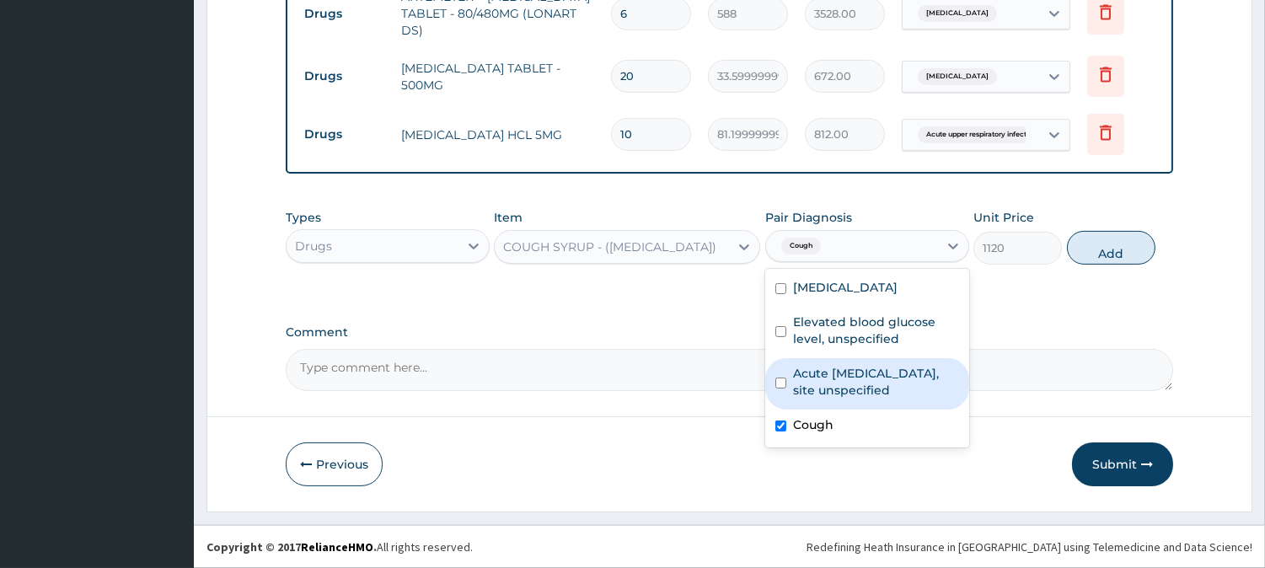
click at [895, 379] on label "Acute upper respiratory infection, site unspecified" at bounding box center [876, 382] width 166 height 34
checkbox input "true"
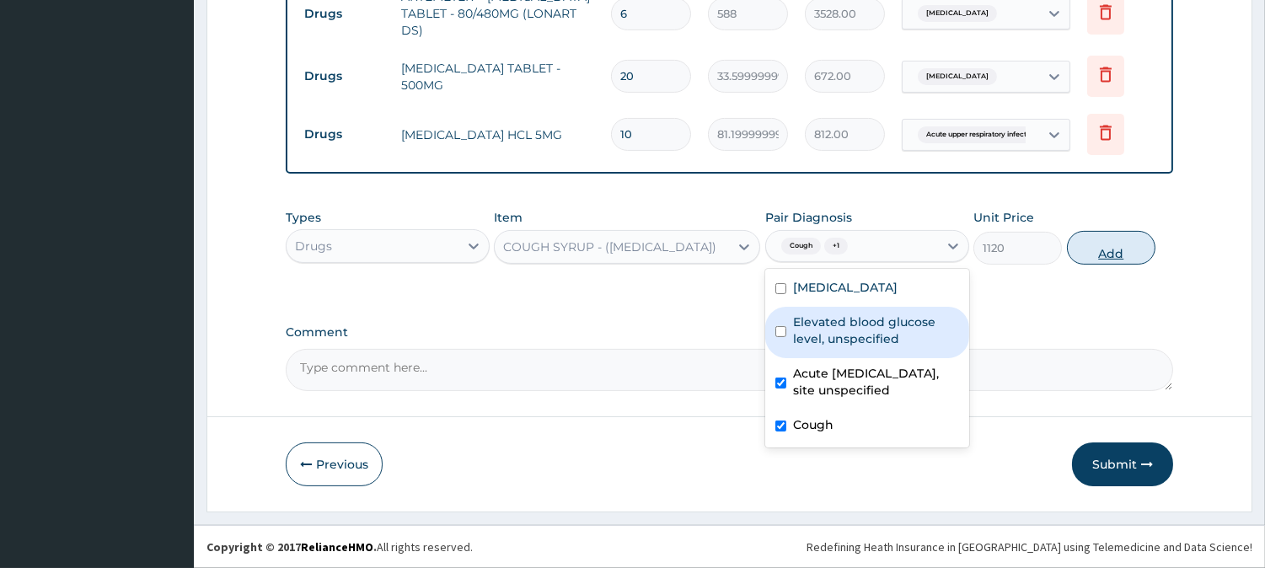
click at [1104, 244] on button "Add" at bounding box center [1111, 248] width 89 height 34
type input "0"
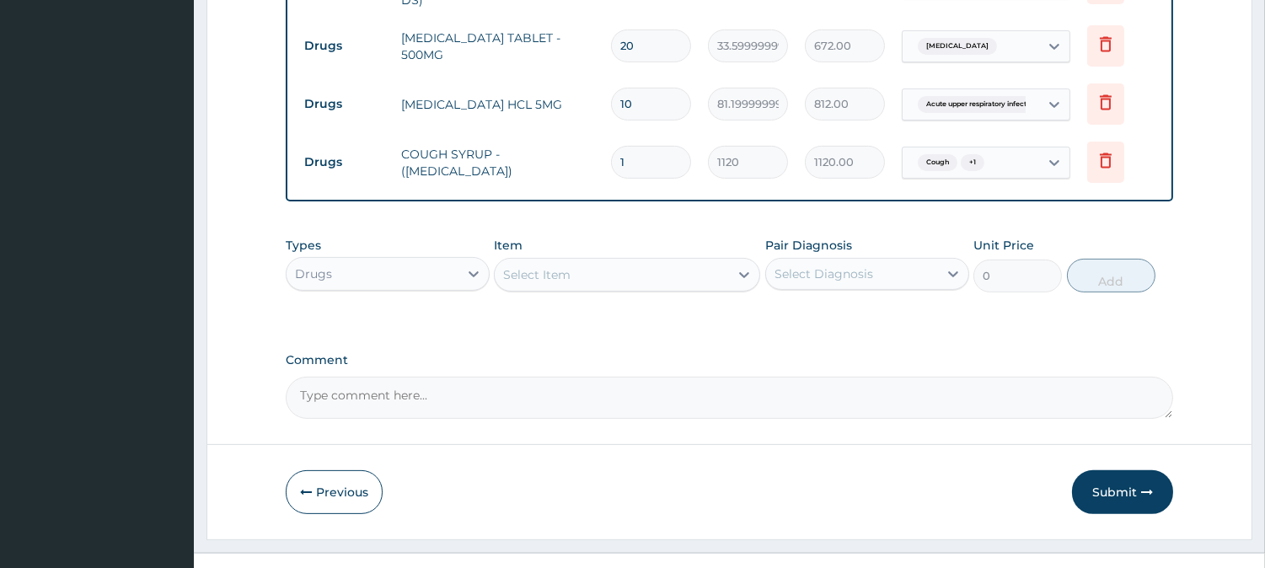
type input "0"
type input "0.00"
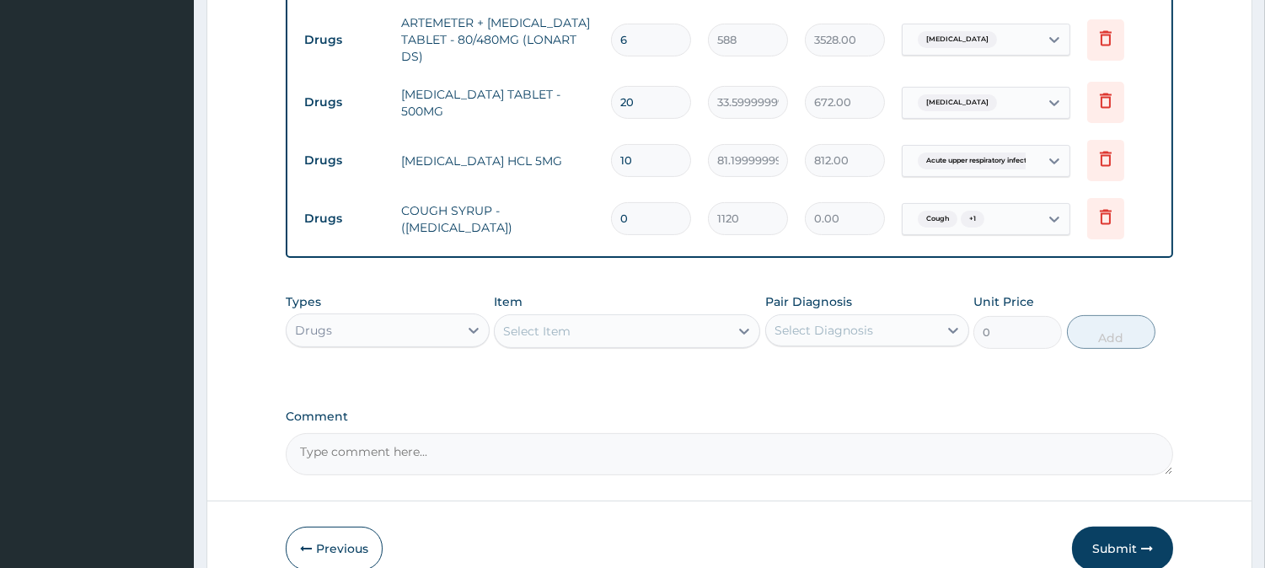
type input "1"
type input "1120.00"
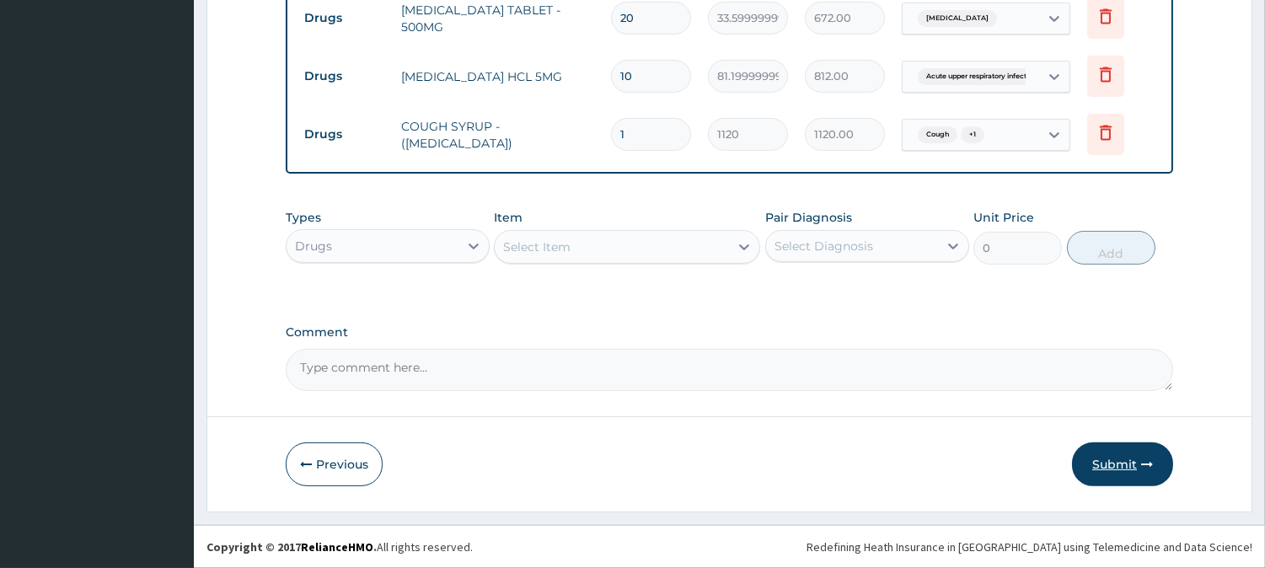
click at [1091, 456] on button "Submit" at bounding box center [1122, 465] width 101 height 44
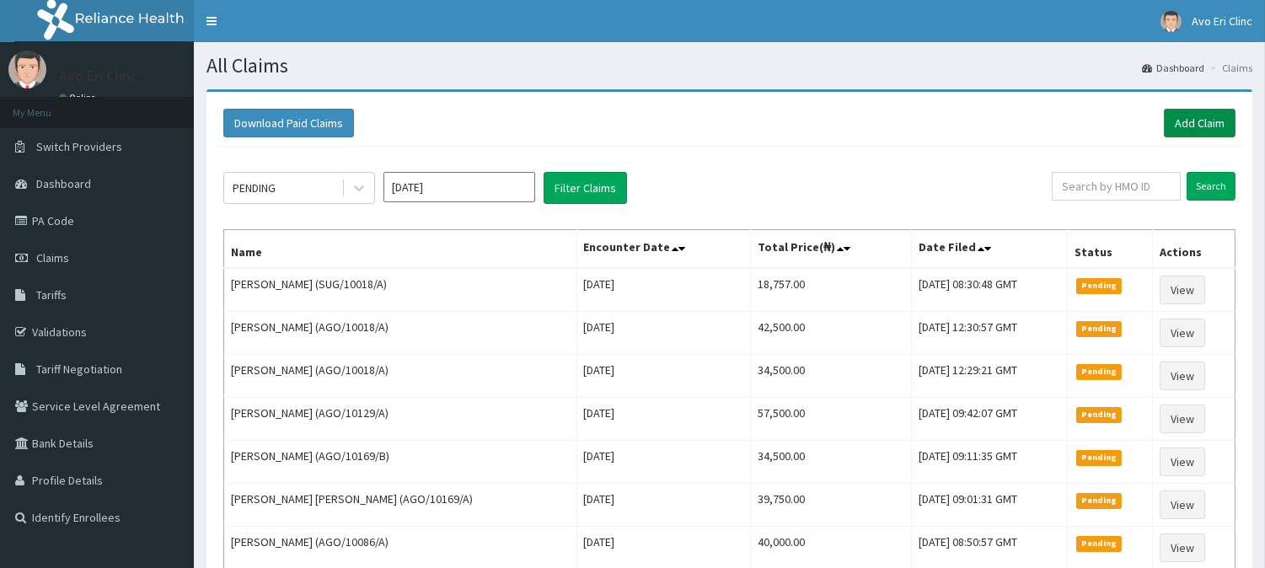
click at [1212, 114] on link "Add Claim" at bounding box center [1200, 123] width 72 height 29
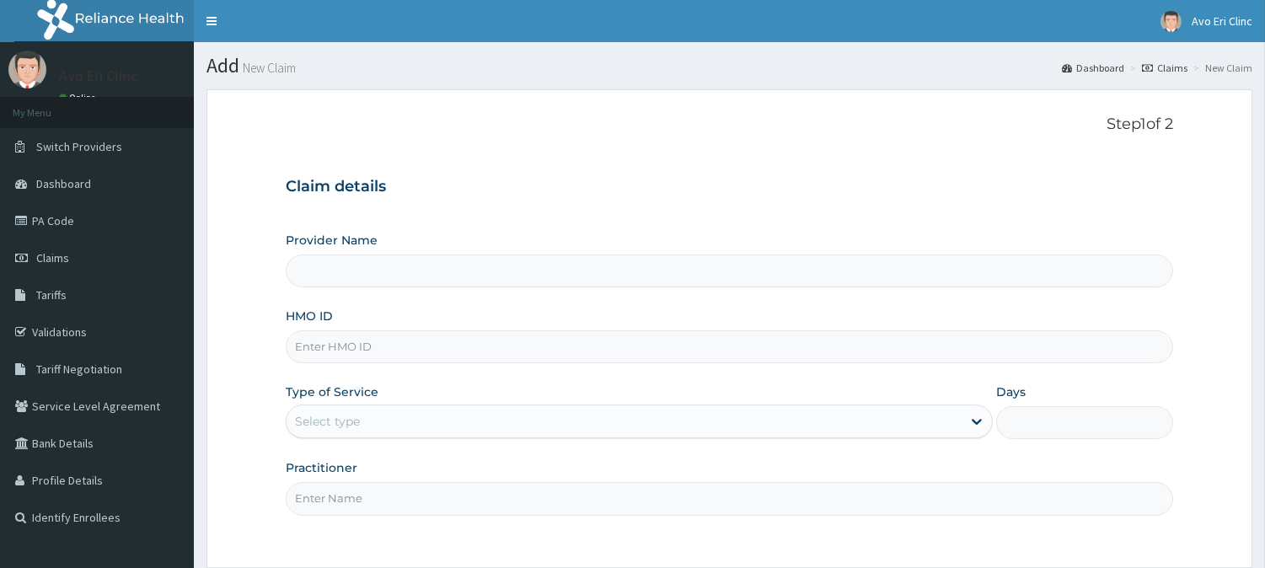
type input "Avo Eri Clinic"
paste input "OEL/10006/A"
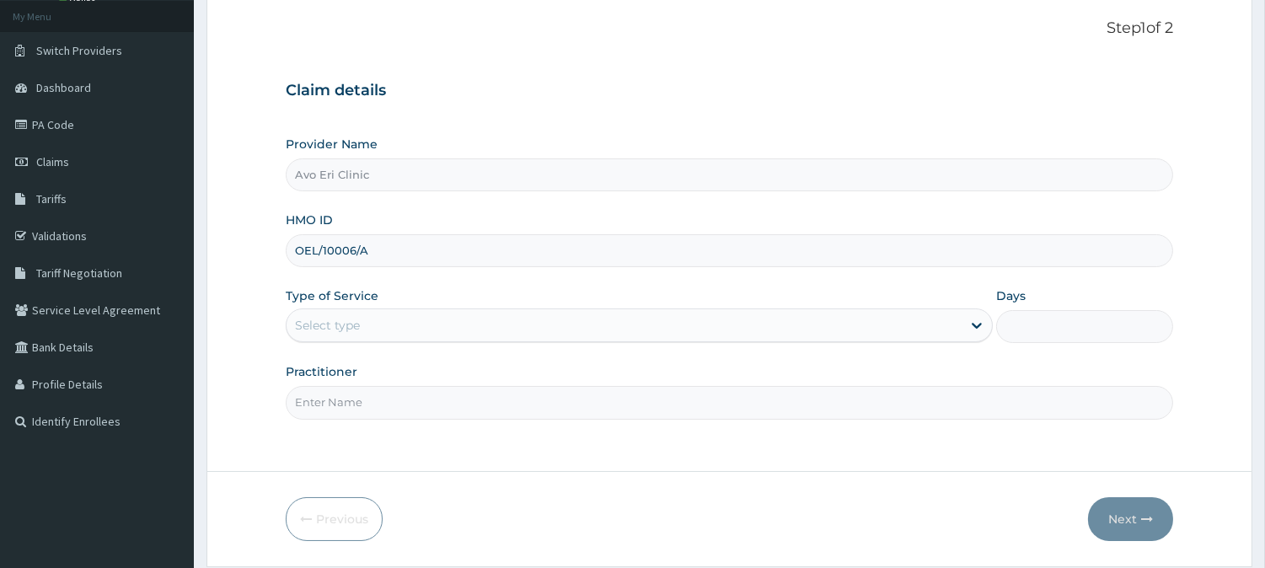
scroll to position [150, 0]
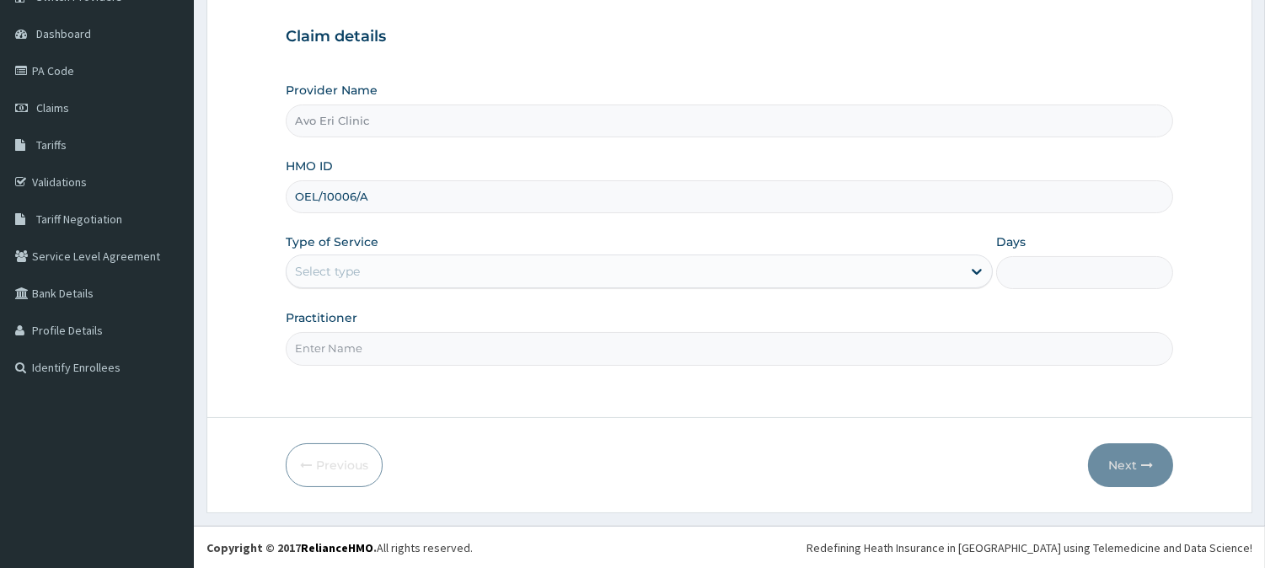
type input "OEL/10006/A"
click at [605, 266] on div "Select type" at bounding box center [624, 271] width 675 height 27
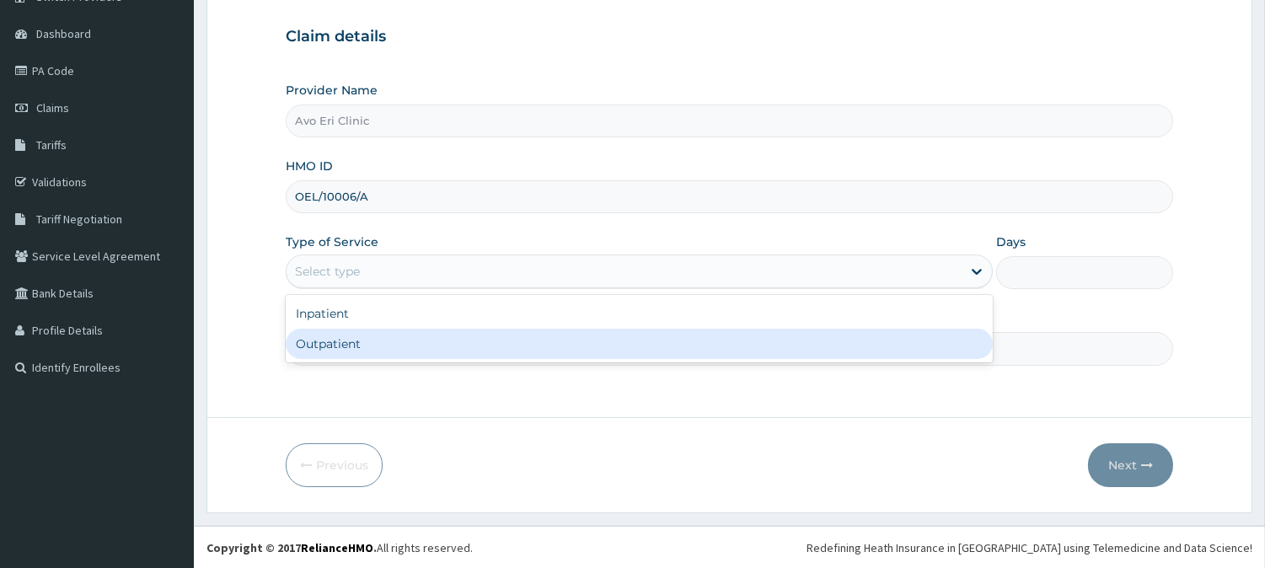
click at [583, 344] on div "Outpatient" at bounding box center [639, 344] width 707 height 30
type input "1"
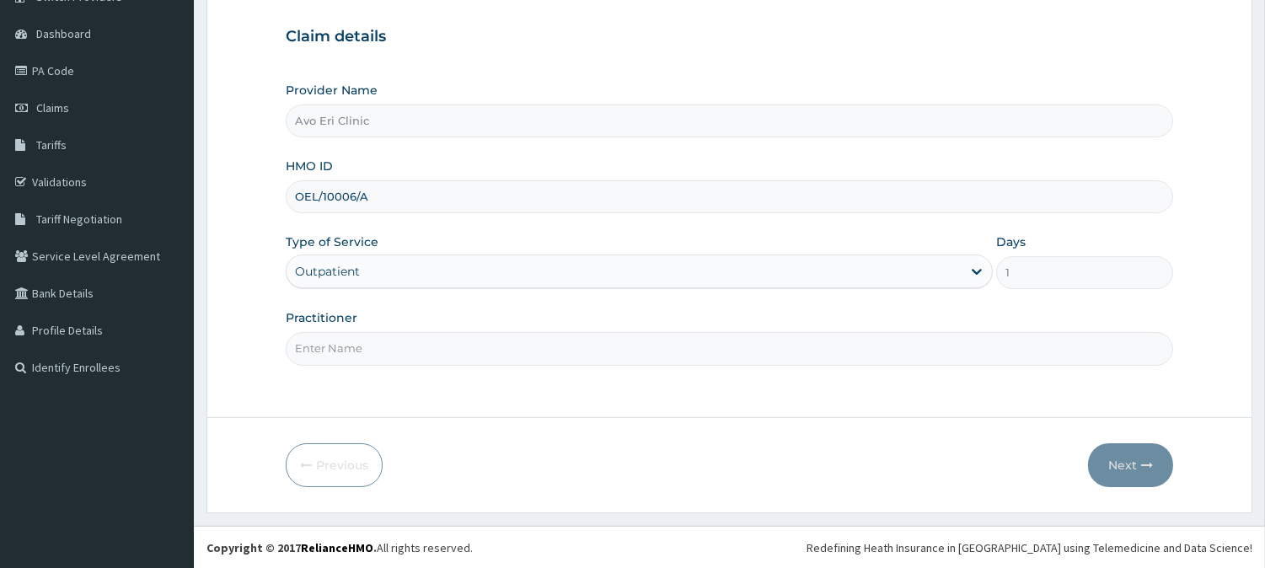
click at [583, 346] on input "Practitioner" at bounding box center [730, 348] width 888 height 33
type input "DR. MAYOWA"
click at [1148, 468] on icon "button" at bounding box center [1148, 465] width 12 height 12
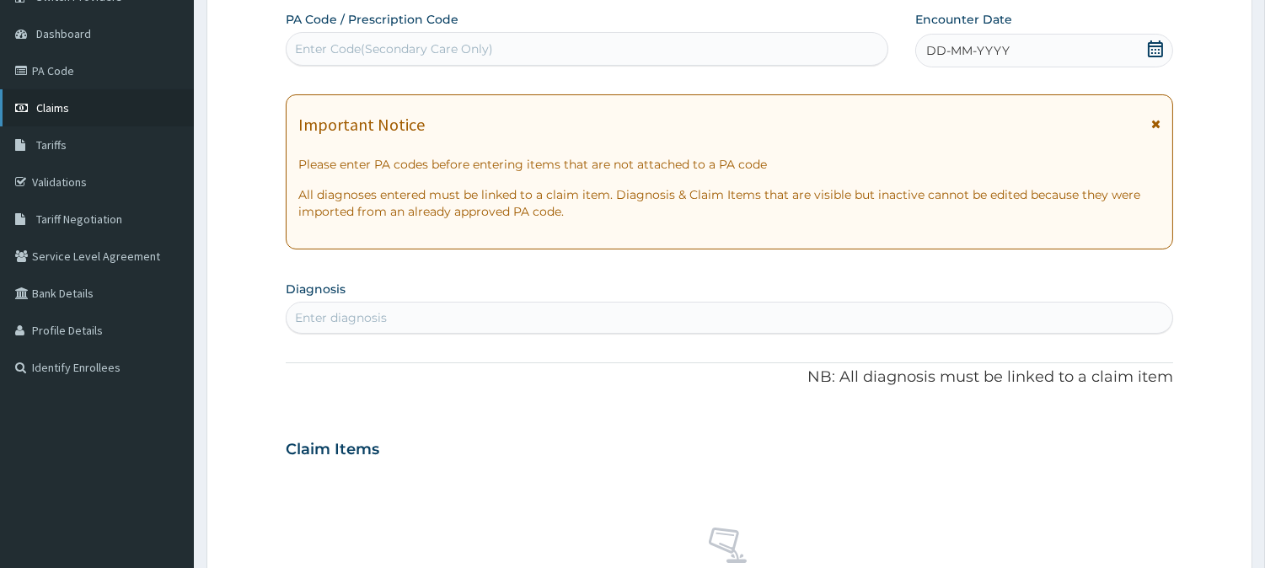
click at [60, 103] on span "Claims" at bounding box center [52, 107] width 33 height 15
